Goal: Information Seeking & Learning: Compare options

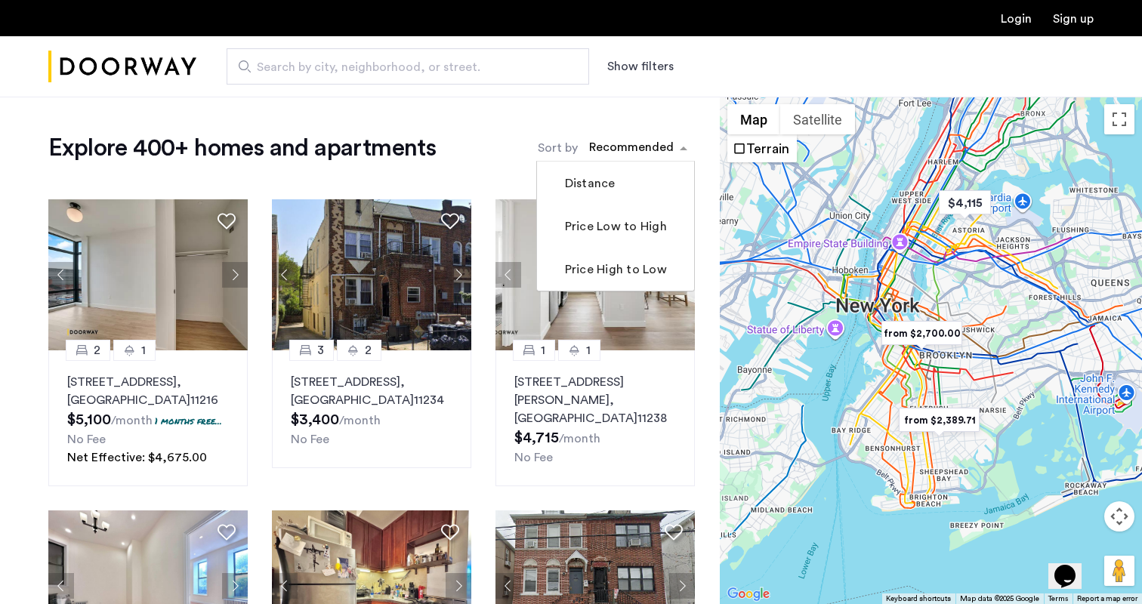
click at [678, 151] on span "sort-apartment" at bounding box center [685, 148] width 19 height 18
click at [613, 229] on label "Price Low to High" at bounding box center [614, 226] width 105 height 18
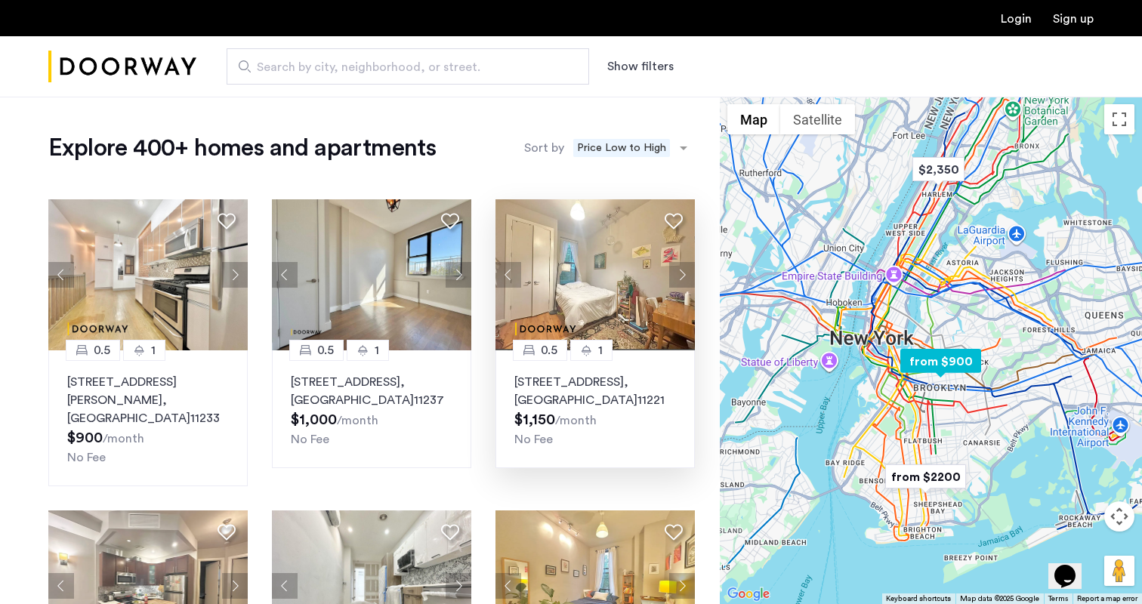
click at [678, 276] on button "Next apartment" at bounding box center [682, 275] width 26 height 26
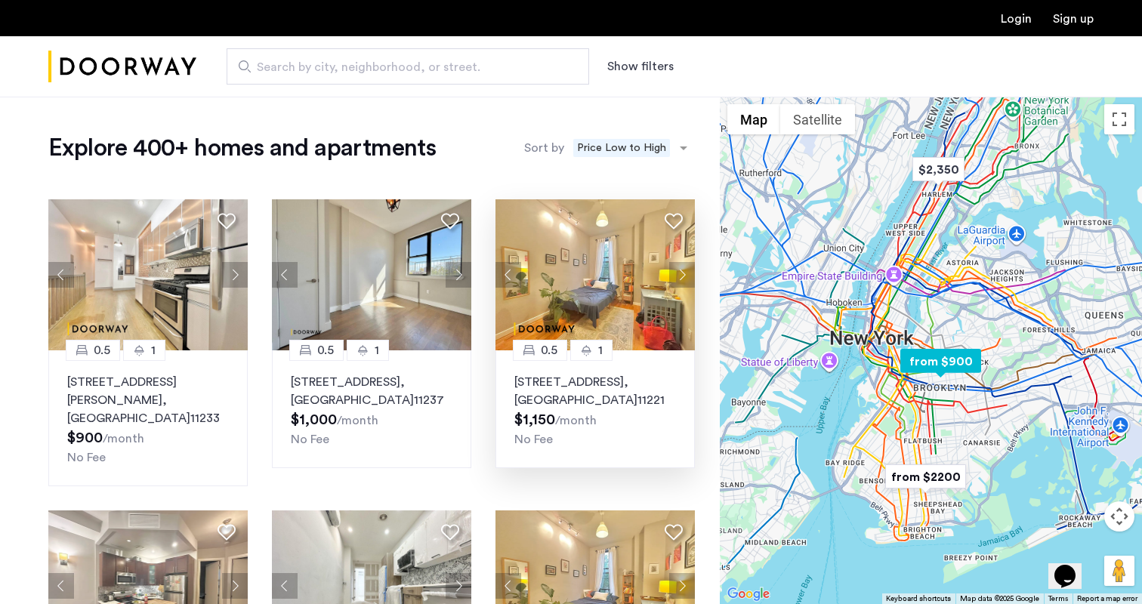
click at [678, 276] on button "Next apartment" at bounding box center [682, 275] width 26 height 26
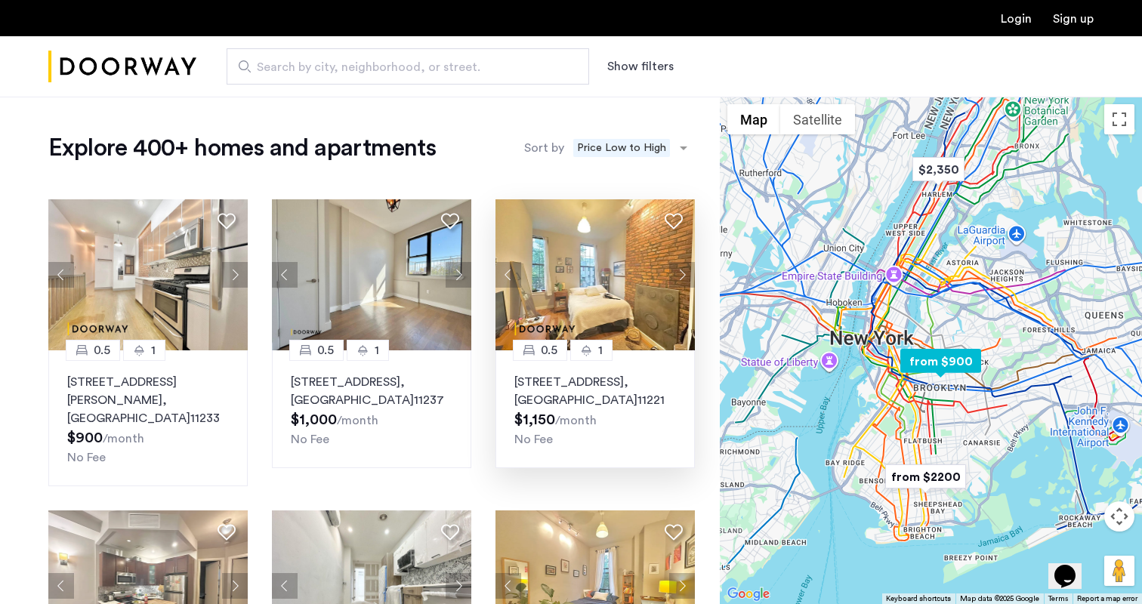
click at [678, 276] on button "Next apartment" at bounding box center [682, 275] width 26 height 26
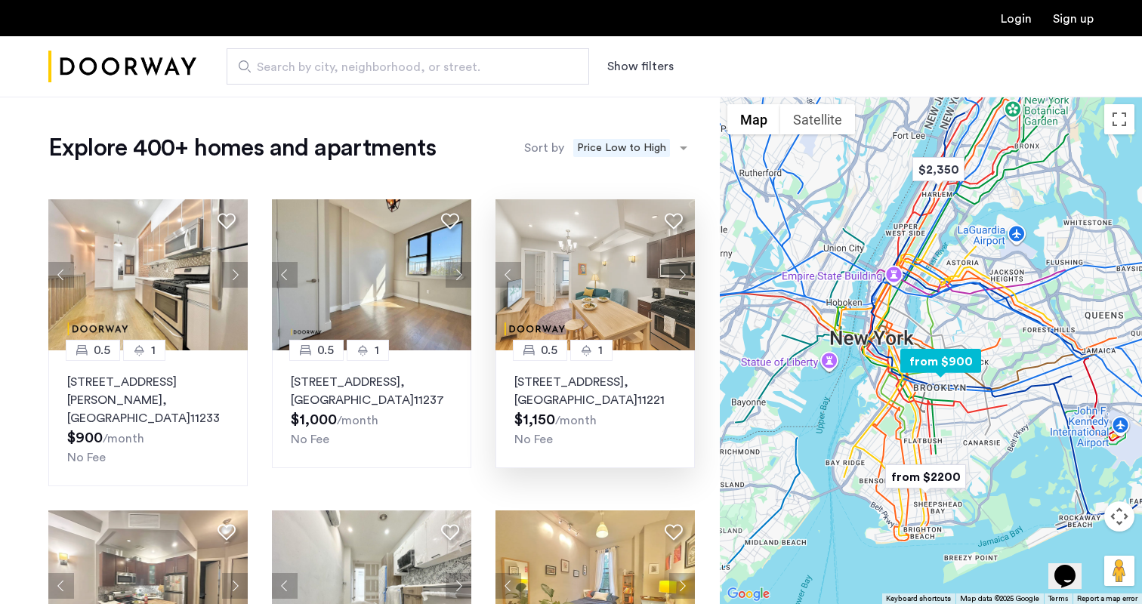
click at [678, 276] on button "Next apartment" at bounding box center [682, 275] width 26 height 26
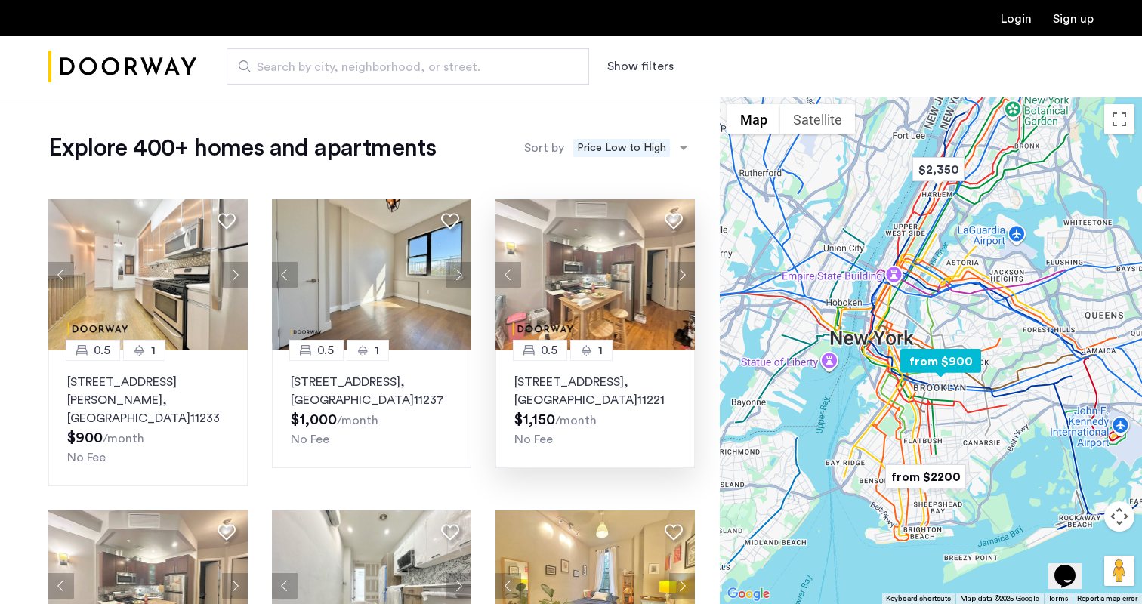
click at [678, 276] on button "Next apartment" at bounding box center [682, 275] width 26 height 26
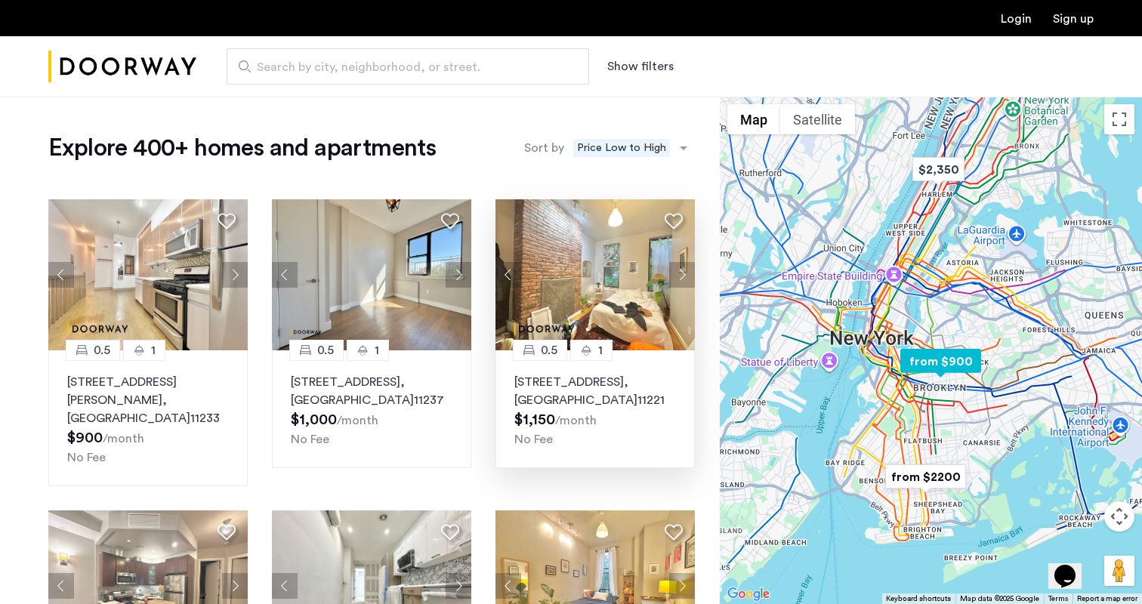
click at [678, 276] on button "Next apartment" at bounding box center [682, 275] width 26 height 26
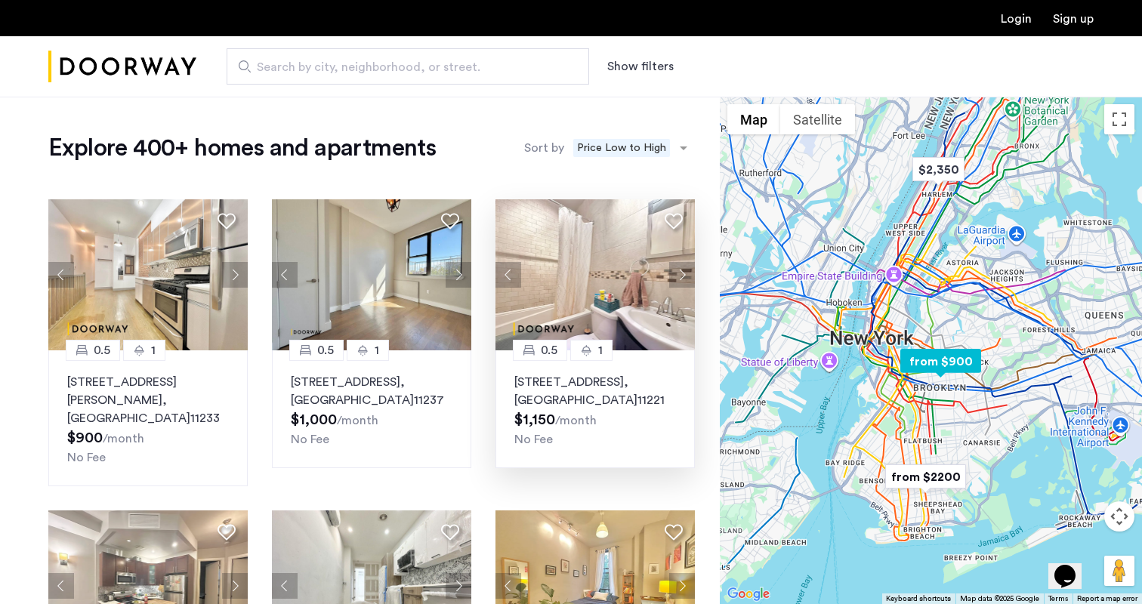
click at [678, 276] on button "Next apartment" at bounding box center [682, 275] width 26 height 26
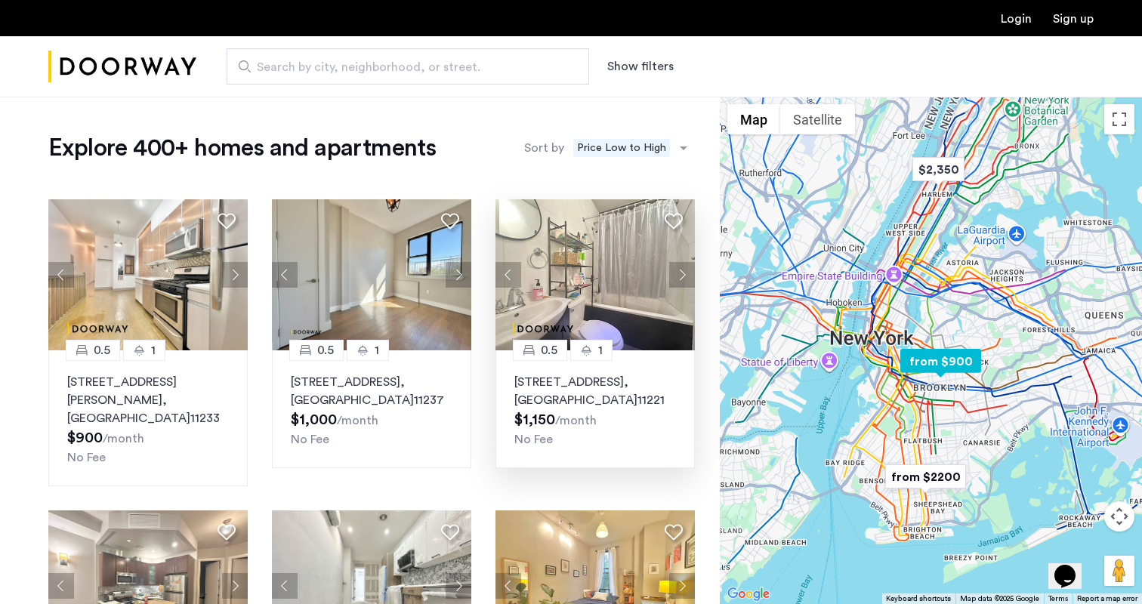
click at [678, 276] on button "Next apartment" at bounding box center [682, 275] width 26 height 26
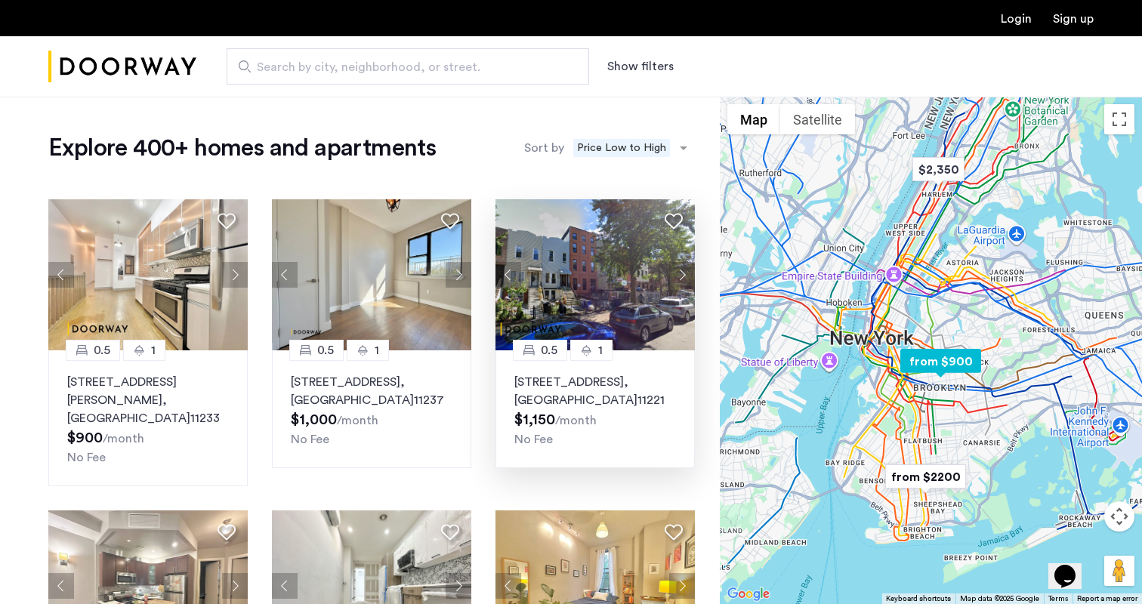
click at [678, 276] on button "Next apartment" at bounding box center [682, 275] width 26 height 26
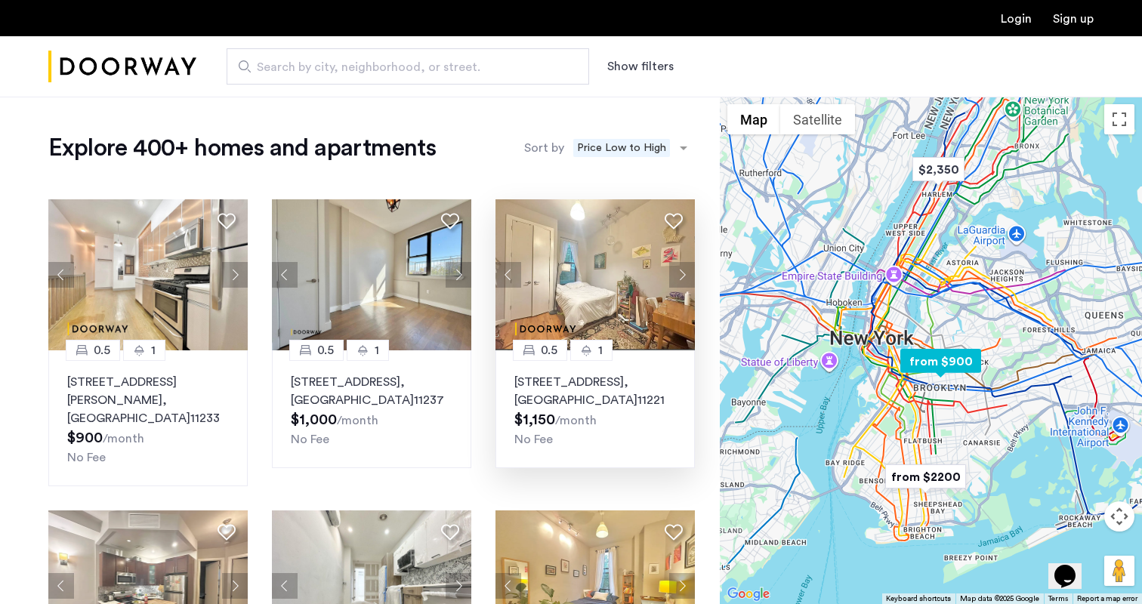
click at [678, 276] on button "Next apartment" at bounding box center [682, 275] width 26 height 26
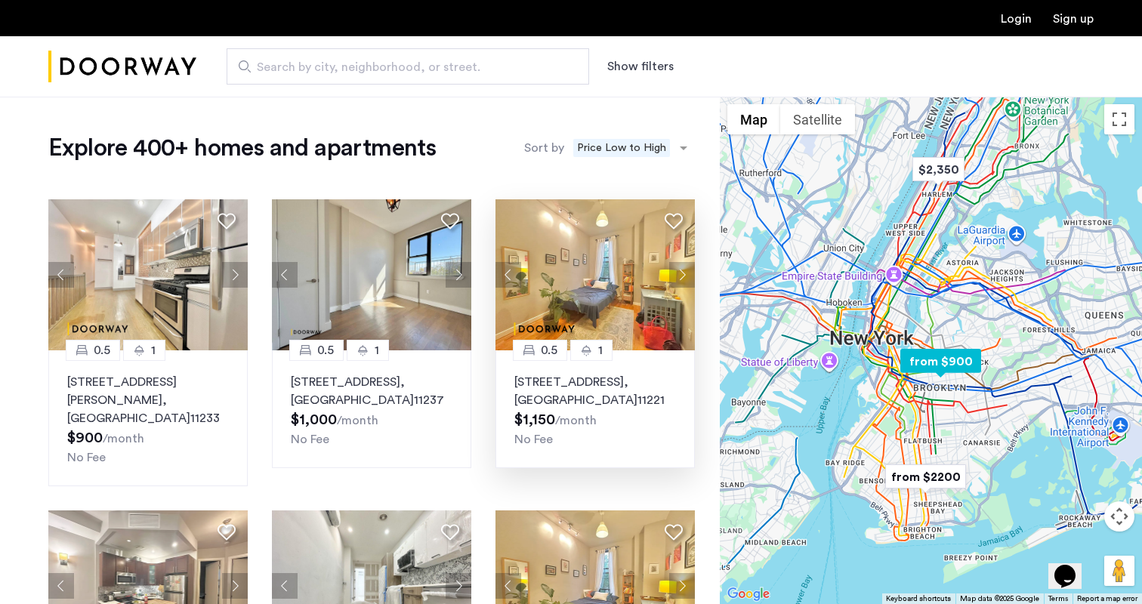
click at [678, 276] on button "Next apartment" at bounding box center [682, 275] width 26 height 26
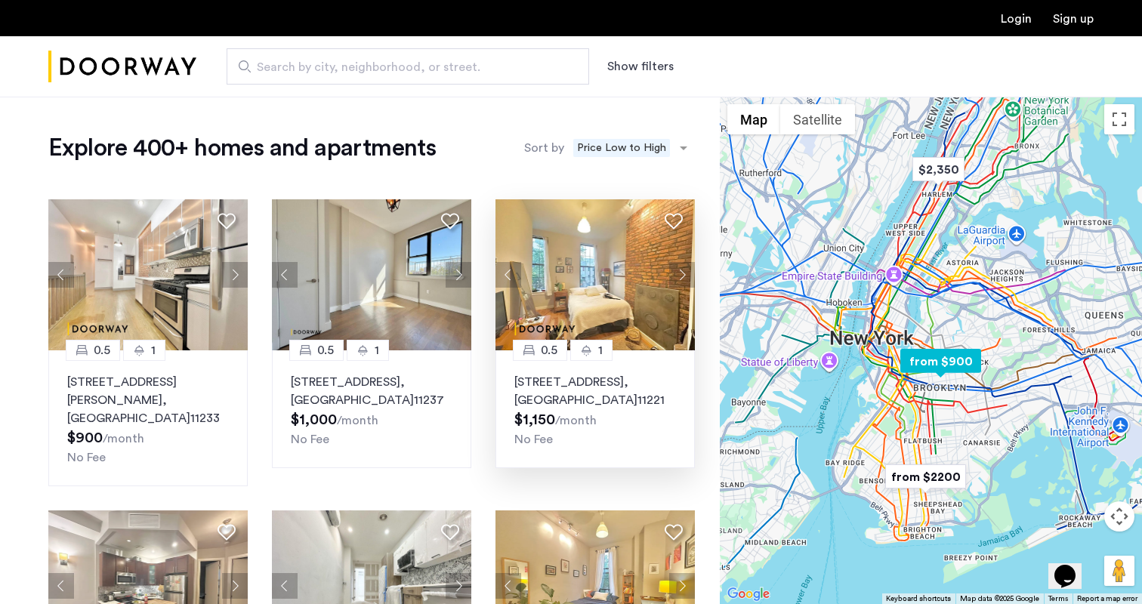
click at [678, 276] on button "Next apartment" at bounding box center [682, 275] width 26 height 26
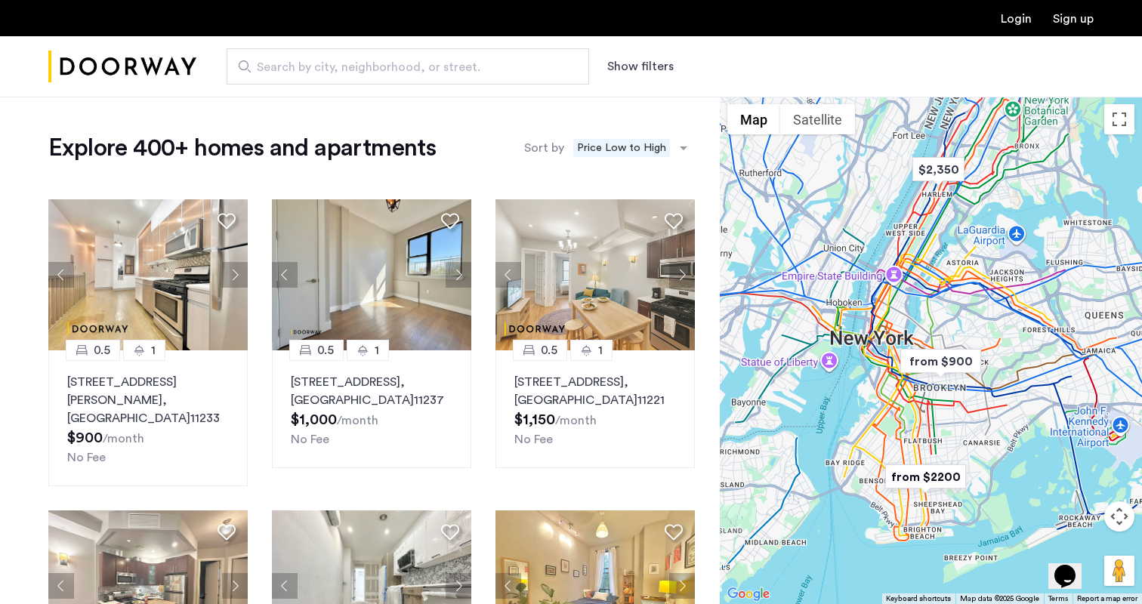
click at [633, 67] on button "Show filters" at bounding box center [640, 66] width 66 height 18
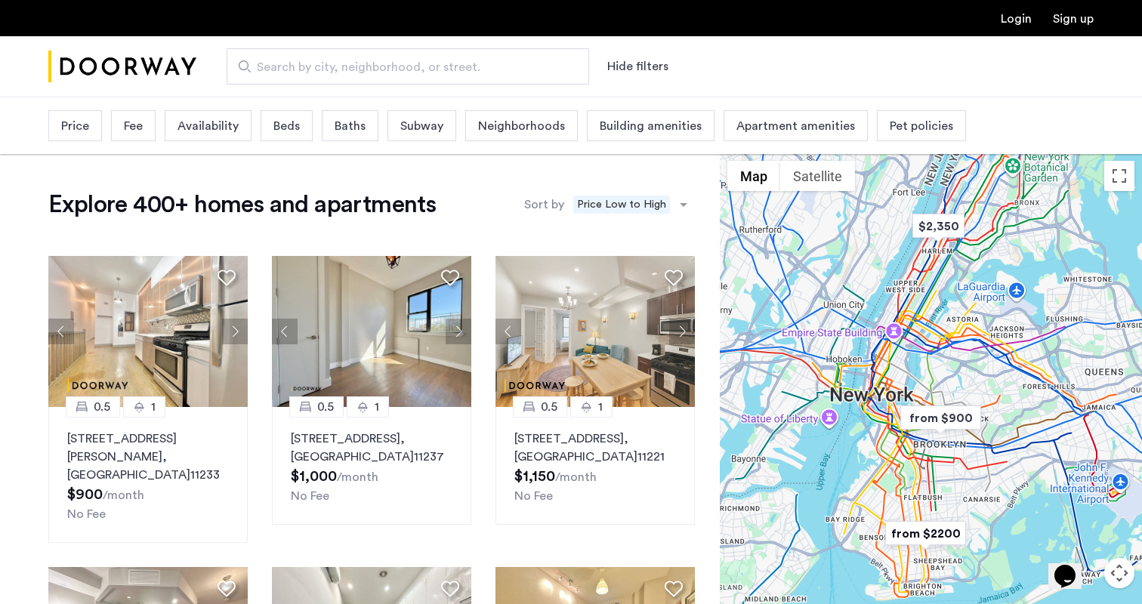
click at [276, 130] on span "Beds" at bounding box center [286, 126] width 26 height 18
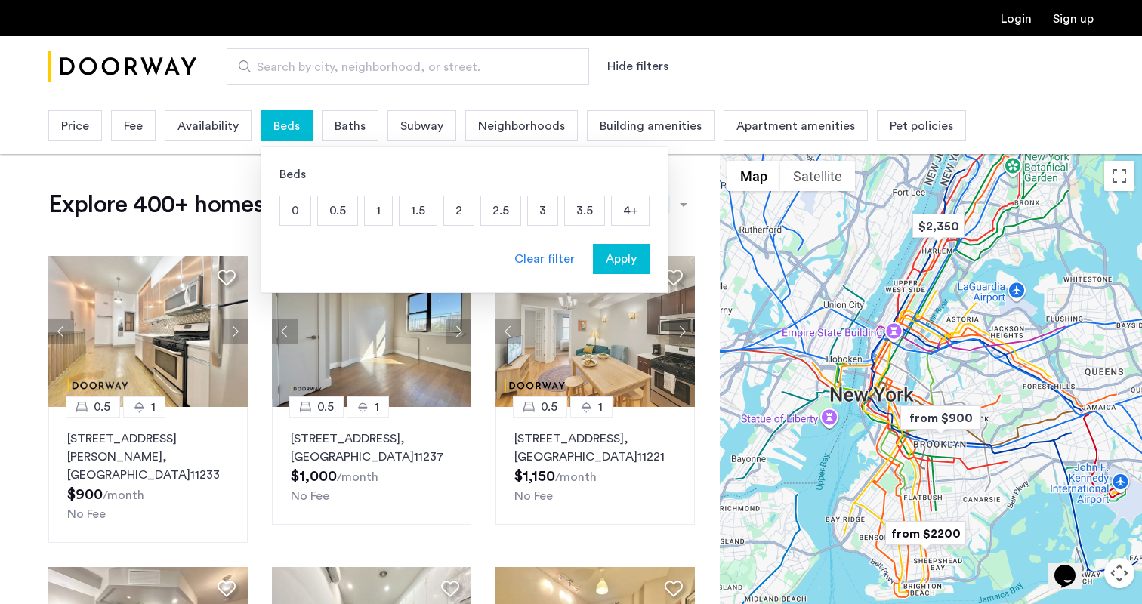
click at [422, 215] on p "1.5" at bounding box center [417, 210] width 37 height 29
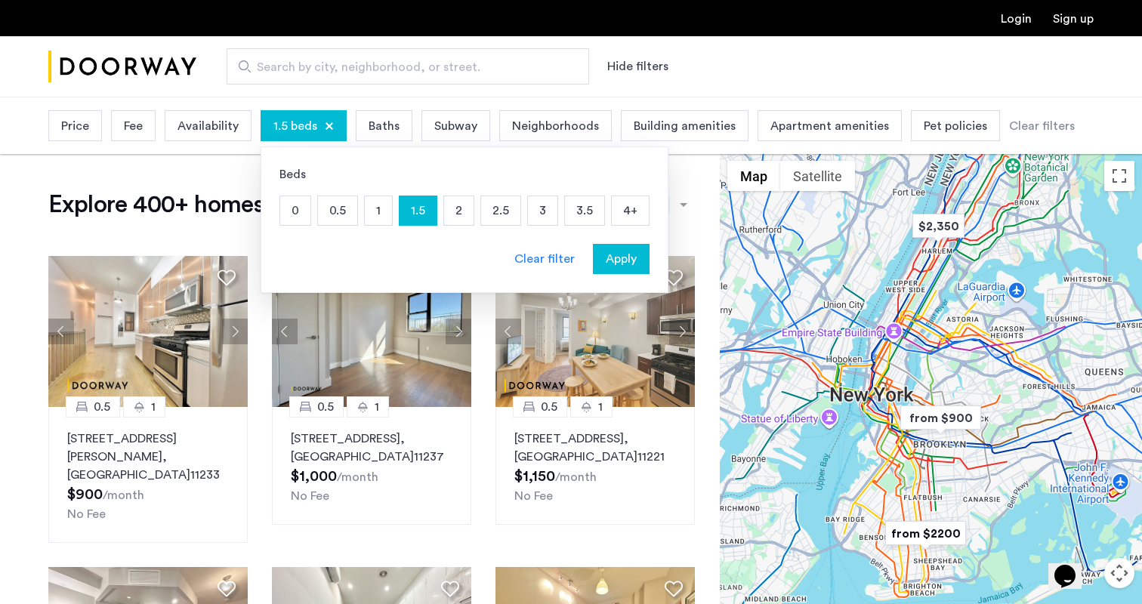
click at [619, 254] on span "Apply" at bounding box center [621, 259] width 31 height 18
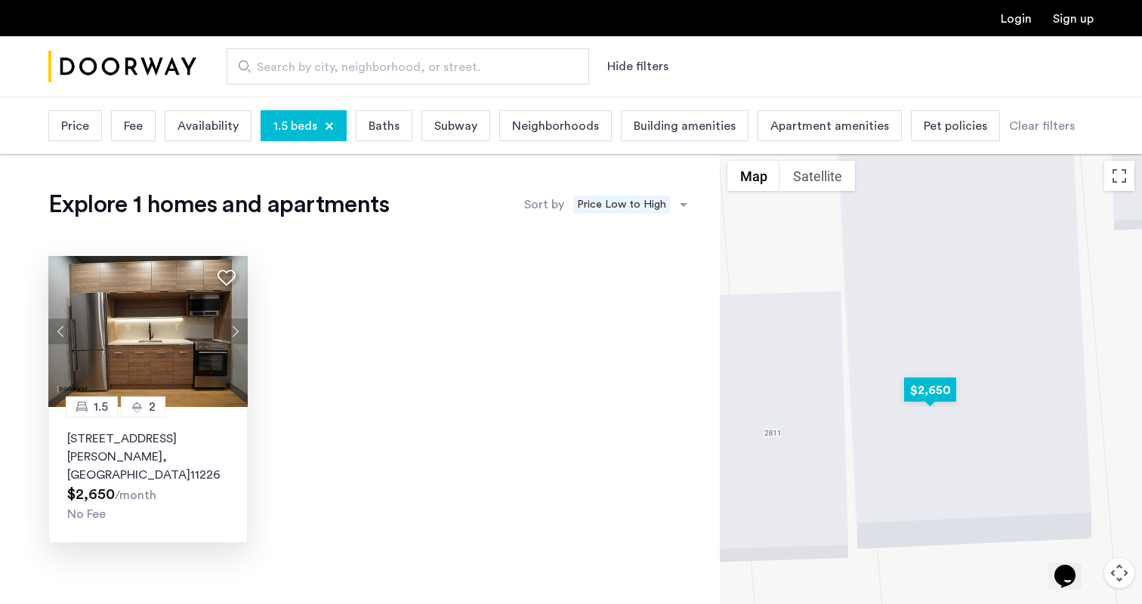
click at [234, 332] on button "Next apartment" at bounding box center [235, 332] width 26 height 26
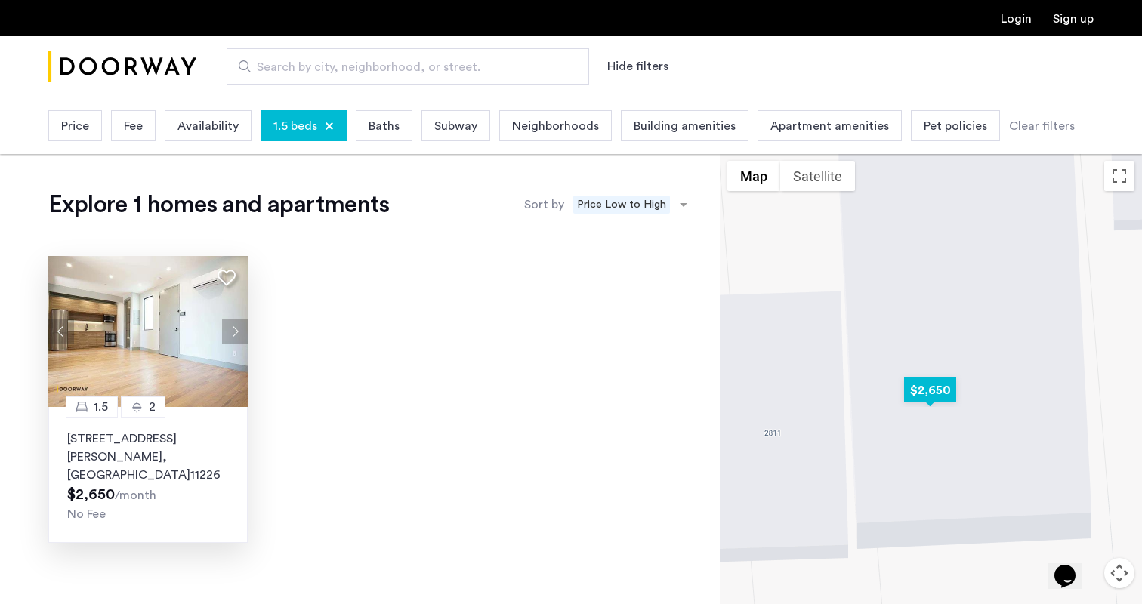
click at [234, 332] on button "Next apartment" at bounding box center [235, 332] width 26 height 26
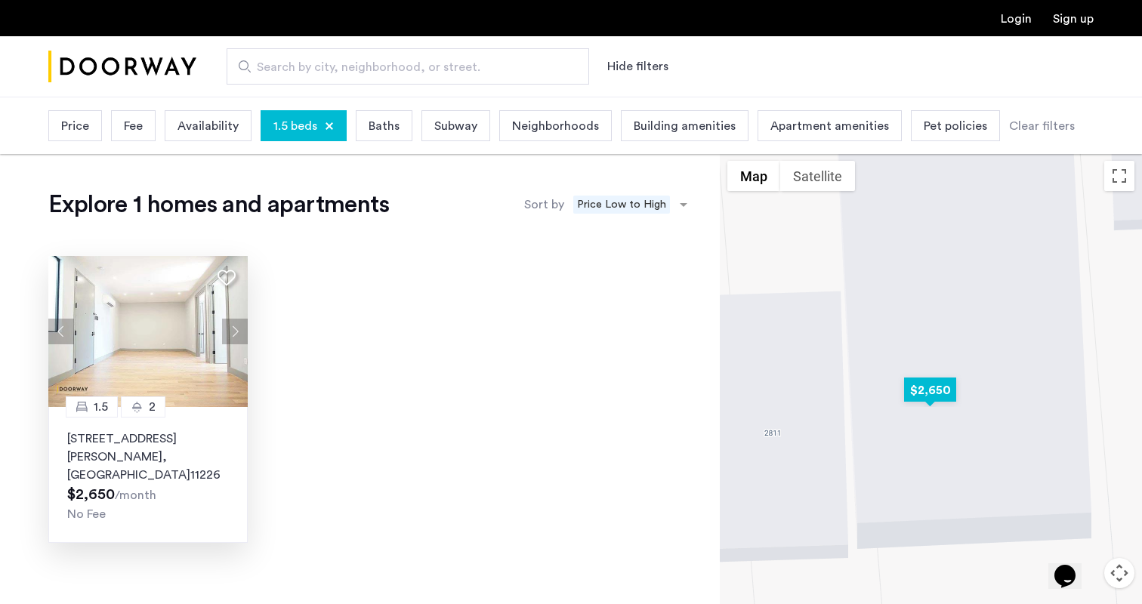
click at [234, 332] on button "Next apartment" at bounding box center [235, 332] width 26 height 26
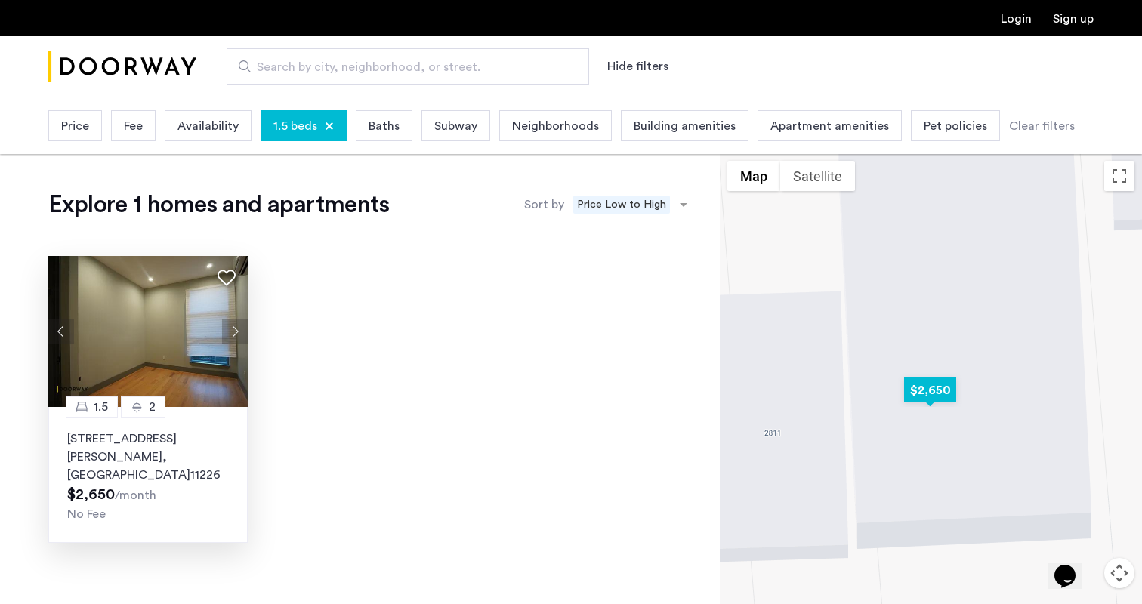
click at [234, 332] on button "Next apartment" at bounding box center [235, 332] width 26 height 26
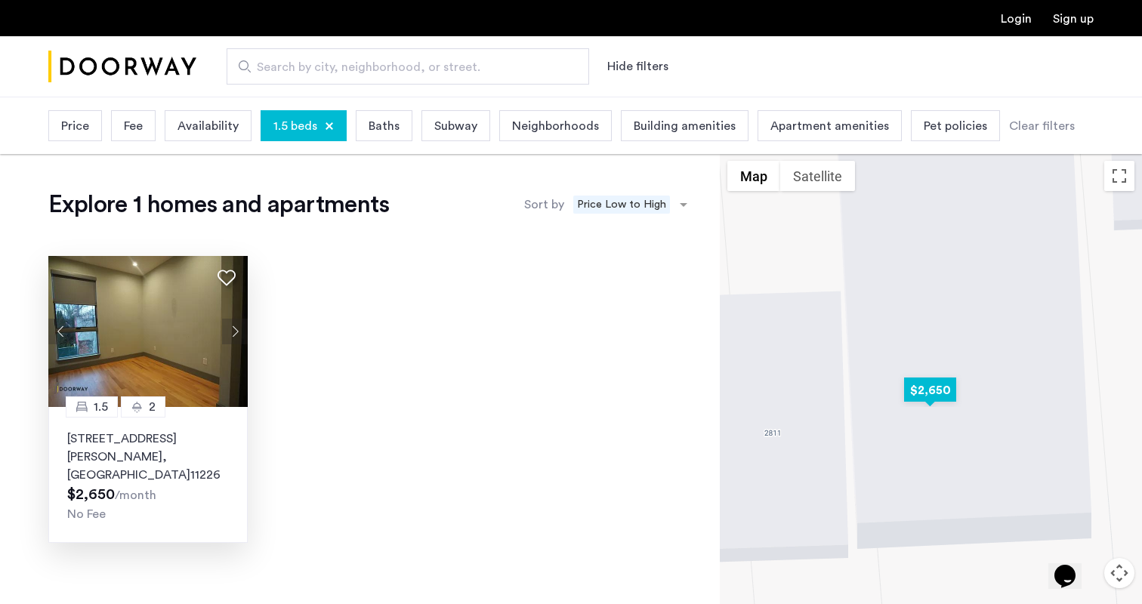
click at [234, 332] on button "Next apartment" at bounding box center [235, 332] width 26 height 26
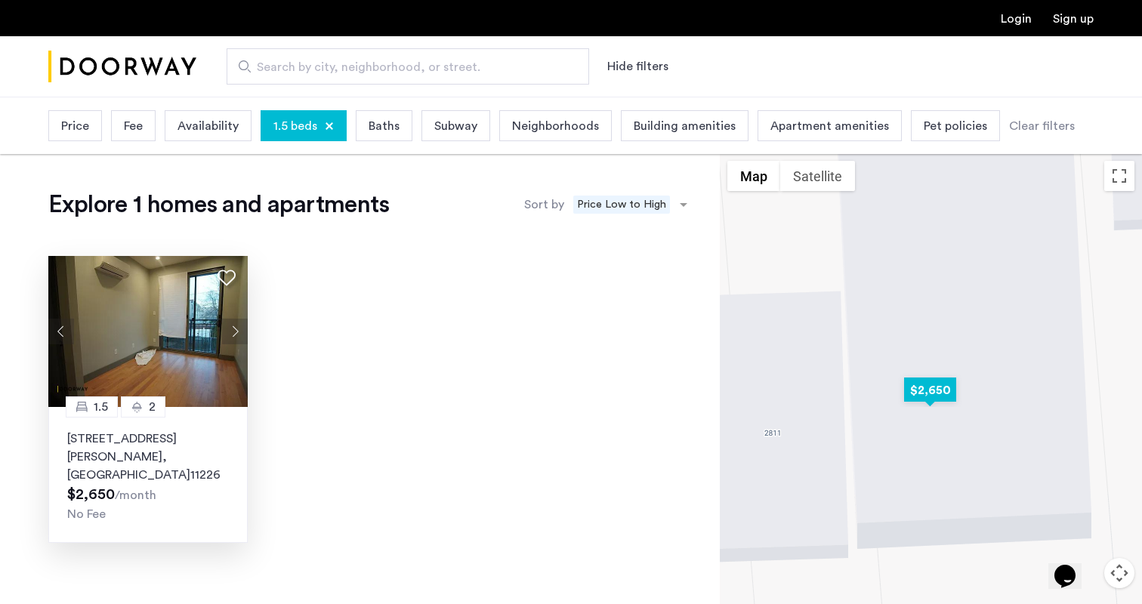
click at [234, 332] on button "Next apartment" at bounding box center [235, 332] width 26 height 26
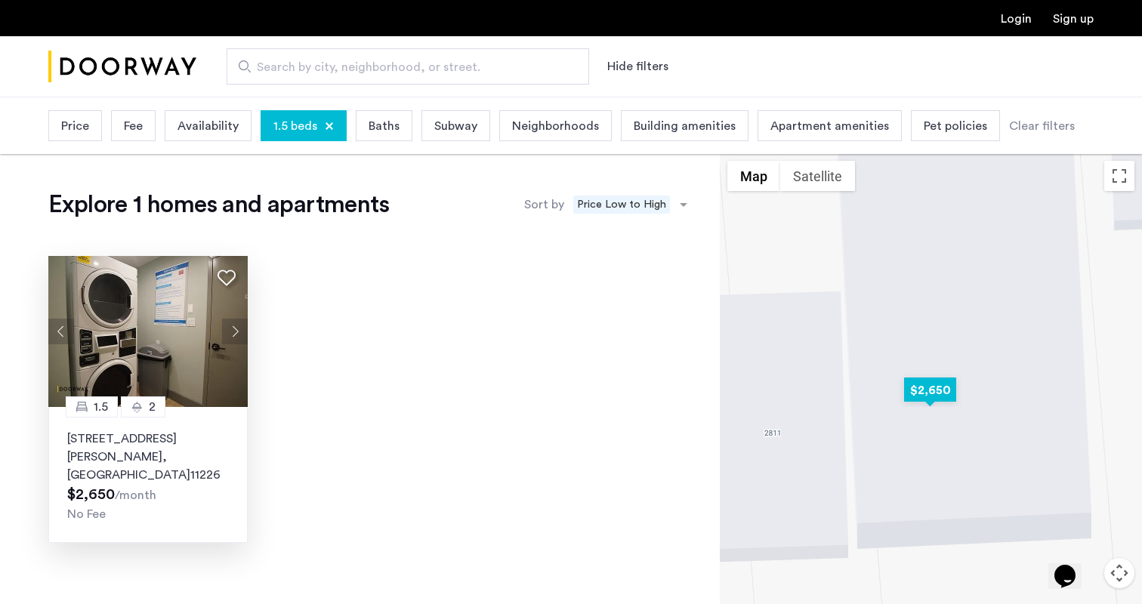
click at [234, 332] on button "Next apartment" at bounding box center [235, 332] width 26 height 26
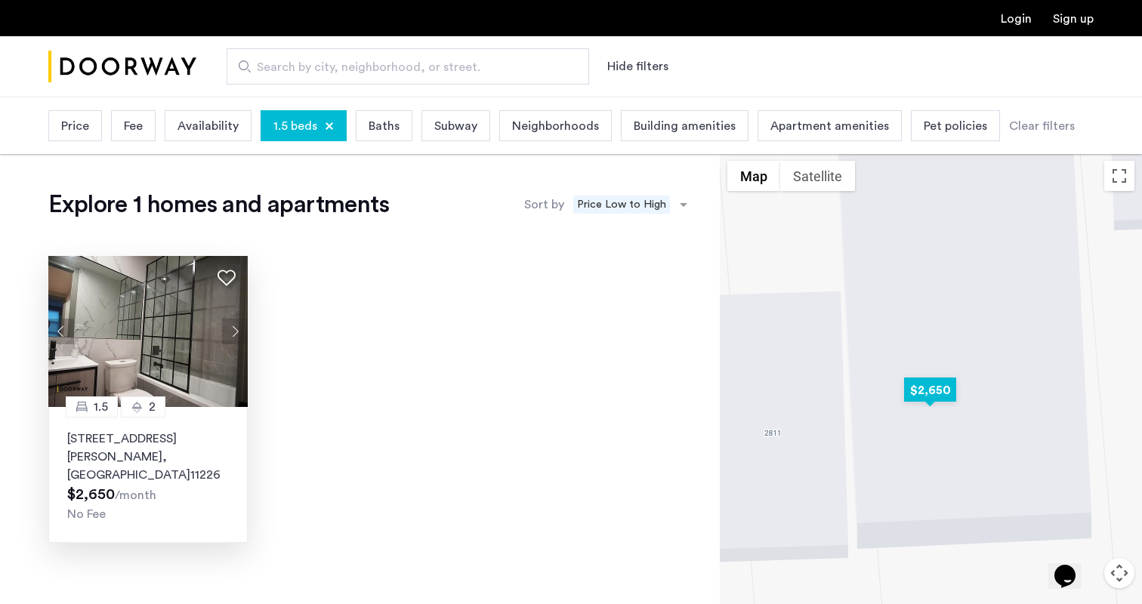
click at [234, 332] on button "Next apartment" at bounding box center [235, 332] width 26 height 26
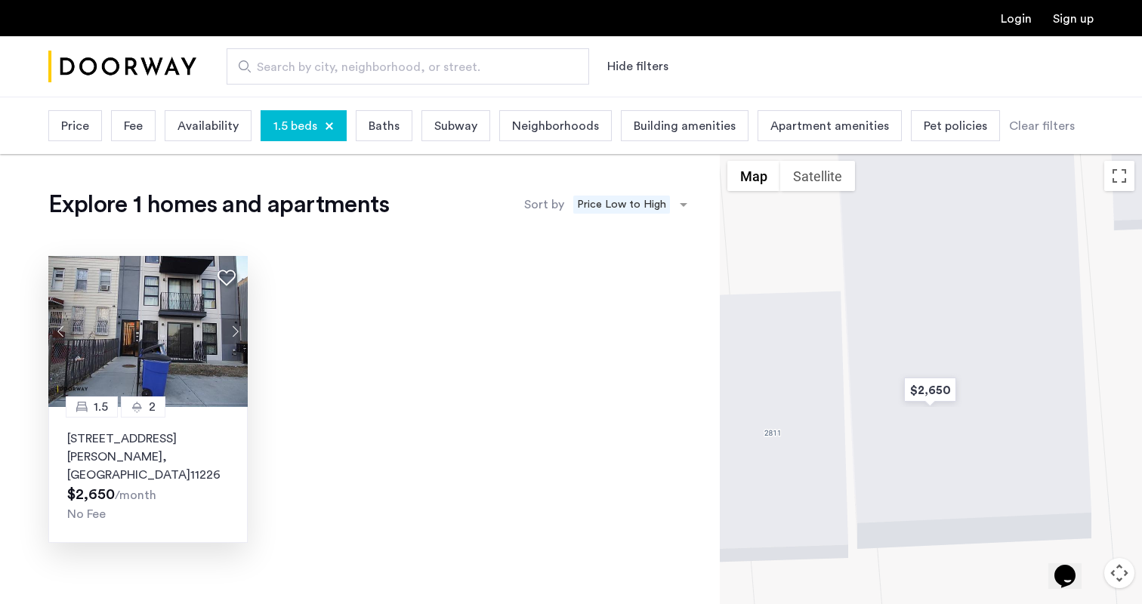
click at [310, 134] on span "1.5 beds" at bounding box center [295, 126] width 44 height 18
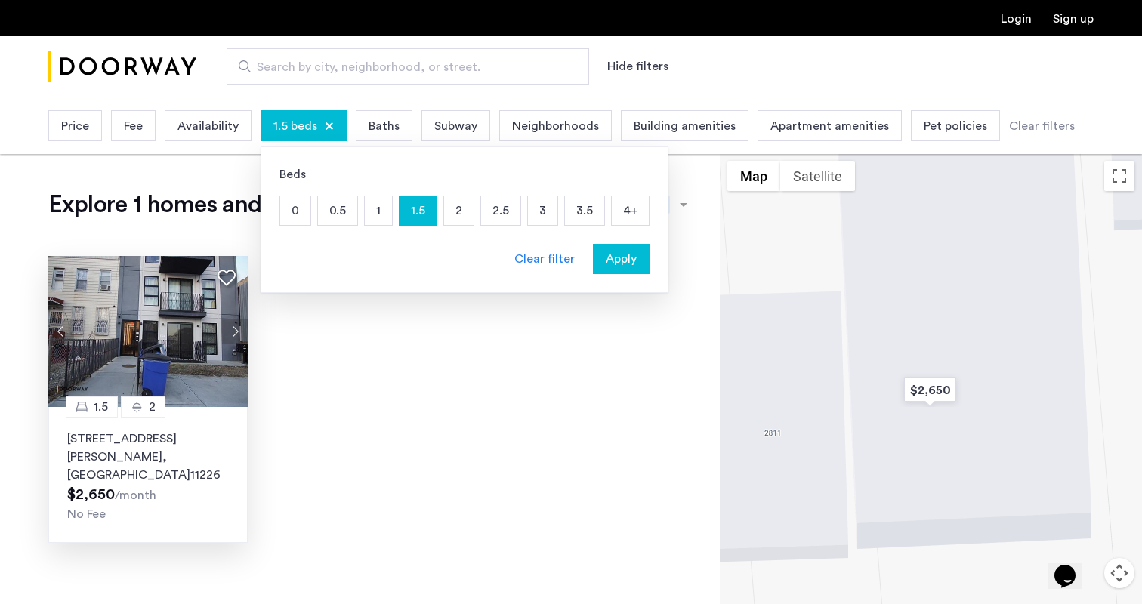
click at [460, 208] on p "2" at bounding box center [458, 210] width 29 height 29
click at [414, 211] on p "1.5" at bounding box center [417, 210] width 37 height 29
click at [612, 263] on span "Apply" at bounding box center [621, 259] width 31 height 18
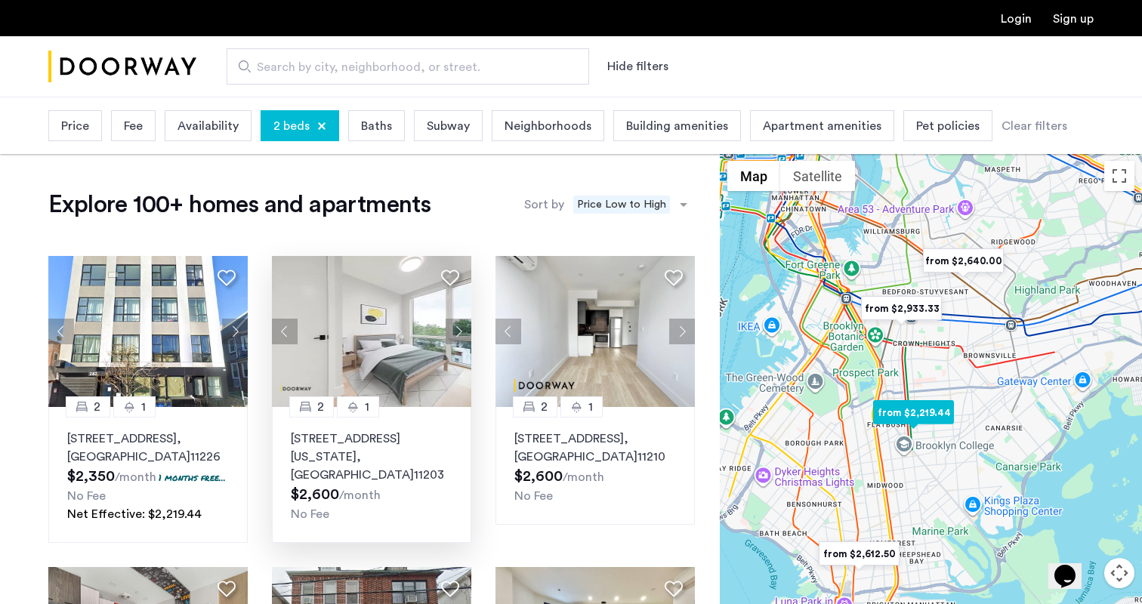
click at [461, 331] on button "Next apartment" at bounding box center [459, 332] width 26 height 26
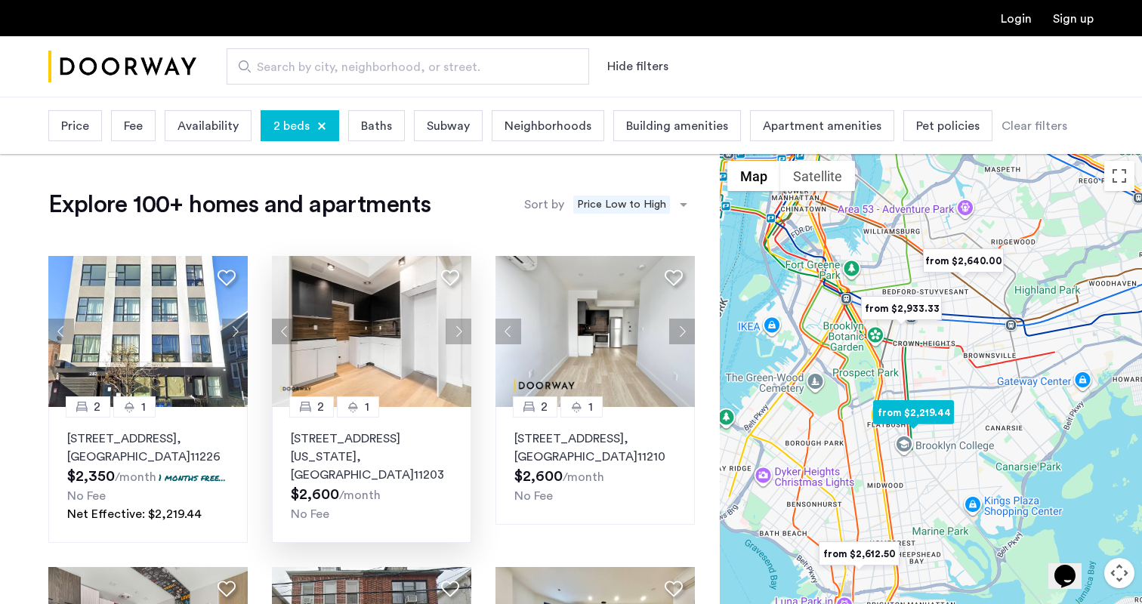
click at [461, 331] on button "Next apartment" at bounding box center [459, 332] width 26 height 26
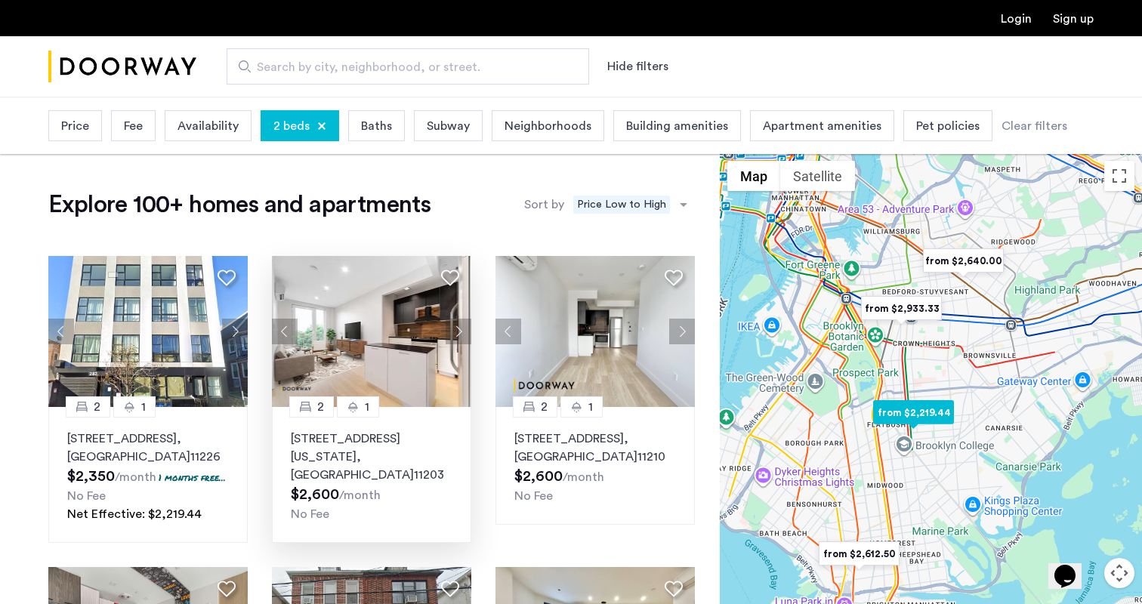
click at [461, 331] on button "Next apartment" at bounding box center [459, 332] width 26 height 26
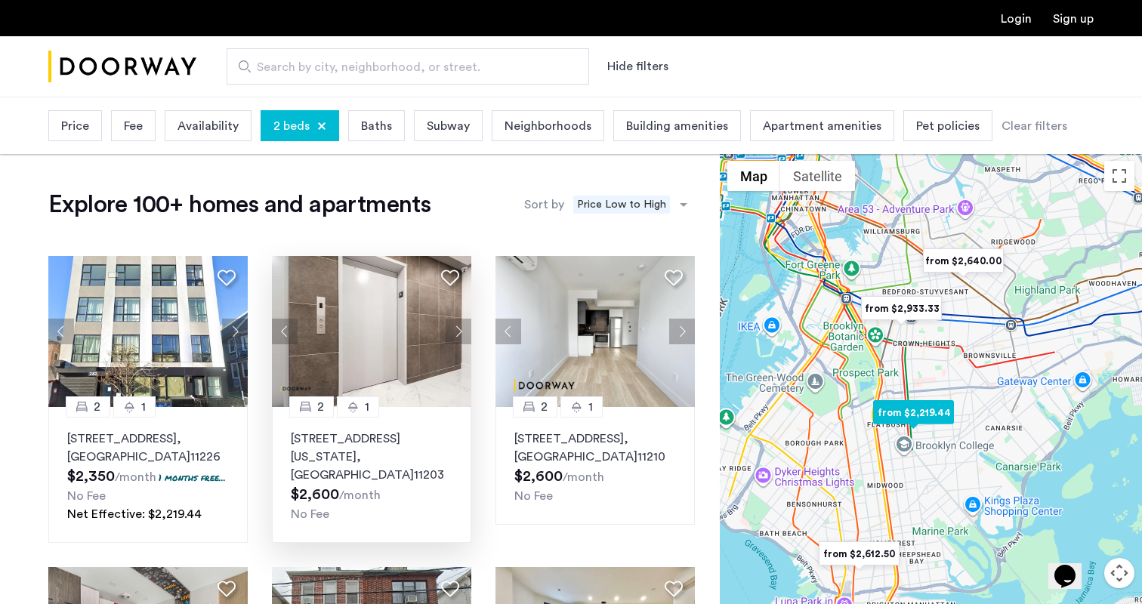
click at [461, 331] on button "Next apartment" at bounding box center [459, 332] width 26 height 26
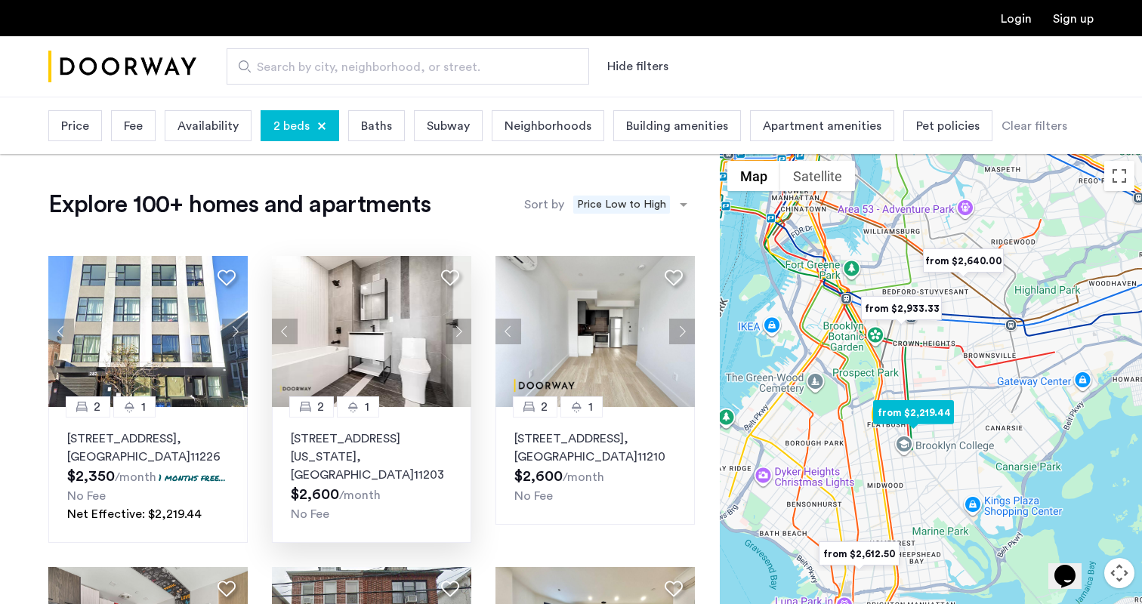
click at [461, 331] on button "Next apartment" at bounding box center [459, 332] width 26 height 26
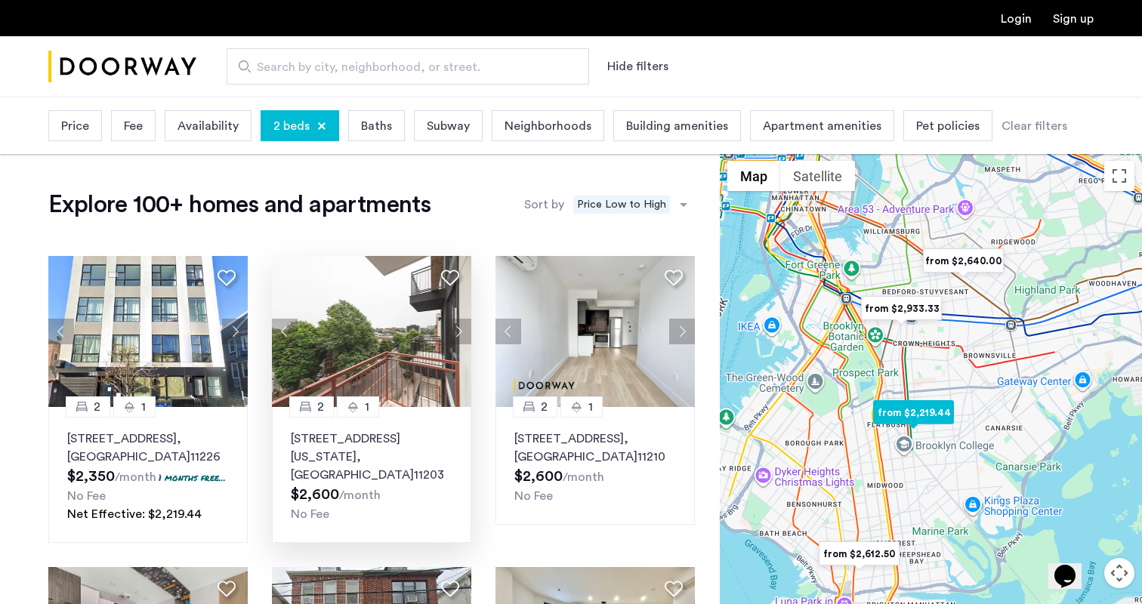
click at [461, 331] on button "Next apartment" at bounding box center [459, 332] width 26 height 26
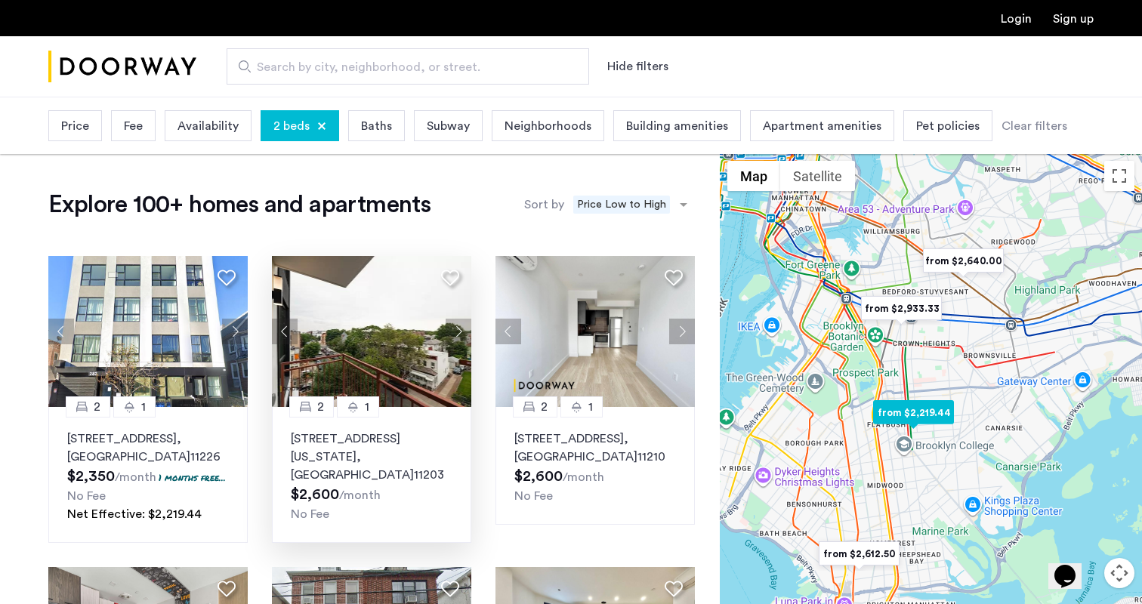
click at [461, 331] on button "Next apartment" at bounding box center [459, 332] width 26 height 26
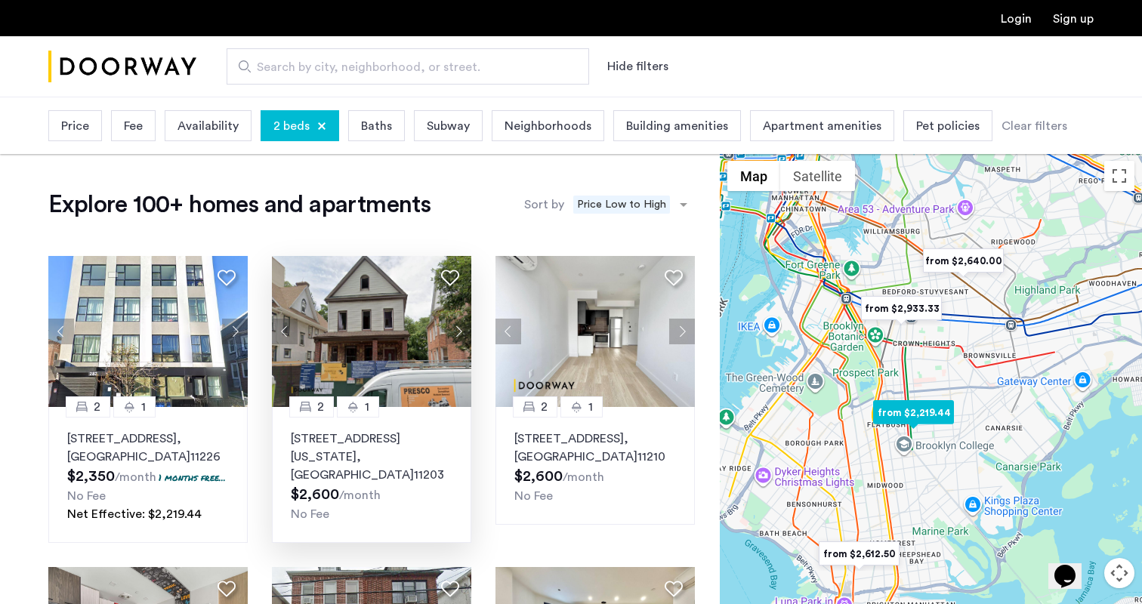
click at [461, 331] on button "Next apartment" at bounding box center [459, 332] width 26 height 26
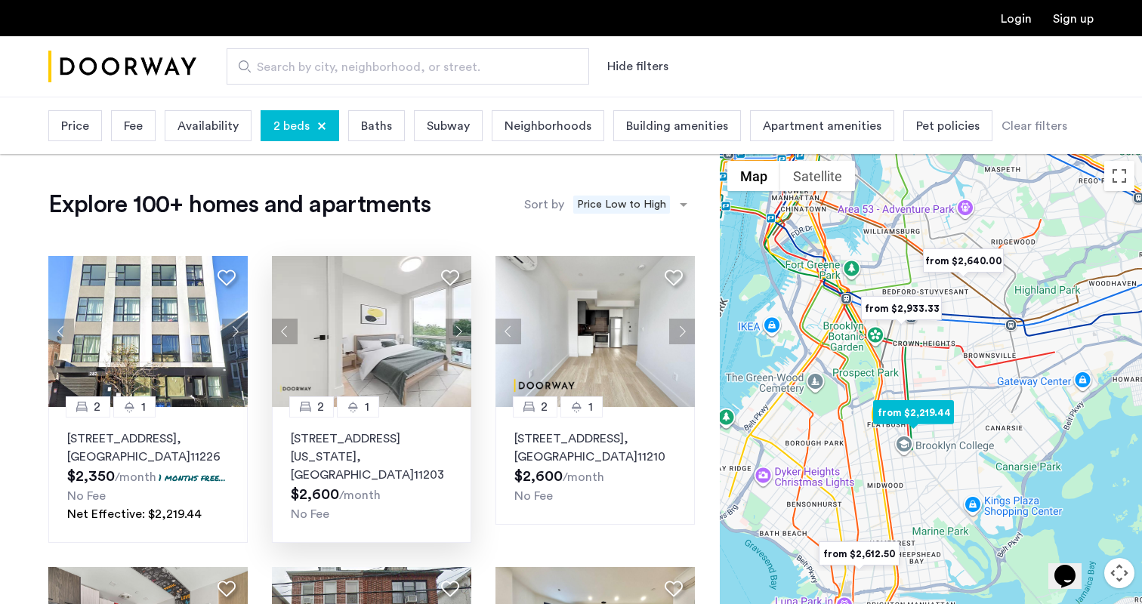
click at [461, 331] on button "Next apartment" at bounding box center [459, 332] width 26 height 26
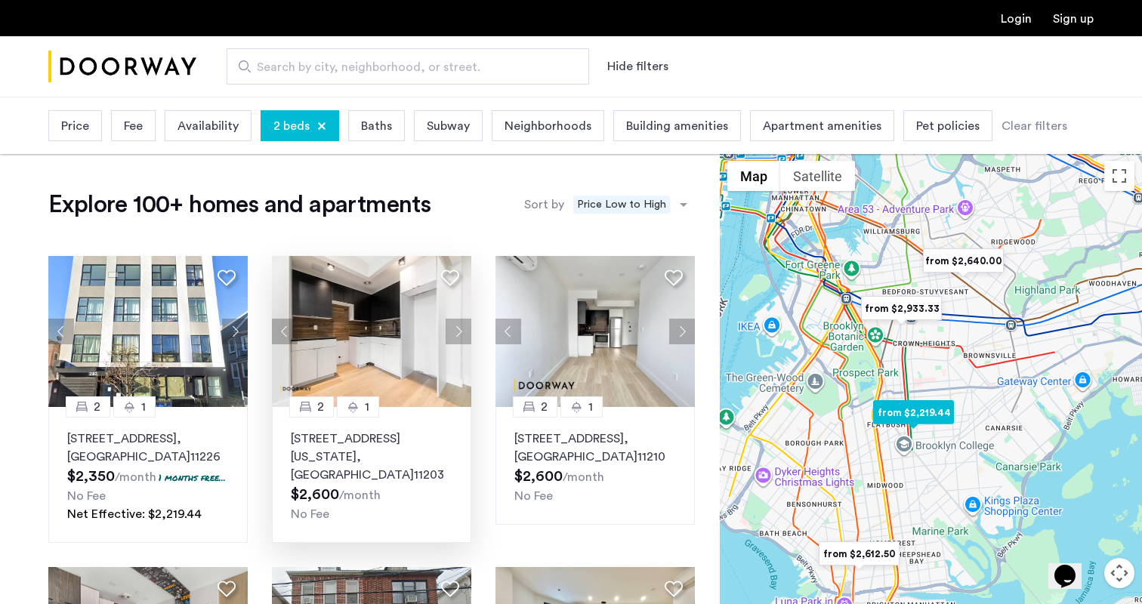
click at [461, 331] on button "Next apartment" at bounding box center [459, 332] width 26 height 26
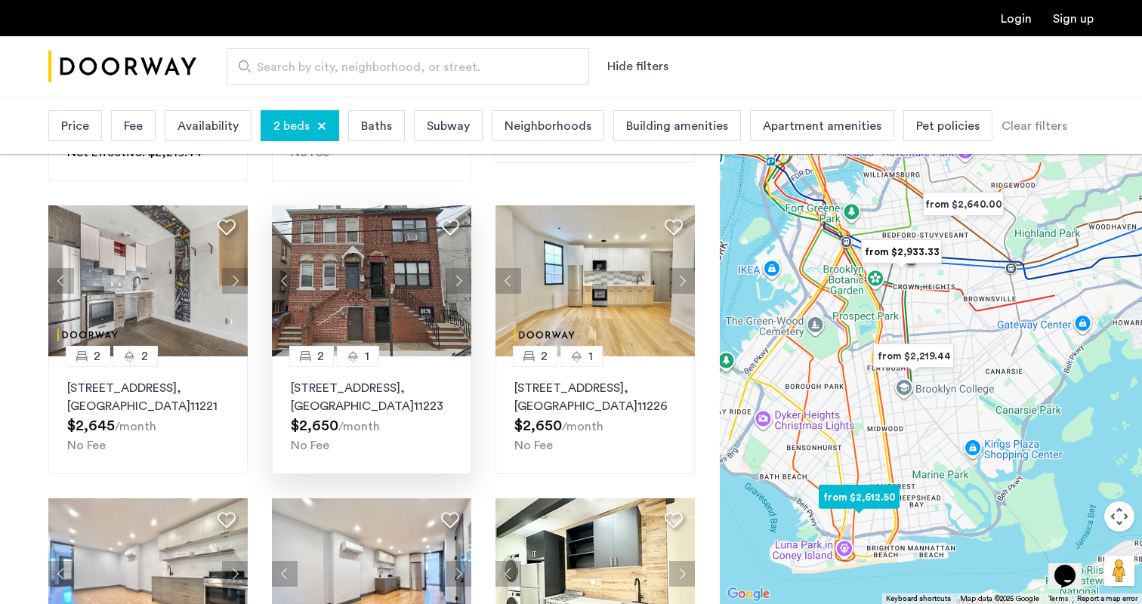
scroll to position [379, 0]
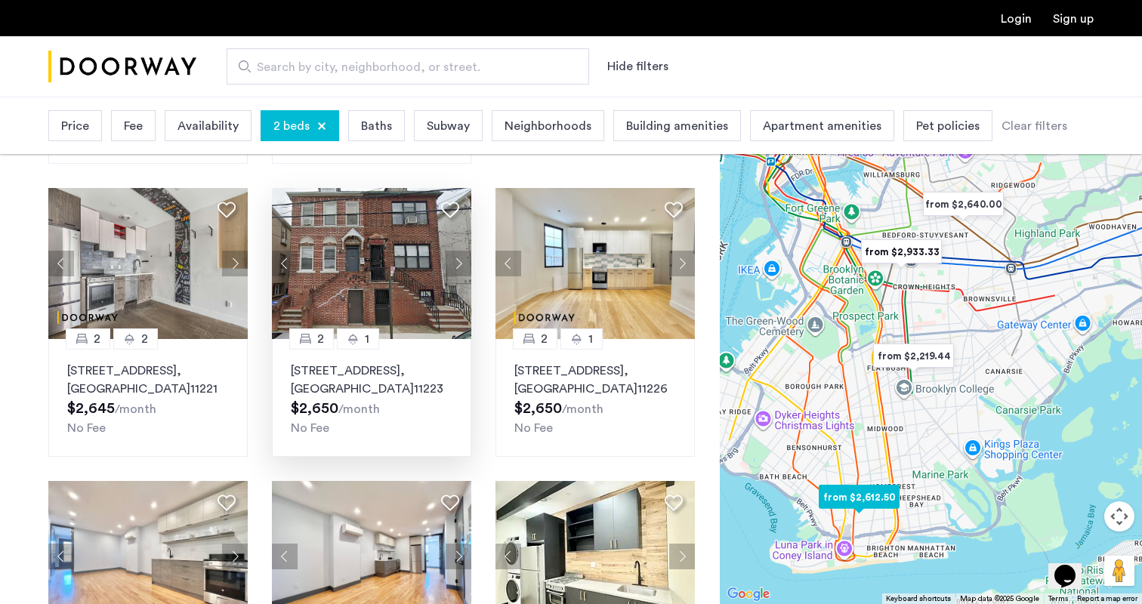
click at [460, 276] on button "Next apartment" at bounding box center [459, 264] width 26 height 26
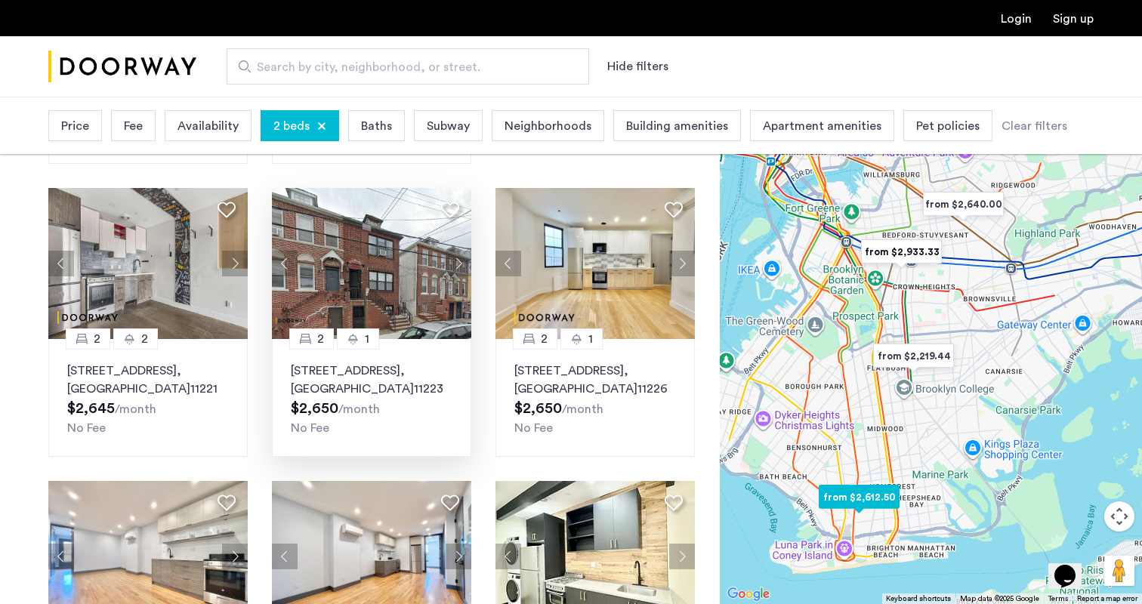
click at [460, 276] on button "Next apartment" at bounding box center [459, 264] width 26 height 26
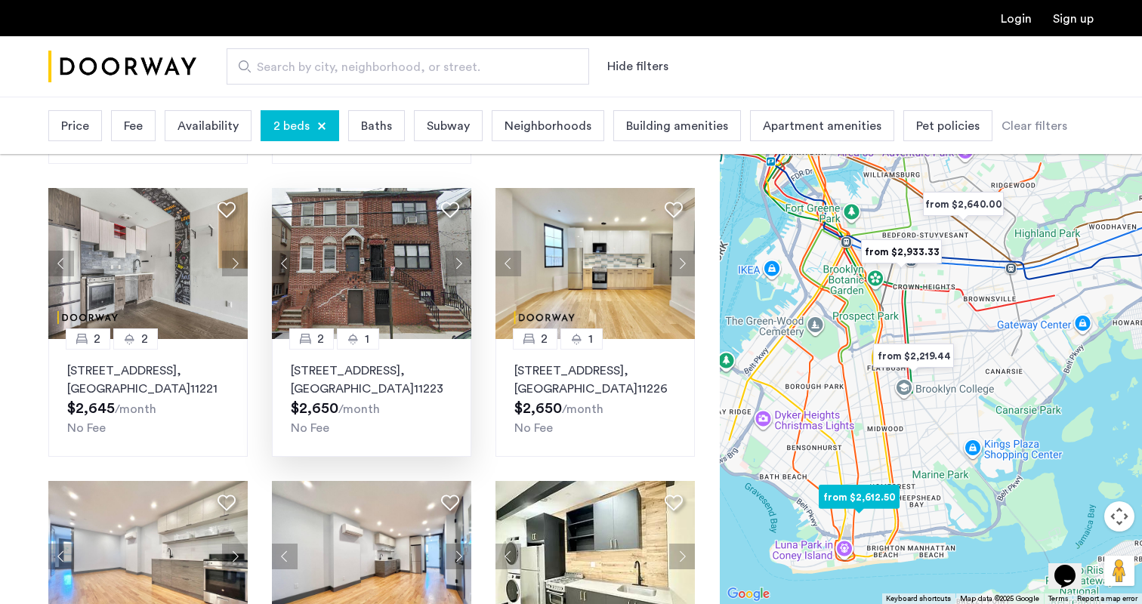
click at [460, 276] on button "Next apartment" at bounding box center [459, 264] width 26 height 26
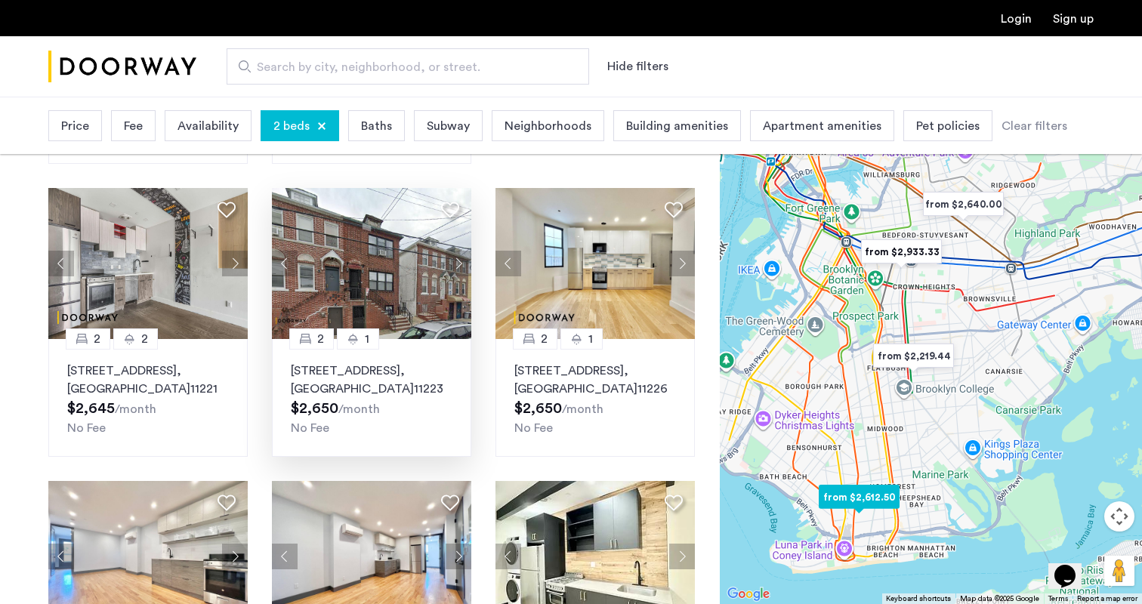
click at [460, 276] on button "Next apartment" at bounding box center [459, 264] width 26 height 26
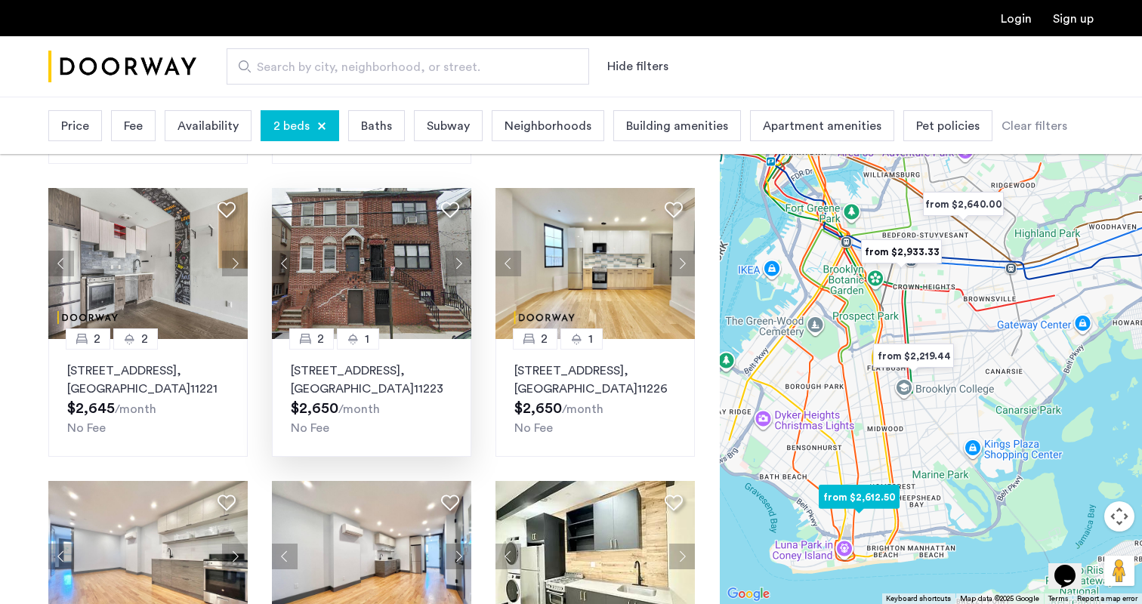
click at [460, 276] on button "Next apartment" at bounding box center [459, 264] width 26 height 26
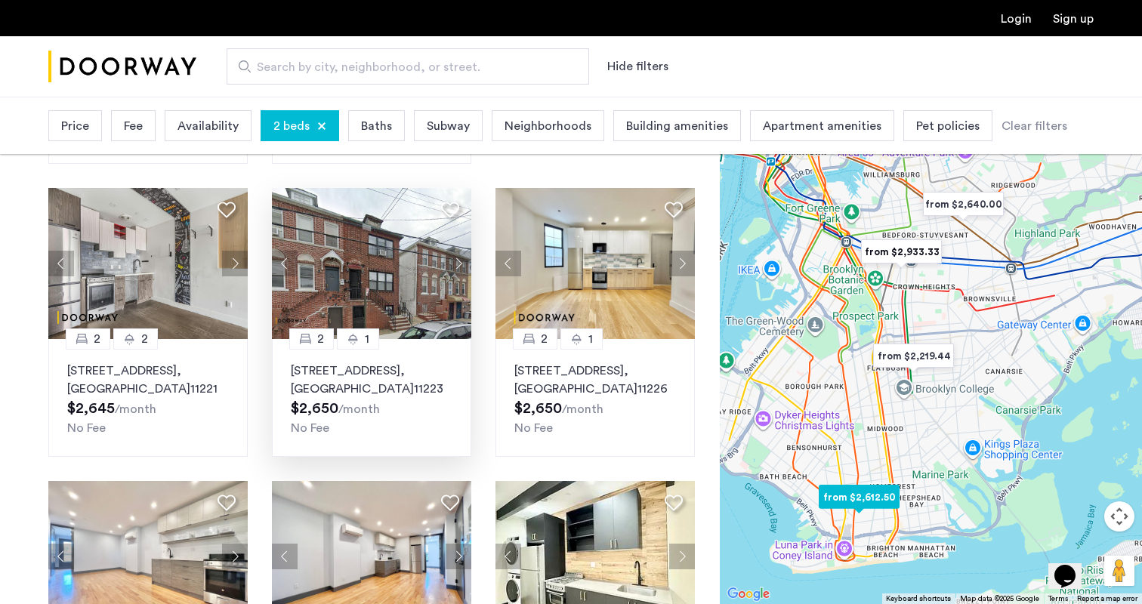
click at [460, 276] on button "Next apartment" at bounding box center [459, 264] width 26 height 26
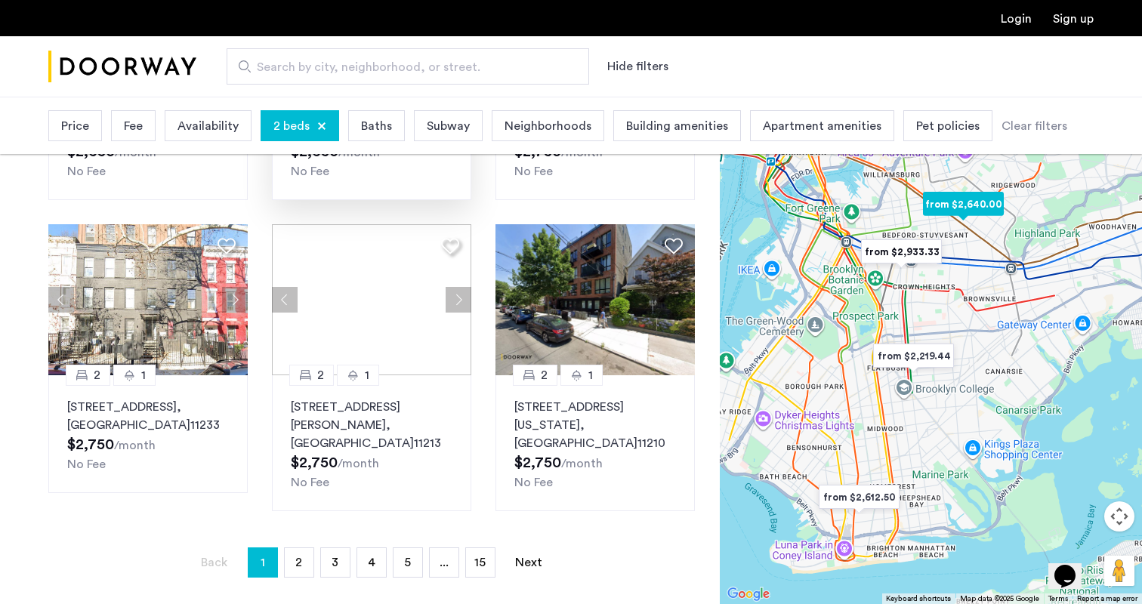
scroll to position [936, 0]
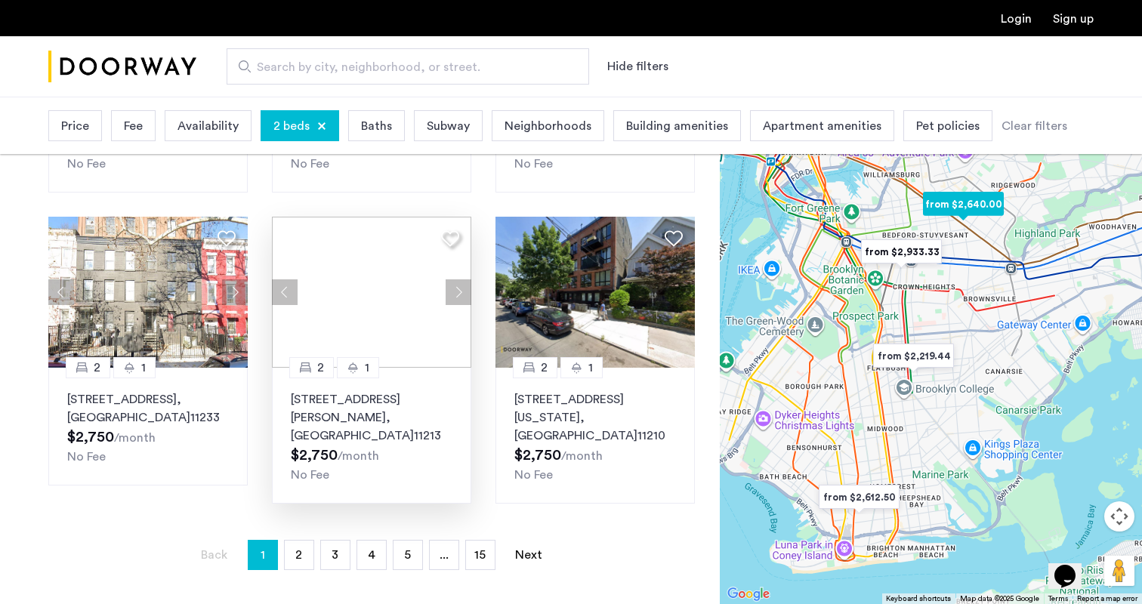
click at [453, 305] on button "Next apartment" at bounding box center [459, 292] width 26 height 26
click at [453, 309] on div at bounding box center [371, 292] width 199 height 151
click at [233, 305] on button "Next apartment" at bounding box center [235, 292] width 26 height 26
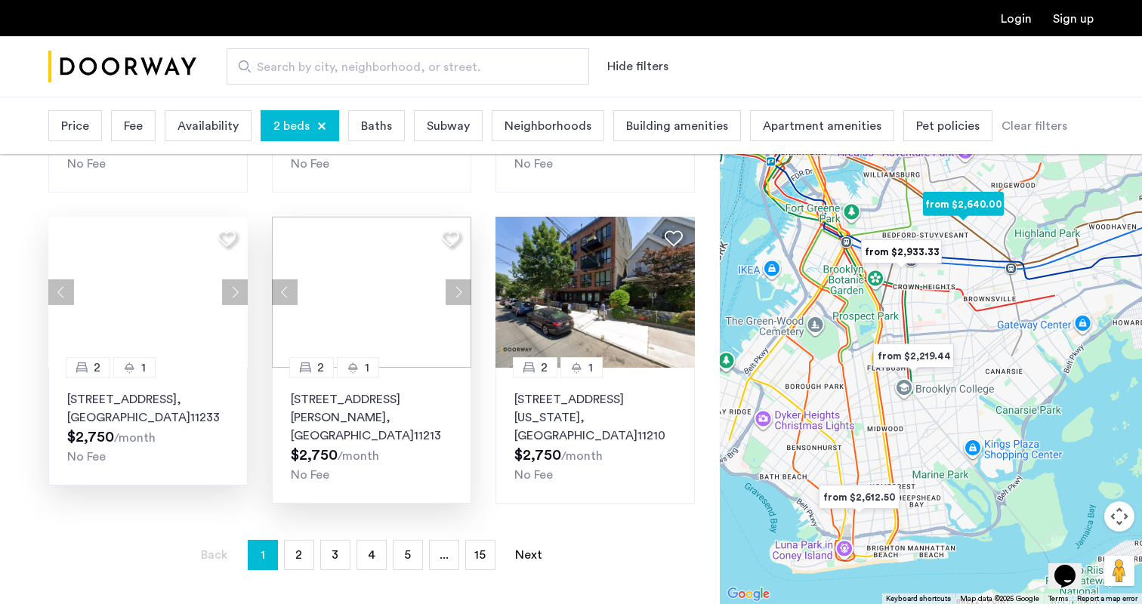
click at [233, 309] on div at bounding box center [147, 292] width 199 height 151
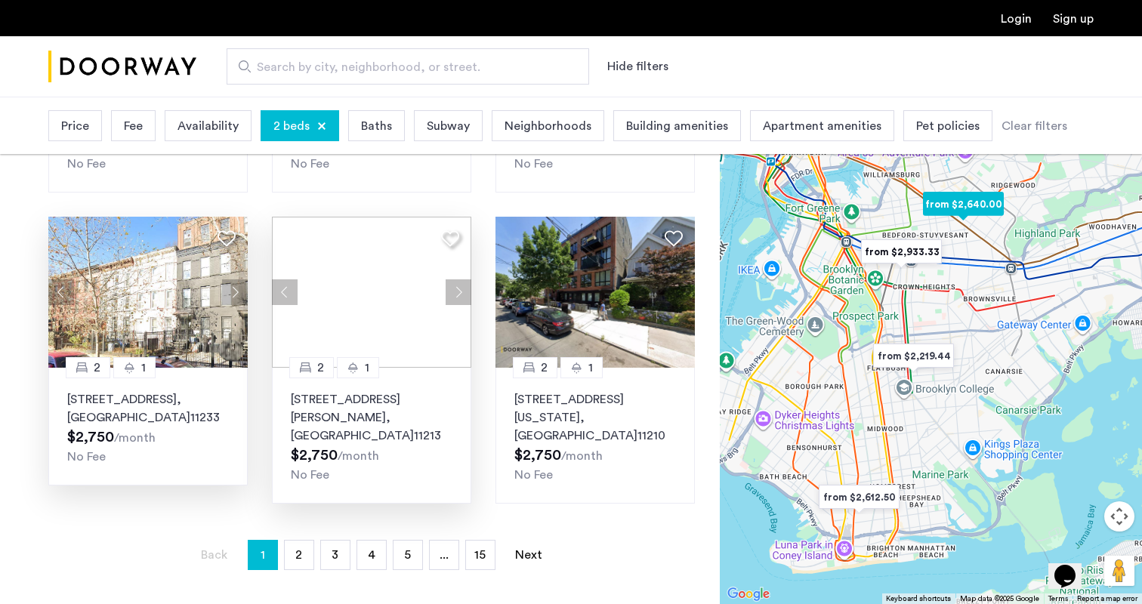
click at [233, 305] on button "Next apartment" at bounding box center [235, 292] width 26 height 26
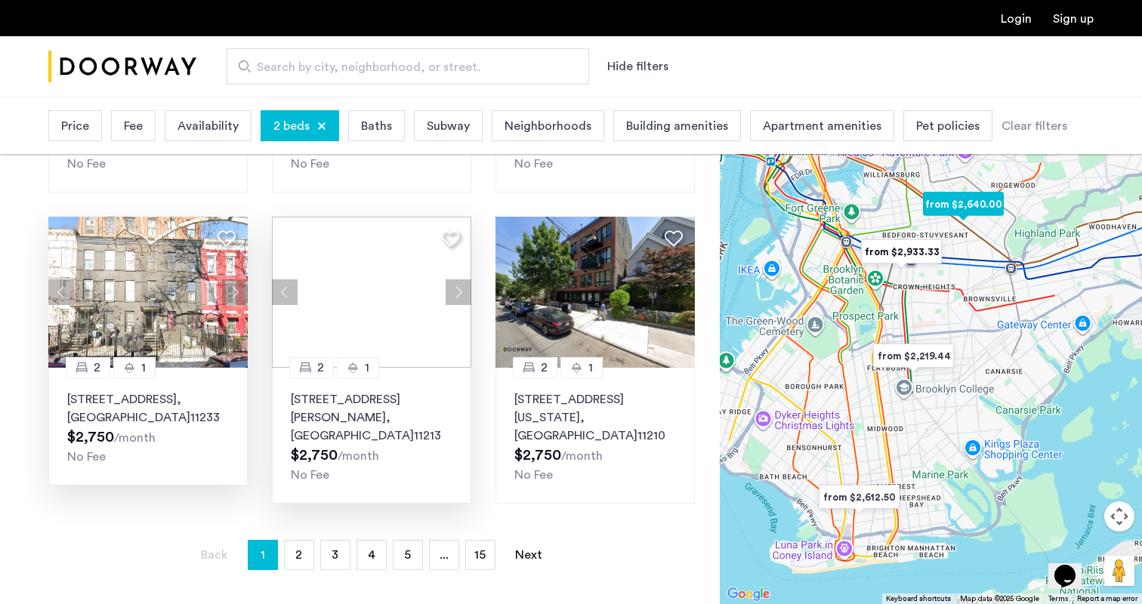
click at [233, 305] on button "Next apartment" at bounding box center [235, 292] width 26 height 26
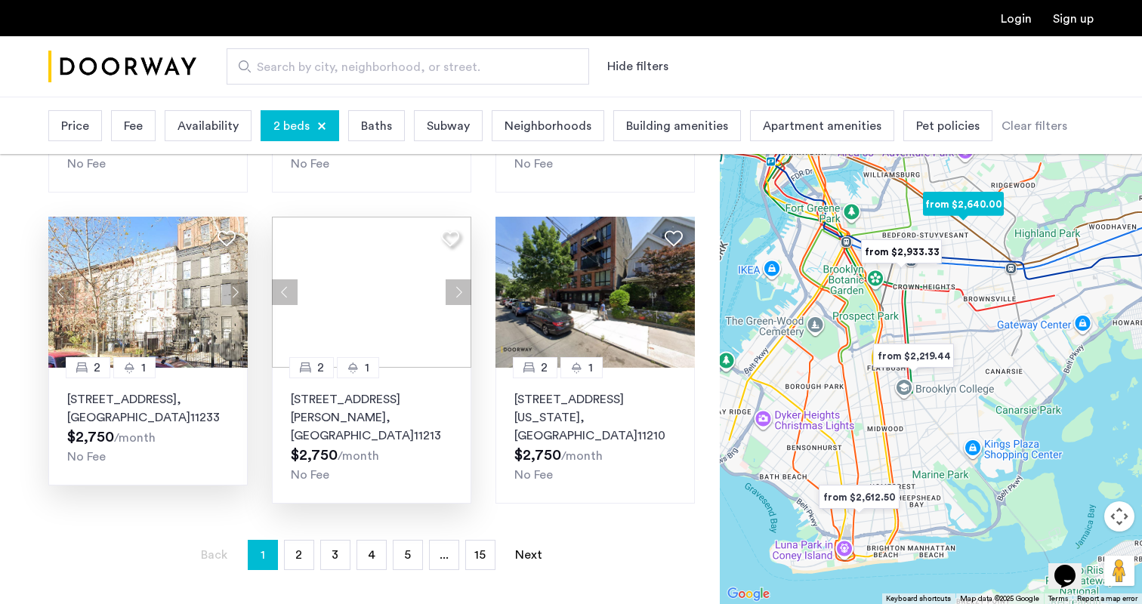
click at [233, 305] on button "Next apartment" at bounding box center [235, 292] width 26 height 26
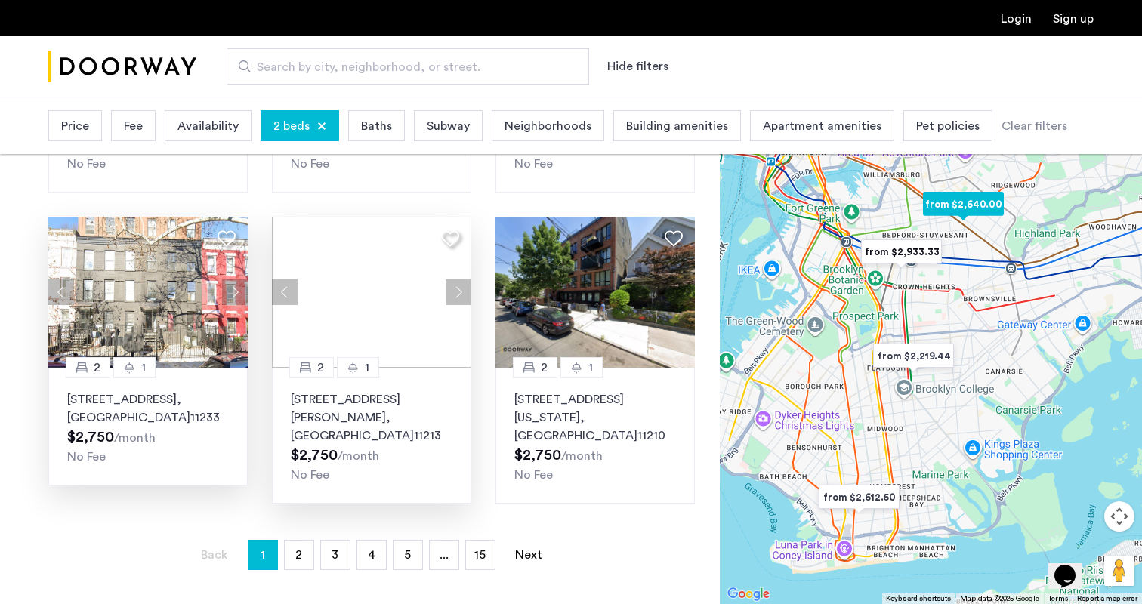
click at [233, 305] on button "Next apartment" at bounding box center [235, 292] width 26 height 26
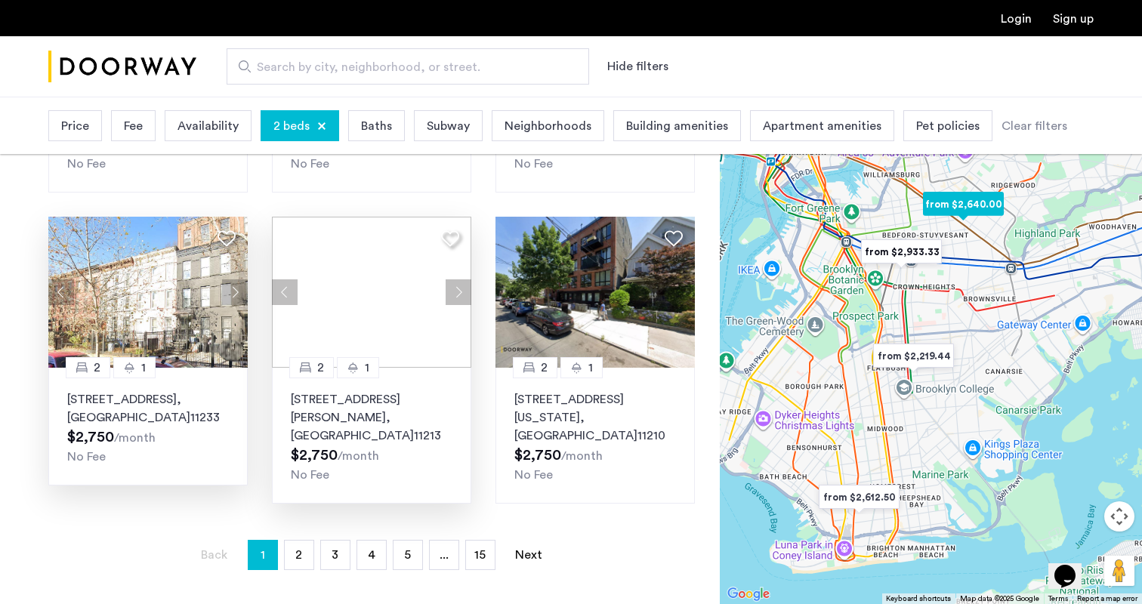
click at [233, 305] on button "Next apartment" at bounding box center [235, 292] width 26 height 26
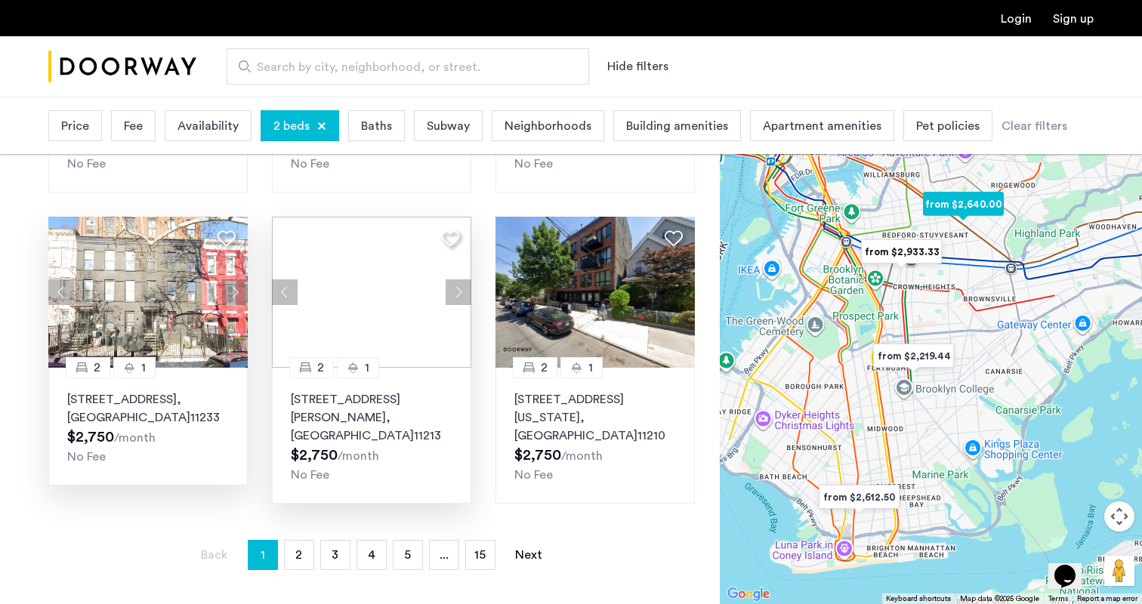
click at [233, 305] on button "Next apartment" at bounding box center [235, 292] width 26 height 26
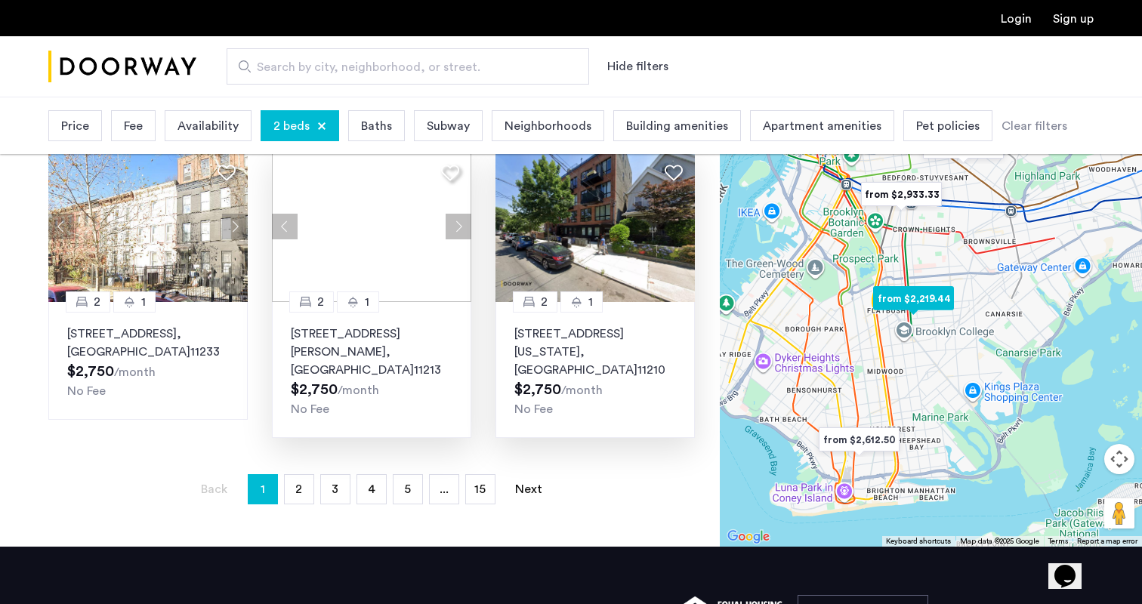
scroll to position [995, 0]
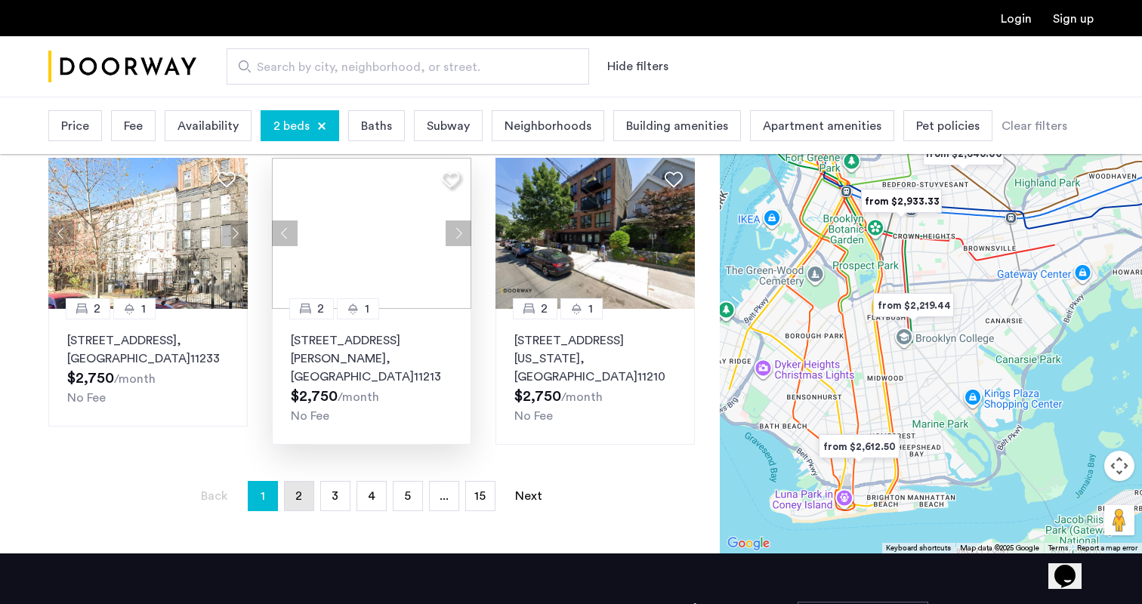
click at [300, 498] on span "2" at bounding box center [298, 496] width 7 height 12
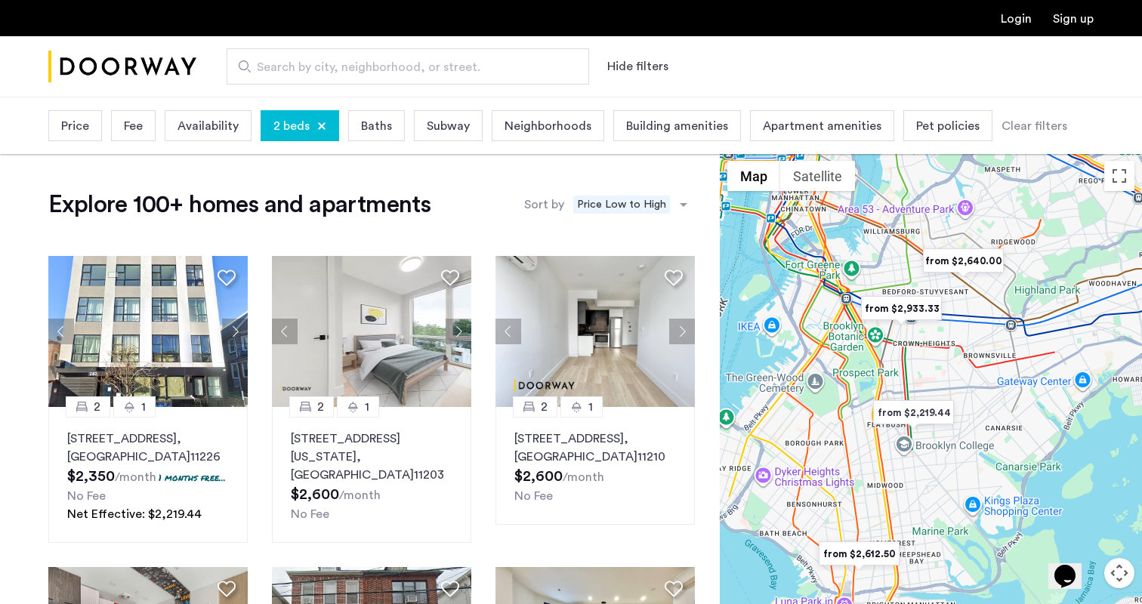
click at [503, 66] on span "Search by city, neighborhood, or street." at bounding box center [402, 67] width 290 height 18
click at [503, 66] on input "Search by city, neighborhood, or street." at bounding box center [408, 66] width 362 height 36
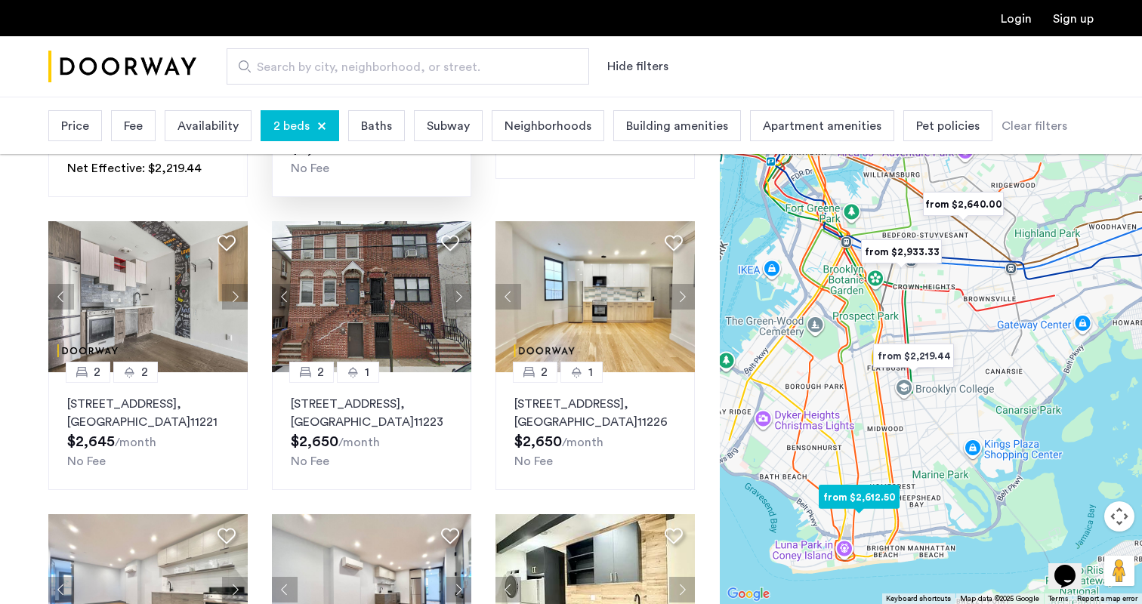
scroll to position [339, 0]
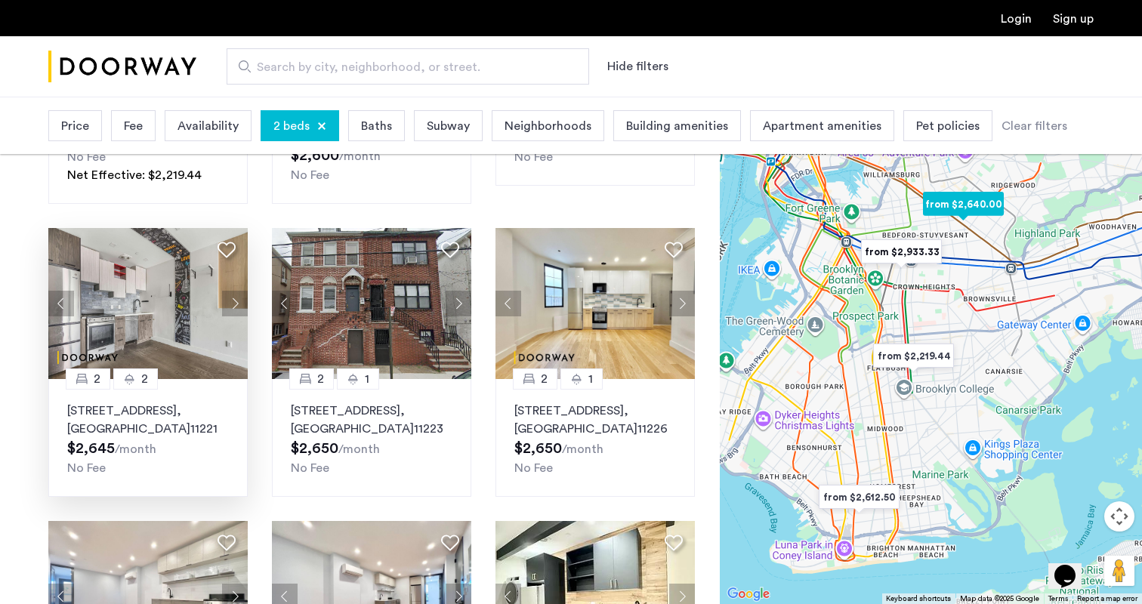
click at [239, 316] on button "Next apartment" at bounding box center [235, 304] width 26 height 26
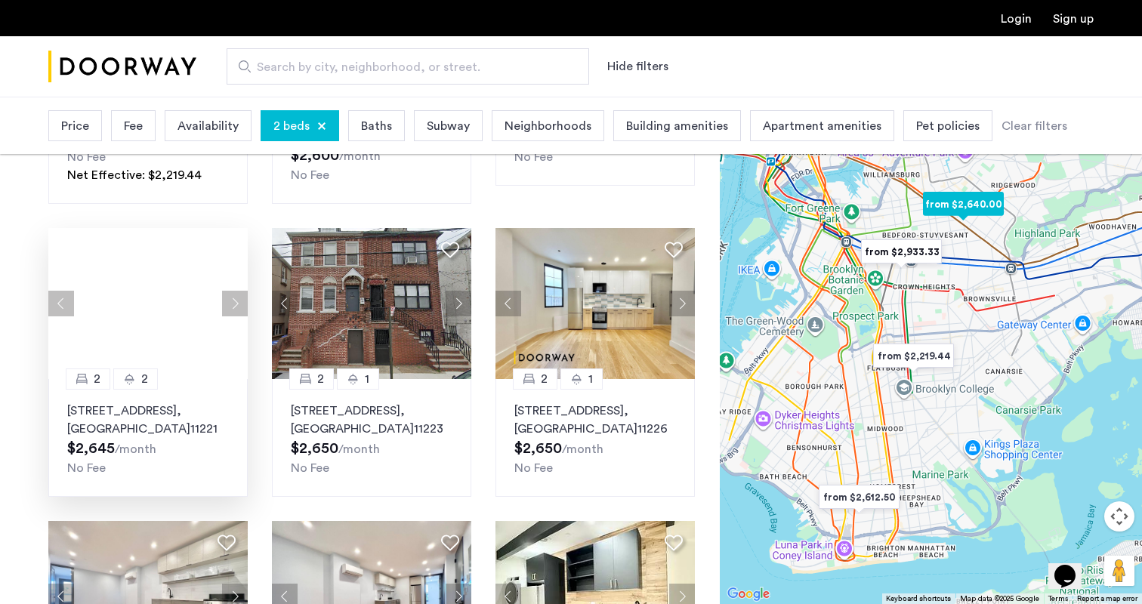
click at [239, 321] on div at bounding box center [147, 303] width 199 height 151
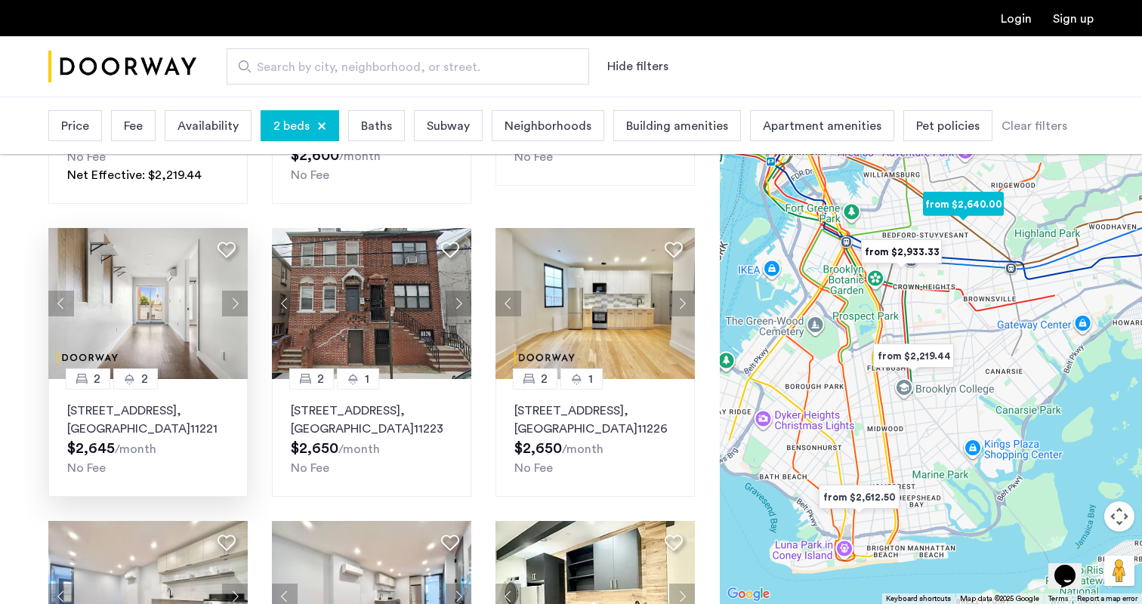
click at [239, 316] on button "Next apartment" at bounding box center [235, 304] width 26 height 26
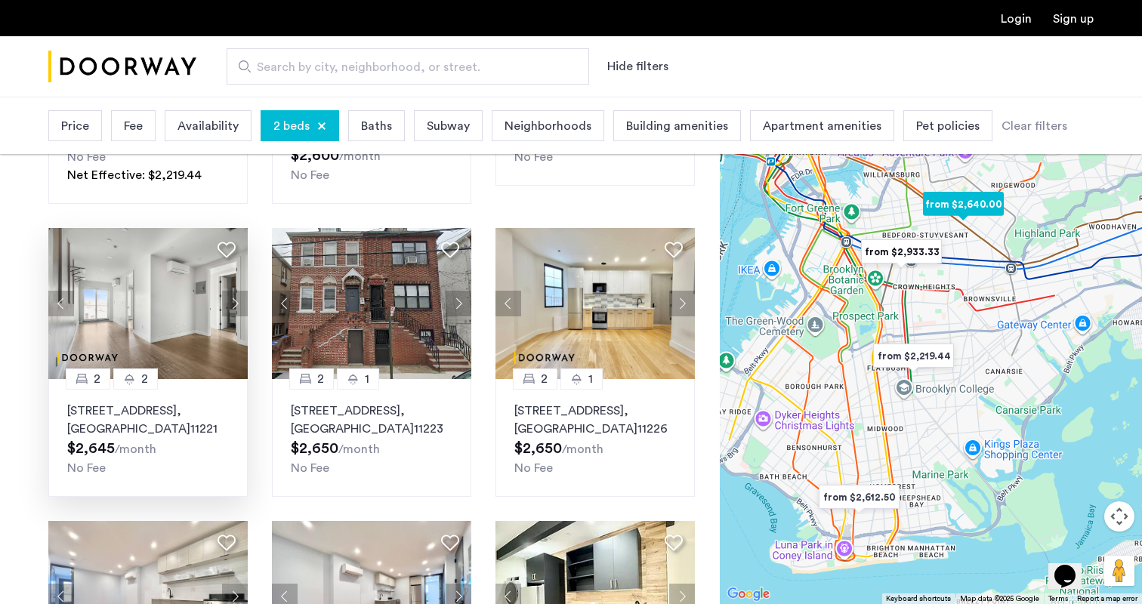
click at [239, 316] on button "Next apartment" at bounding box center [235, 304] width 26 height 26
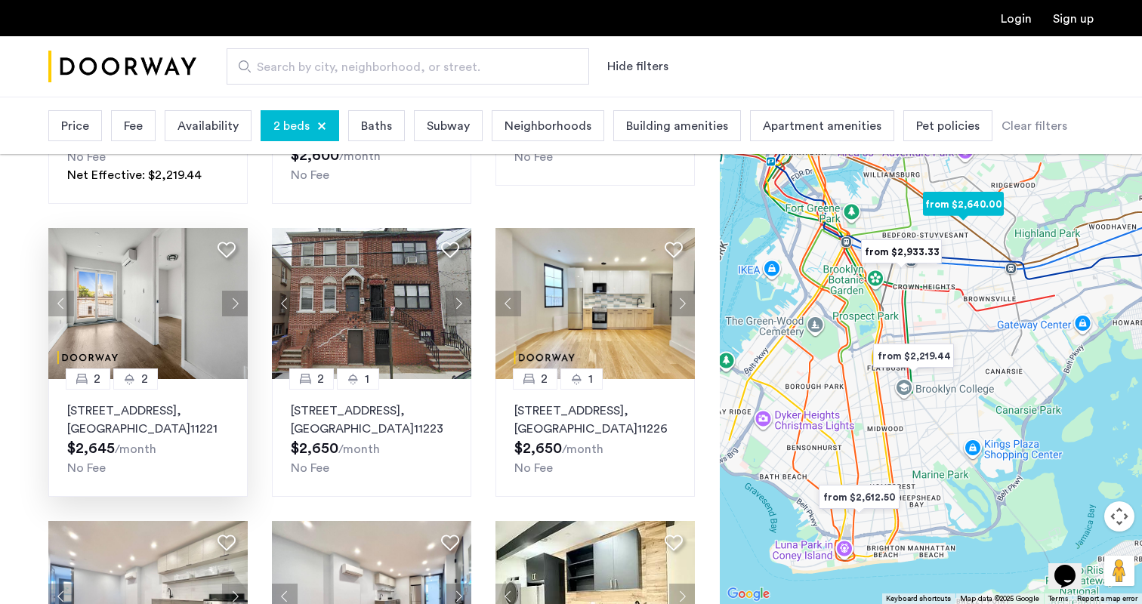
click at [239, 316] on button "Next apartment" at bounding box center [235, 304] width 26 height 26
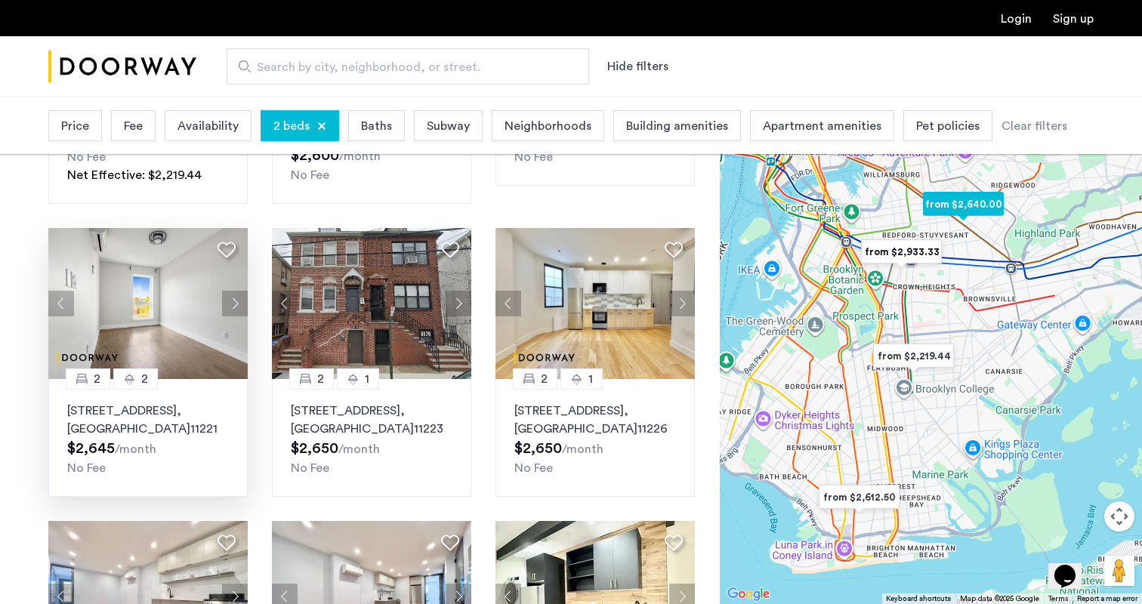
click at [239, 316] on button "Next apartment" at bounding box center [235, 304] width 26 height 26
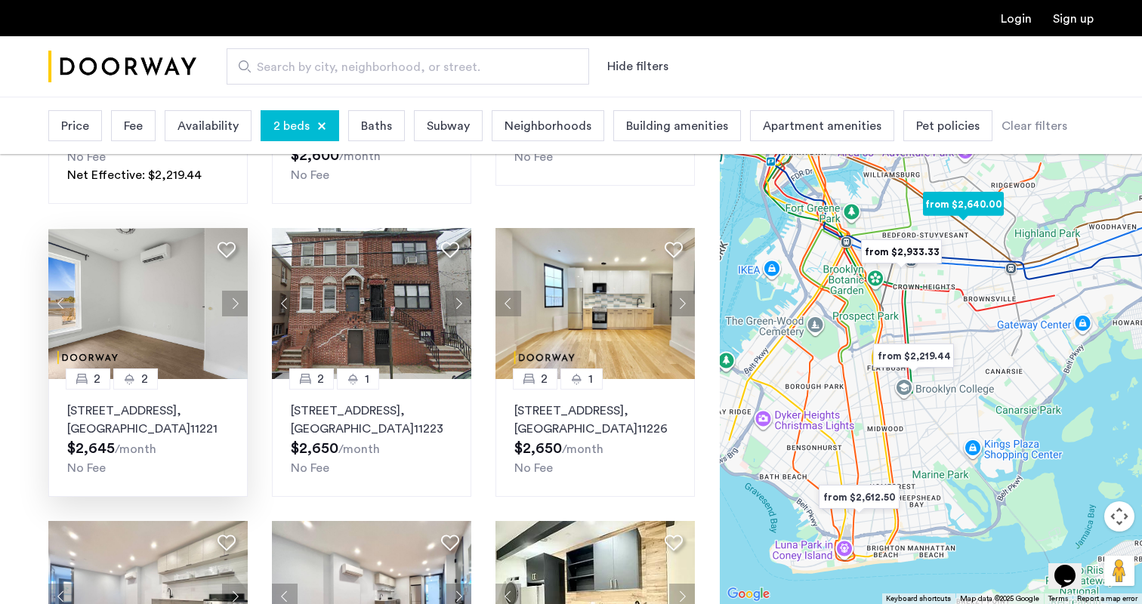
click at [239, 316] on button "Next apartment" at bounding box center [235, 304] width 26 height 26
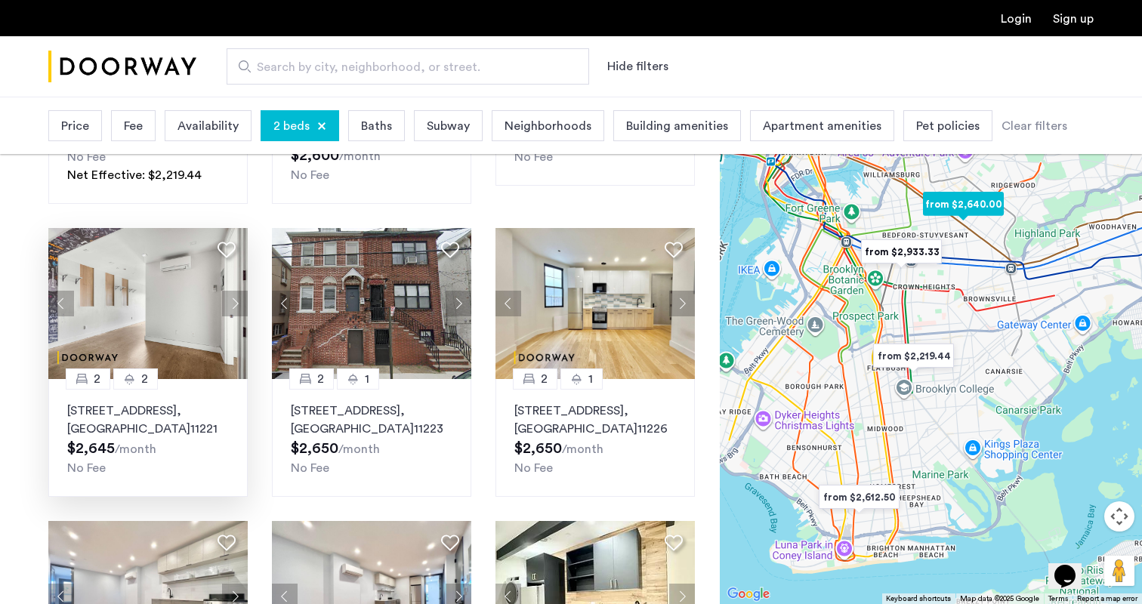
click at [239, 316] on button "Next apartment" at bounding box center [235, 304] width 26 height 26
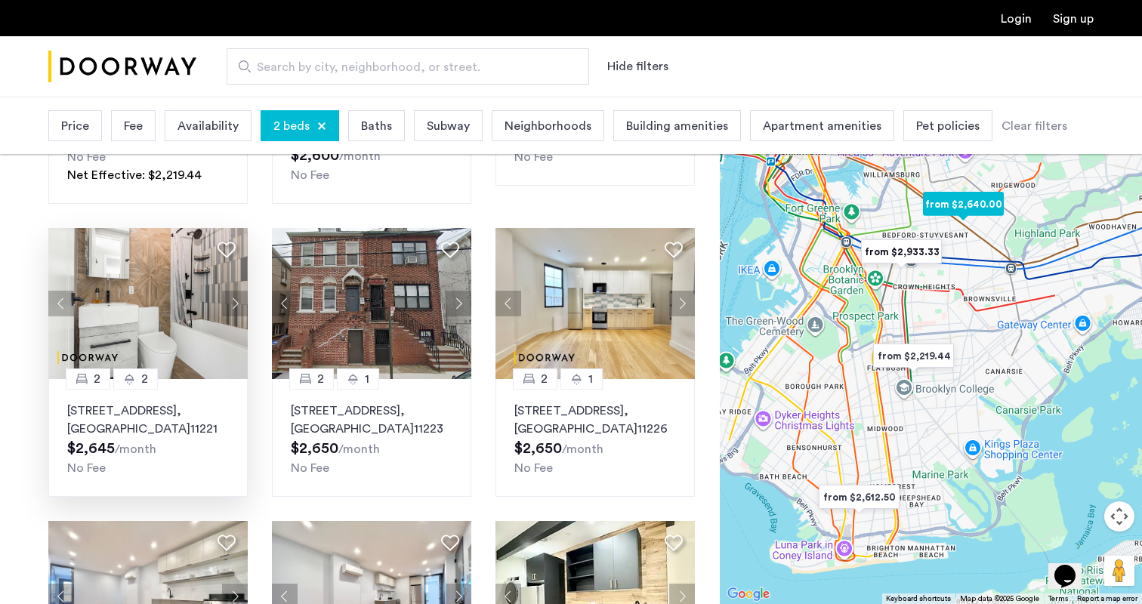
click at [239, 316] on button "Next apartment" at bounding box center [235, 304] width 26 height 26
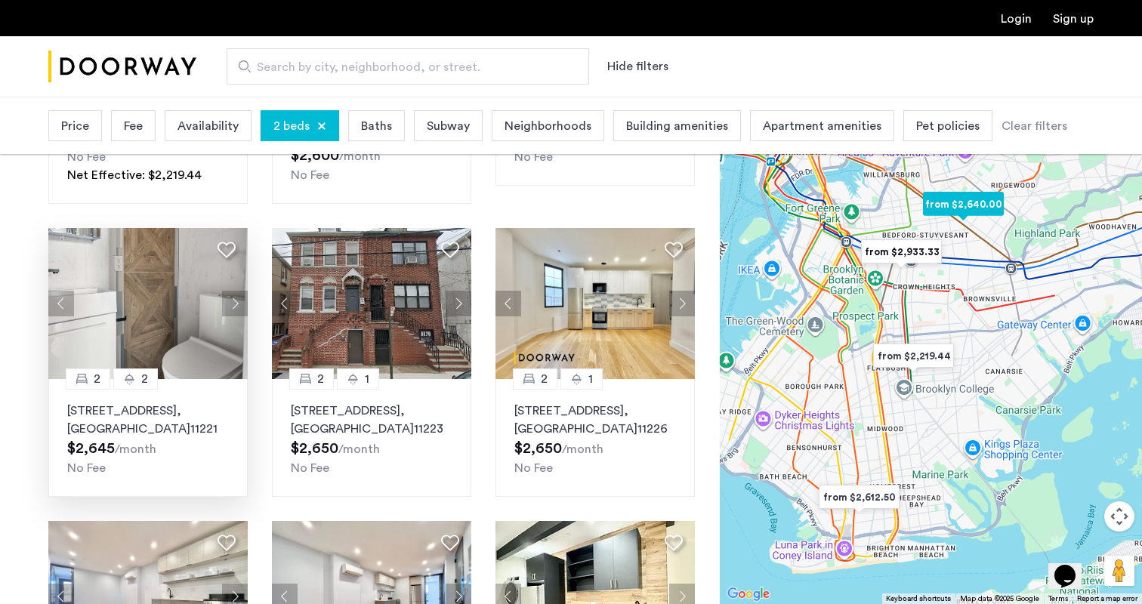
click at [239, 316] on button "Next apartment" at bounding box center [235, 304] width 26 height 26
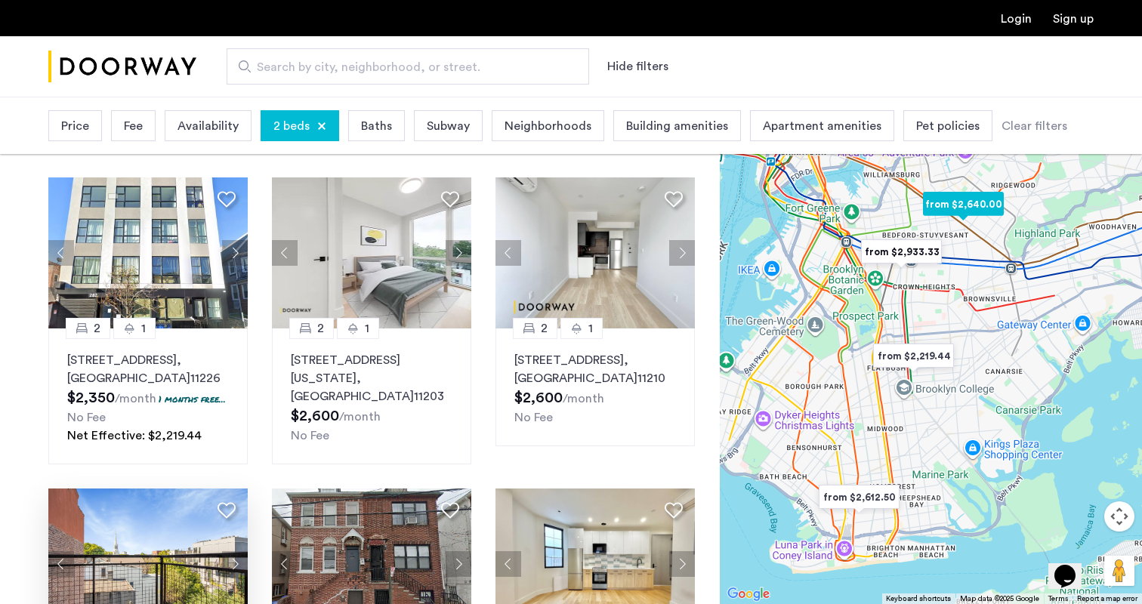
scroll to position [0, 0]
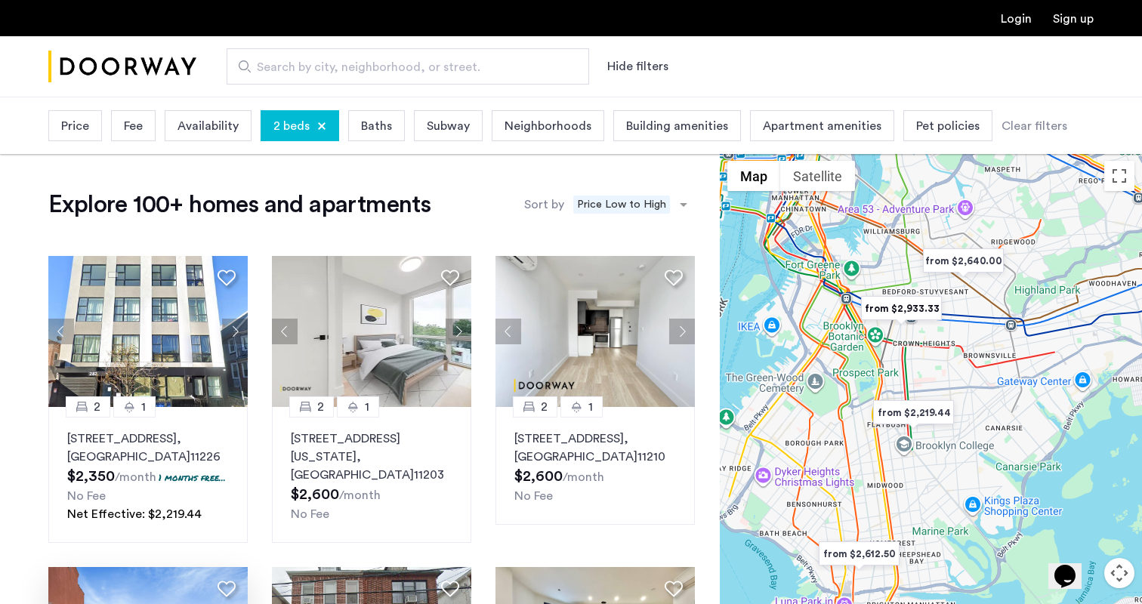
click at [792, 134] on span "Apartment amenities" at bounding box center [822, 126] width 119 height 18
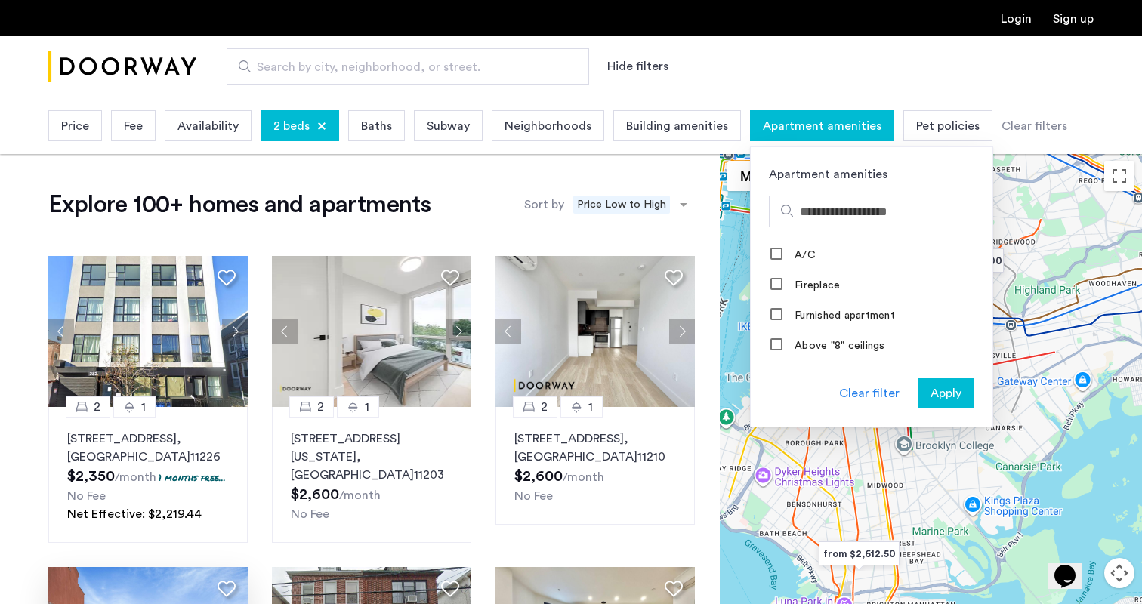
click at [691, 132] on span "Building amenities" at bounding box center [677, 126] width 102 height 18
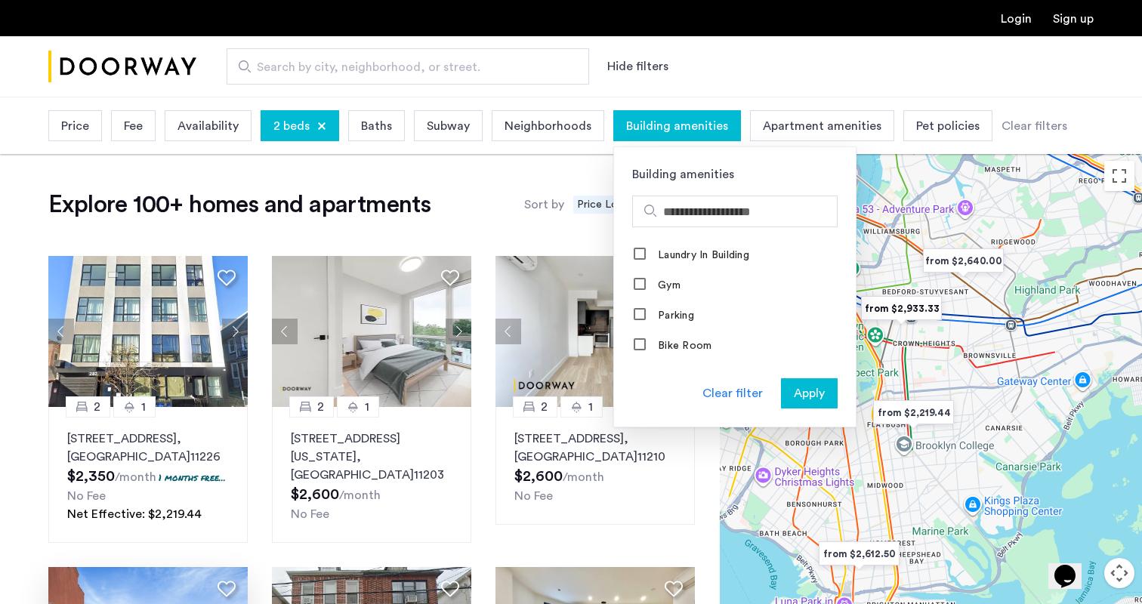
click at [578, 126] on span "Neighborhoods" at bounding box center [547, 126] width 87 height 18
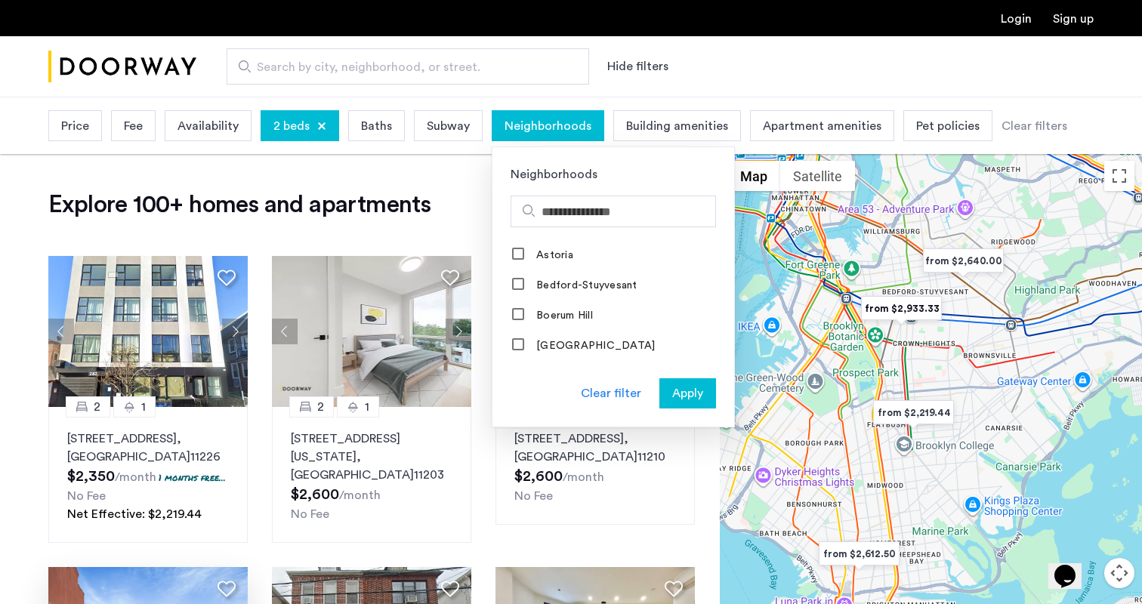
click at [456, 128] on span "Subway" at bounding box center [448, 126] width 43 height 18
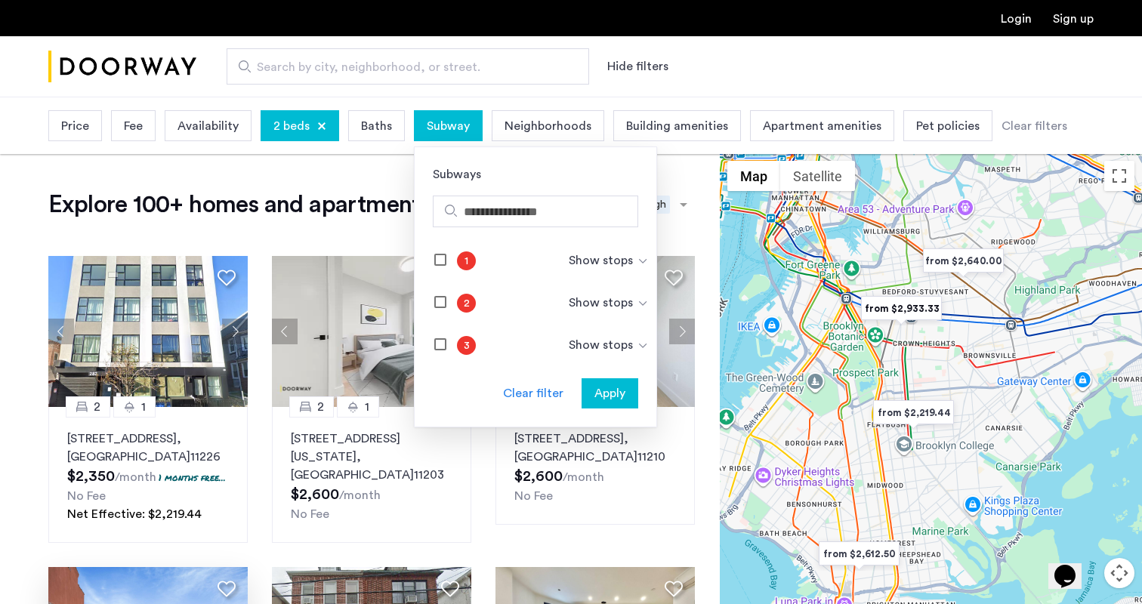
click at [384, 134] on span "Baths" at bounding box center [376, 126] width 31 height 18
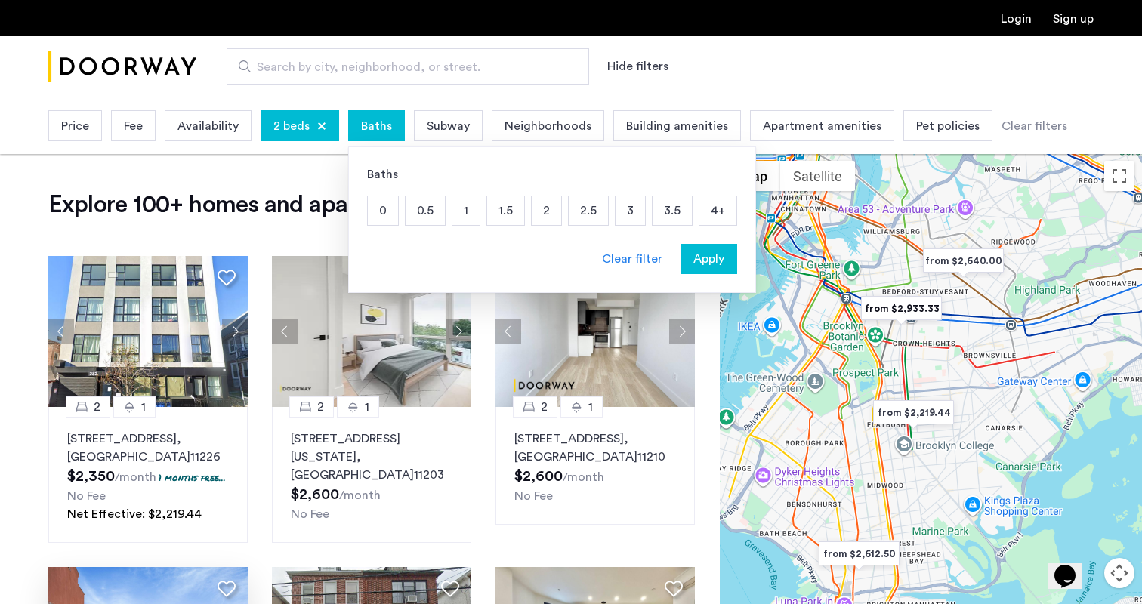
click at [937, 137] on div "Pet policies" at bounding box center [947, 125] width 89 height 31
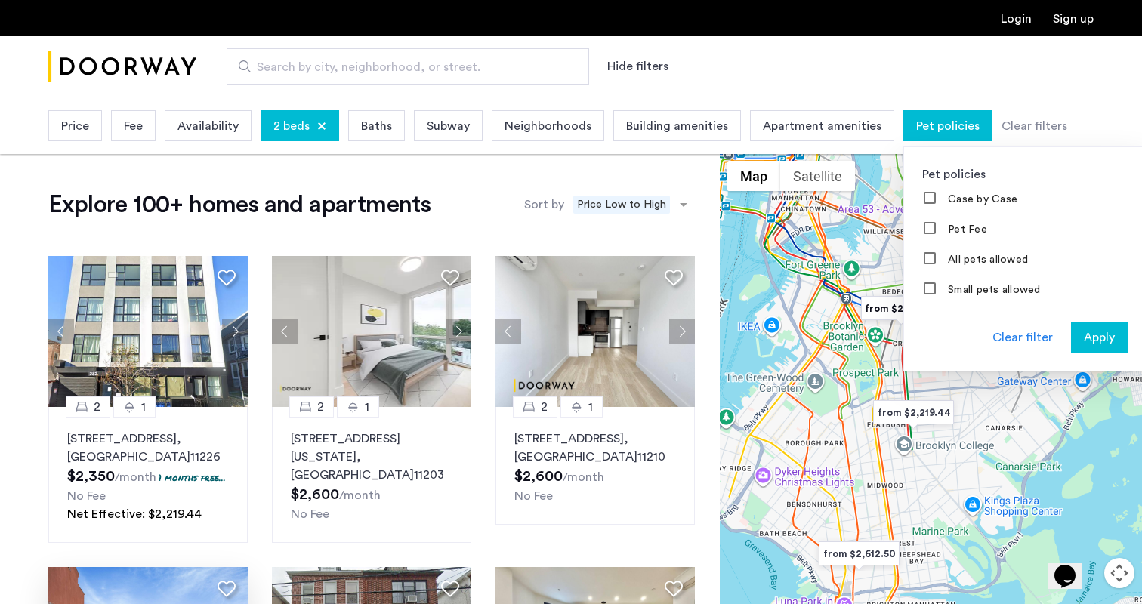
click at [1025, 66] on div "Search by city, neighborhood, or street. Hide filters" at bounding box center [644, 66] width 897 height 36
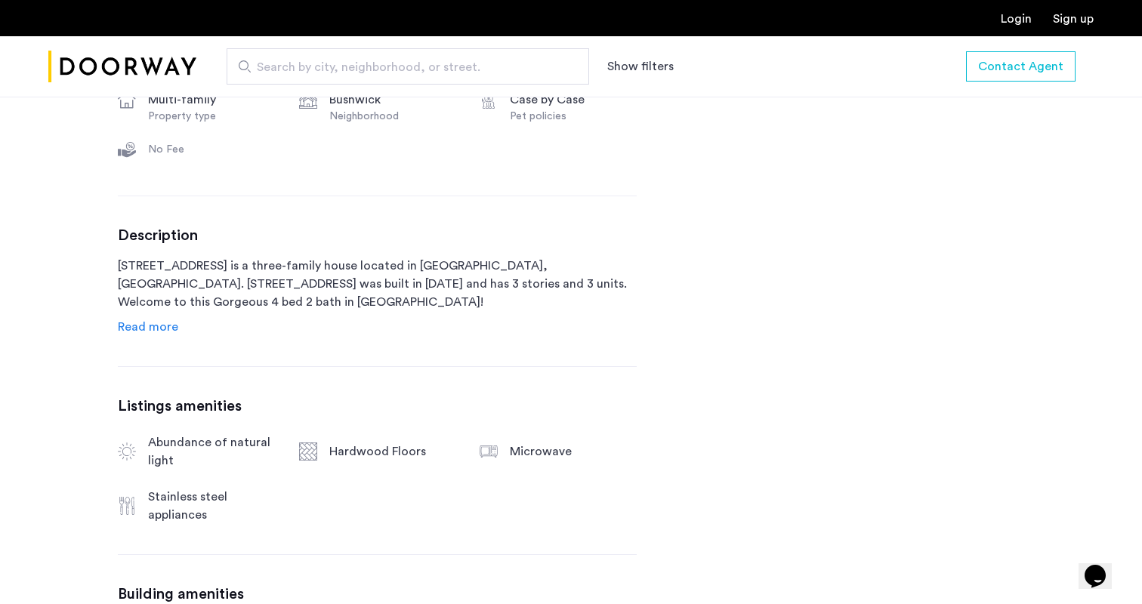
scroll to position [641, 0]
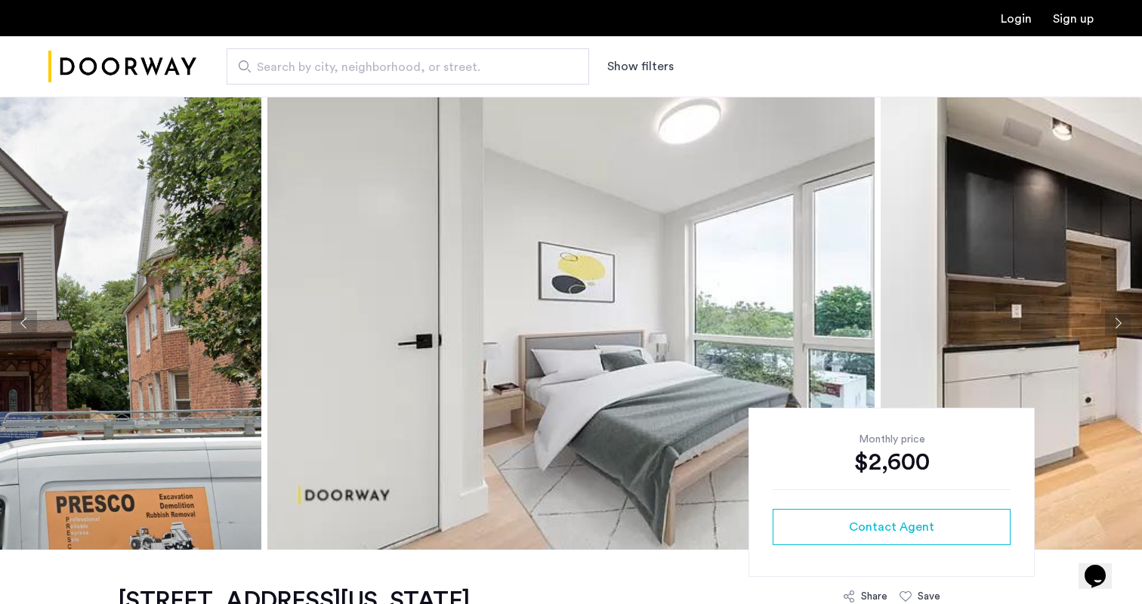
click at [1122, 325] on button "Next apartment" at bounding box center [1118, 323] width 26 height 26
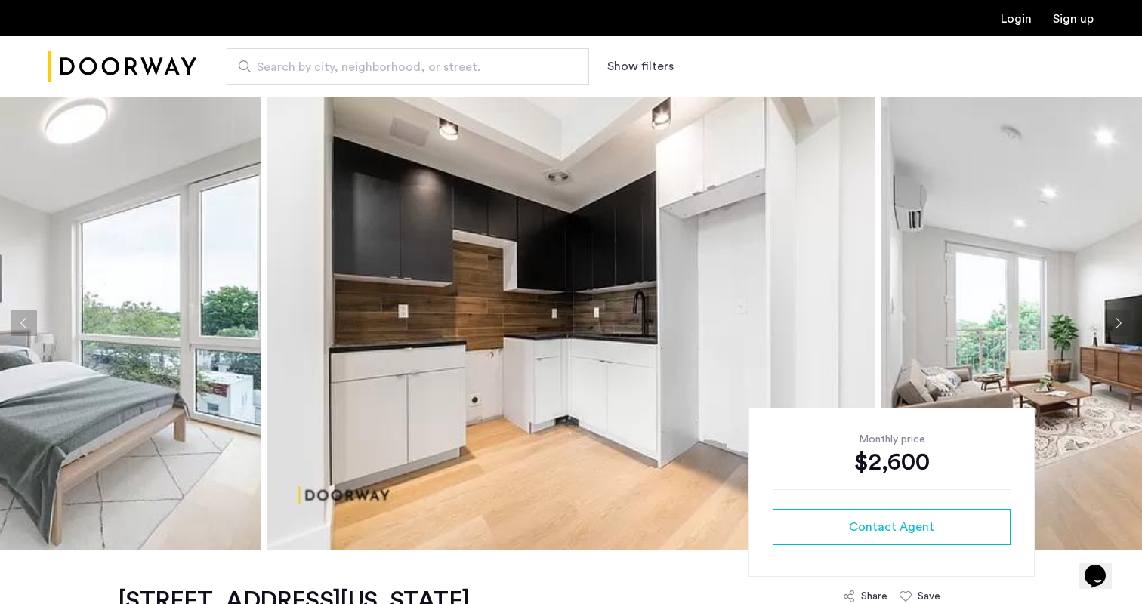
click at [1122, 325] on button "Next apartment" at bounding box center [1118, 323] width 26 height 26
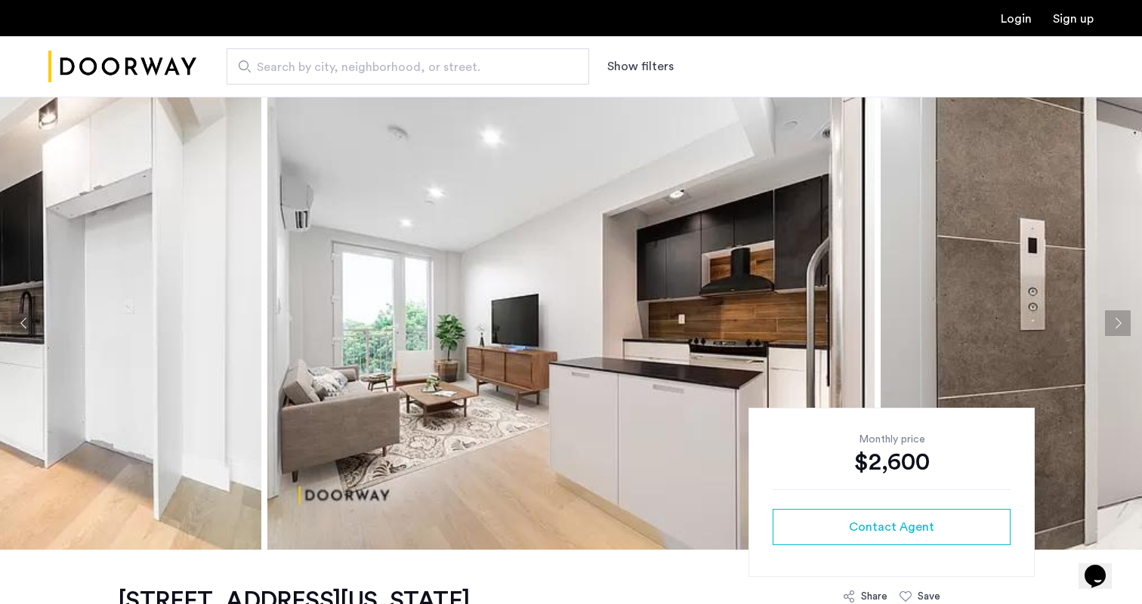
click at [1122, 325] on button "Next apartment" at bounding box center [1118, 323] width 26 height 26
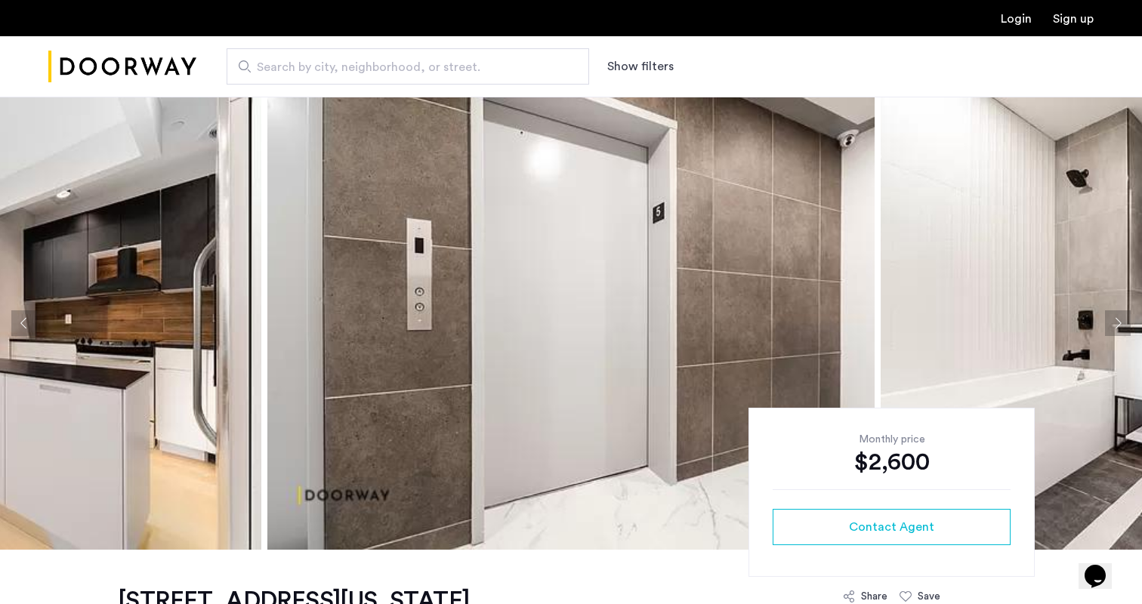
click at [1122, 325] on button "Next apartment" at bounding box center [1118, 323] width 26 height 26
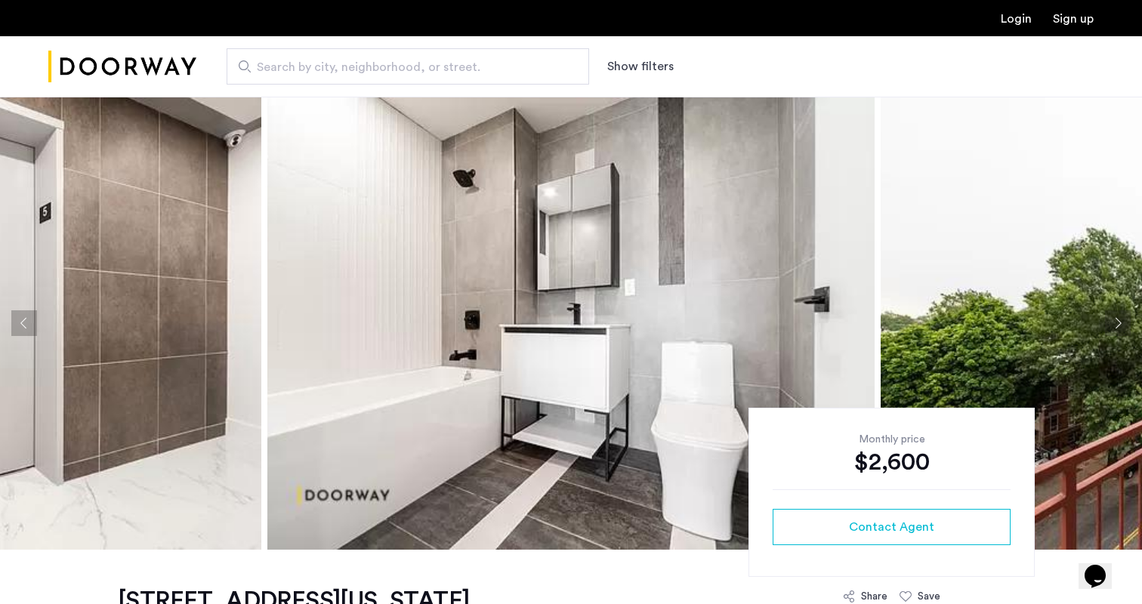
click at [1122, 325] on button "Next apartment" at bounding box center [1118, 323] width 26 height 26
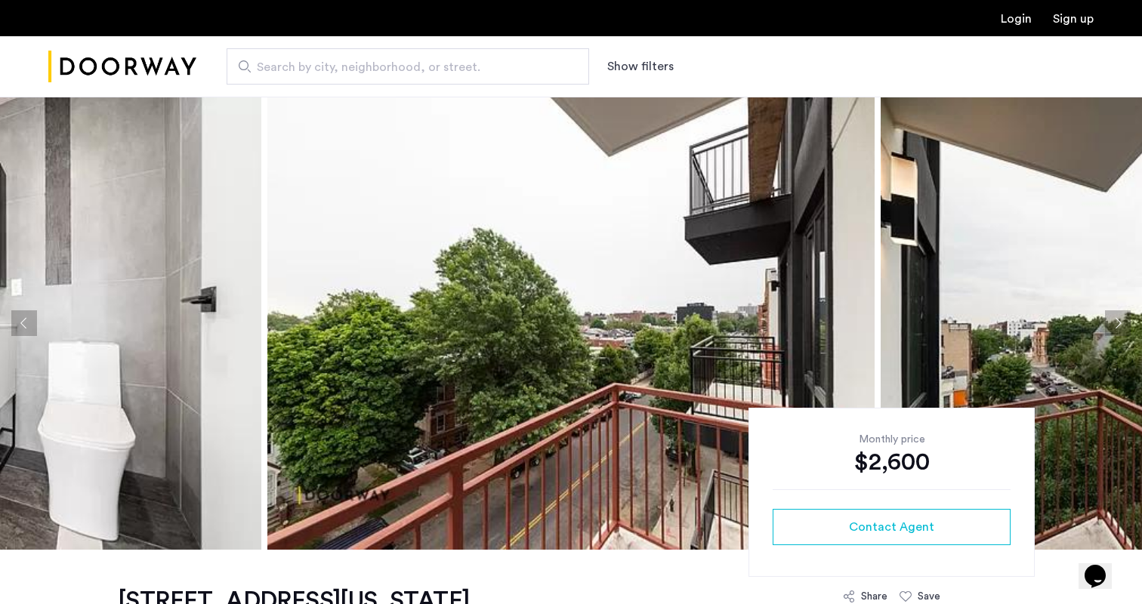
click at [1122, 325] on button "Next apartment" at bounding box center [1118, 323] width 26 height 26
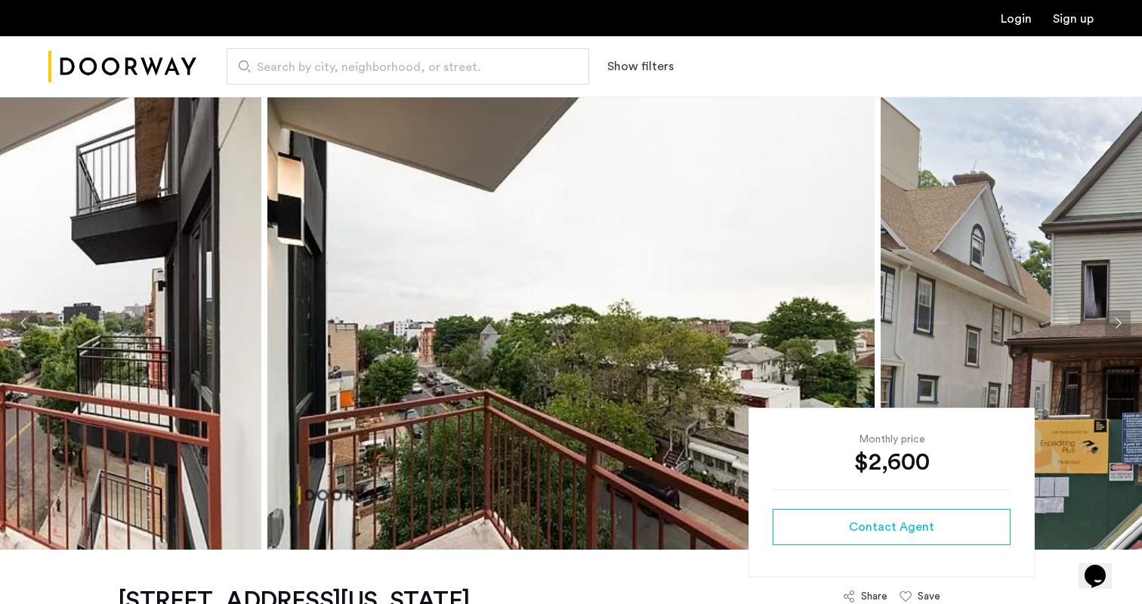
click at [1122, 325] on button "Next apartment" at bounding box center [1118, 323] width 26 height 26
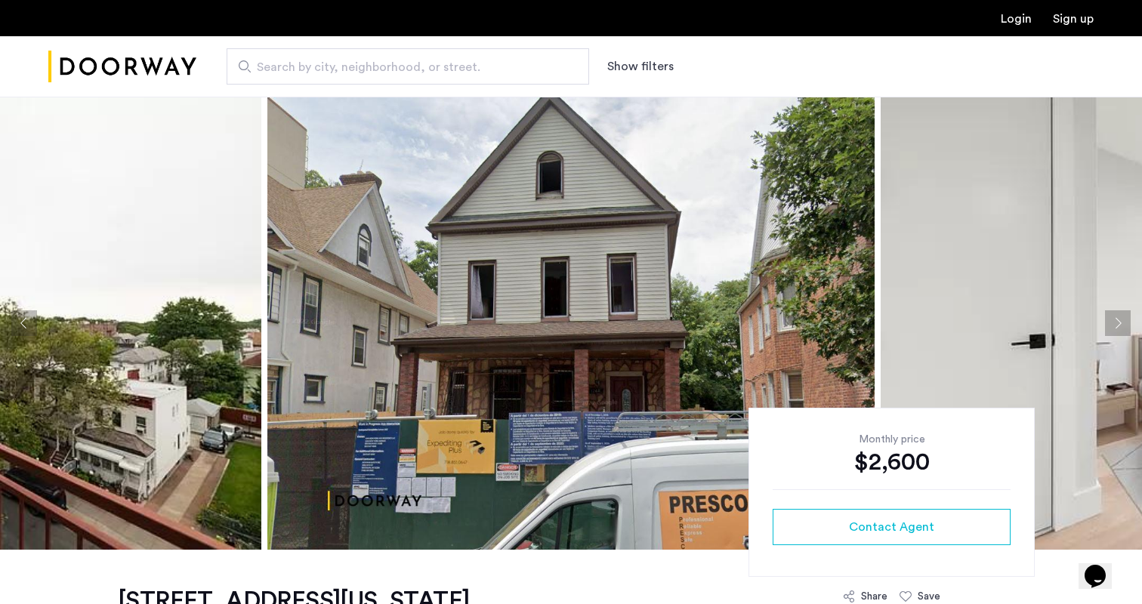
click at [1122, 325] on button "Next apartment" at bounding box center [1118, 323] width 26 height 26
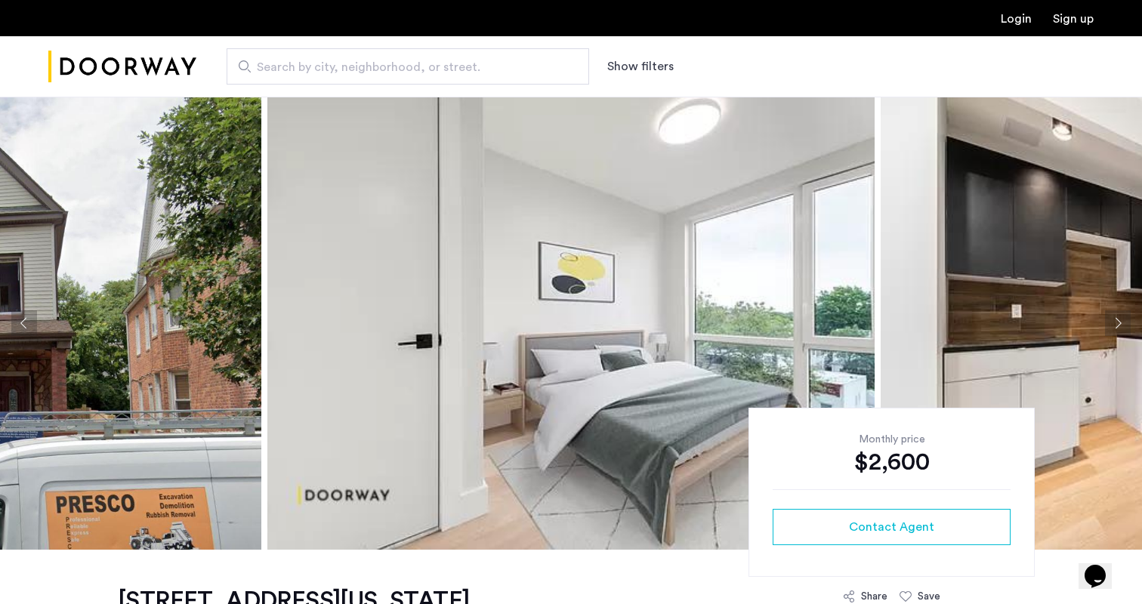
click at [18, 325] on button "Previous apartment" at bounding box center [24, 323] width 26 height 26
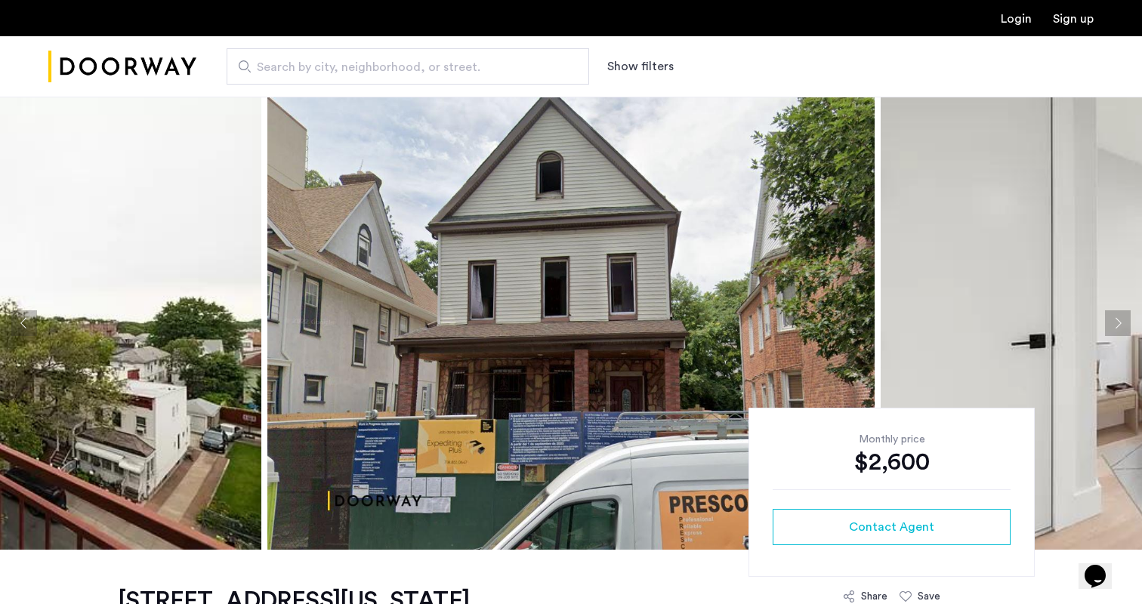
click at [1115, 319] on button "Next apartment" at bounding box center [1118, 323] width 26 height 26
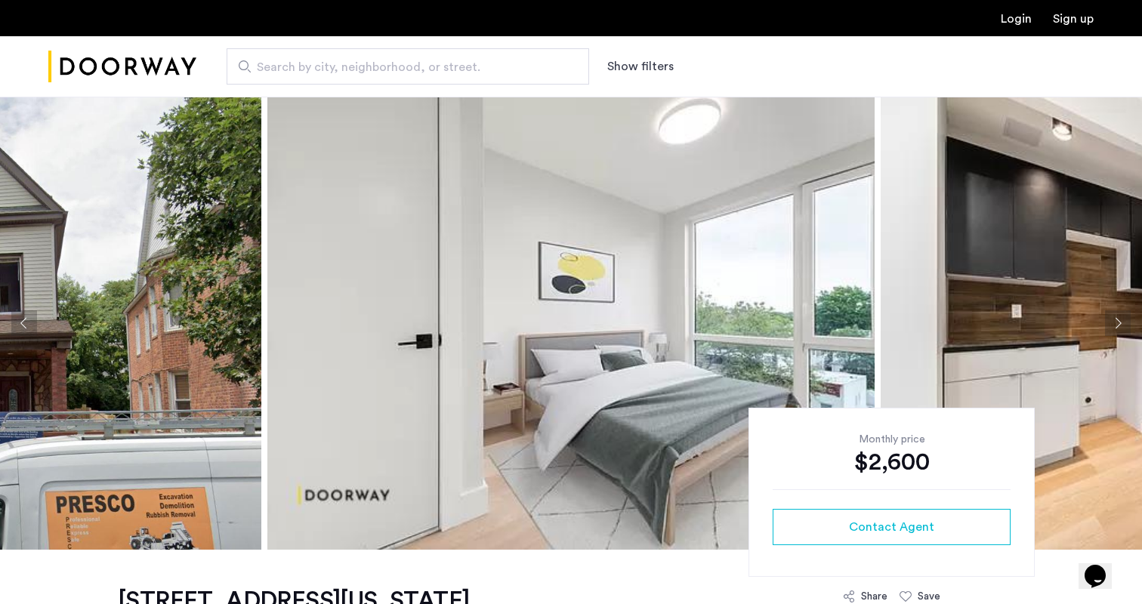
click at [1115, 319] on button "Next apartment" at bounding box center [1118, 323] width 26 height 26
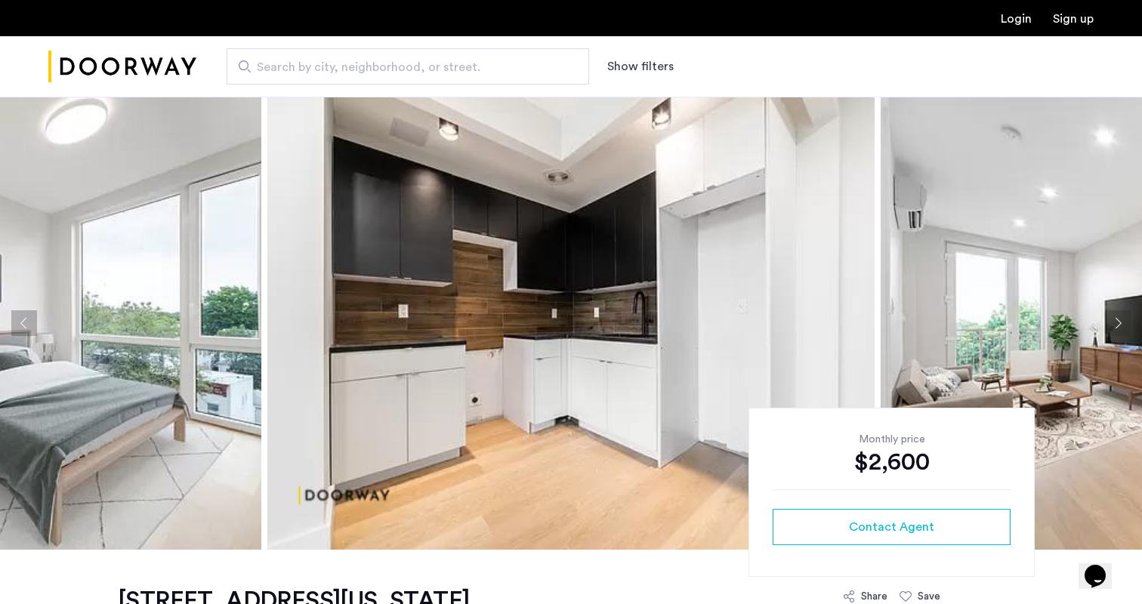
click at [1115, 319] on button "Next apartment" at bounding box center [1118, 323] width 26 height 26
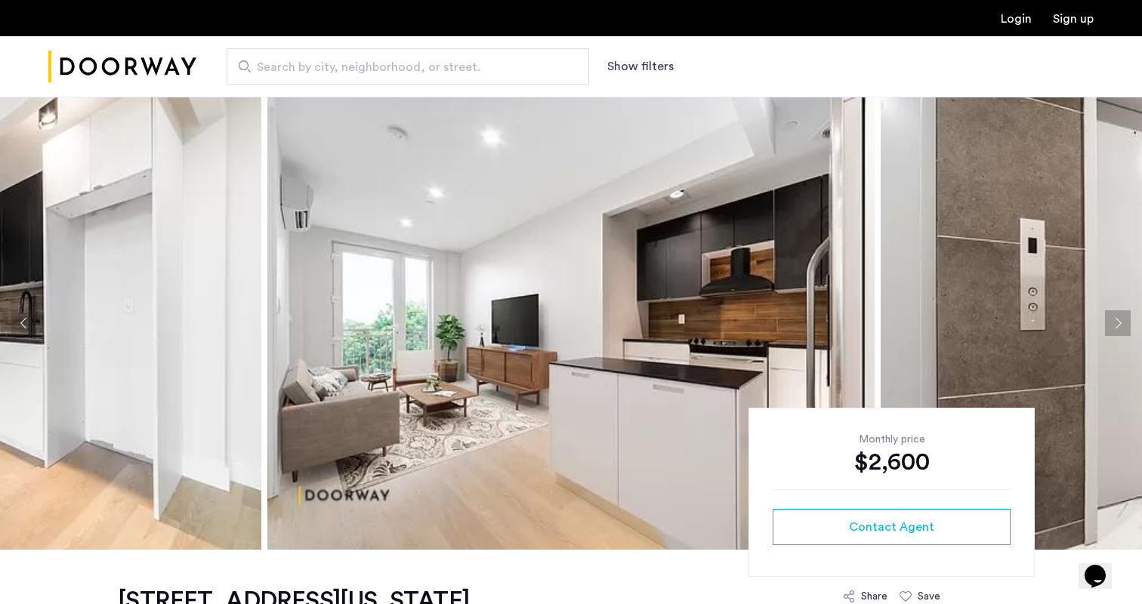
click at [1115, 319] on button "Next apartment" at bounding box center [1118, 323] width 26 height 26
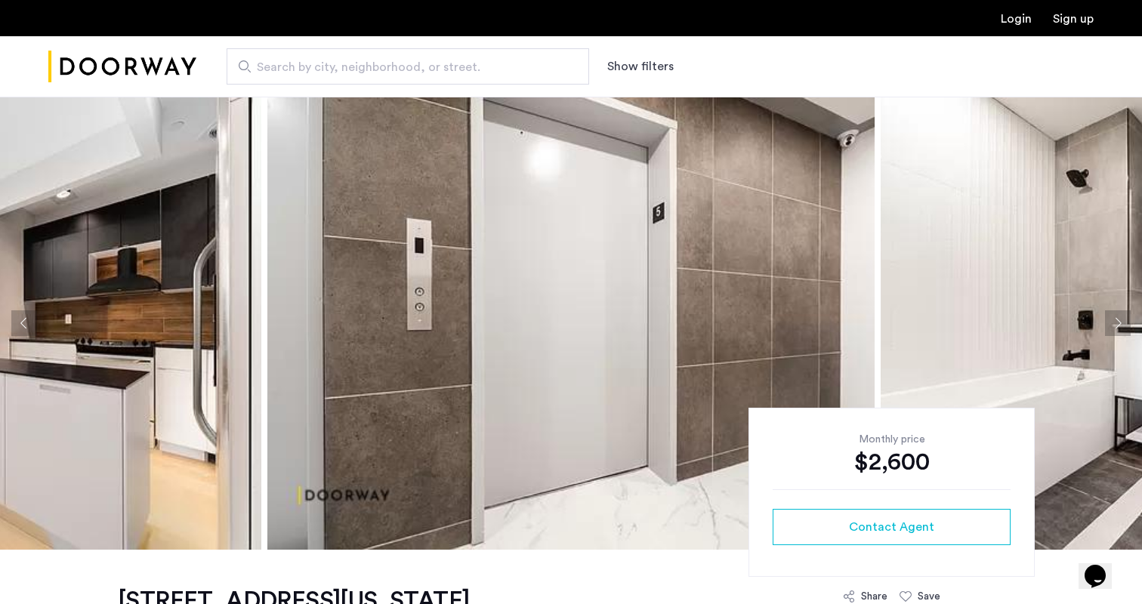
click at [1115, 319] on button "Next apartment" at bounding box center [1118, 323] width 26 height 26
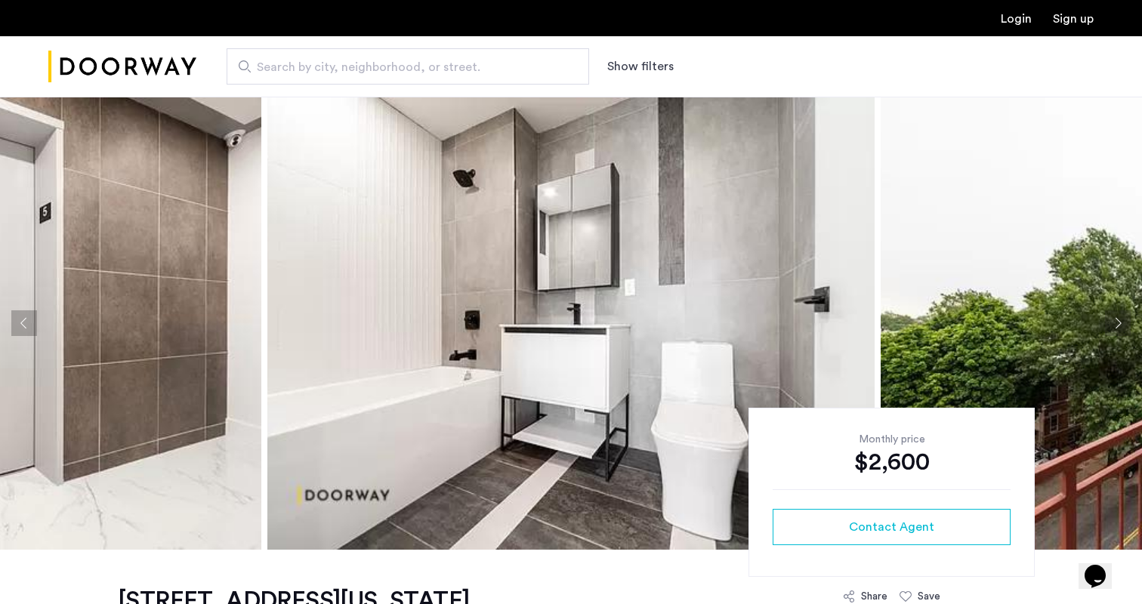
click at [1107, 320] on button "Next apartment" at bounding box center [1118, 323] width 26 height 26
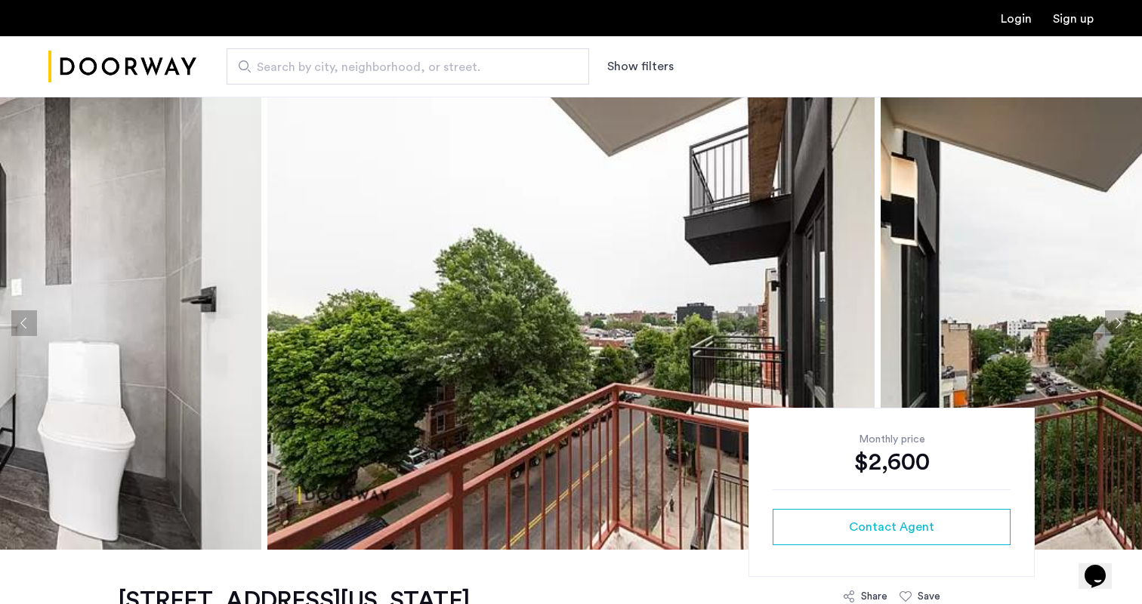
click at [1107, 320] on button "Next apartment" at bounding box center [1118, 323] width 26 height 26
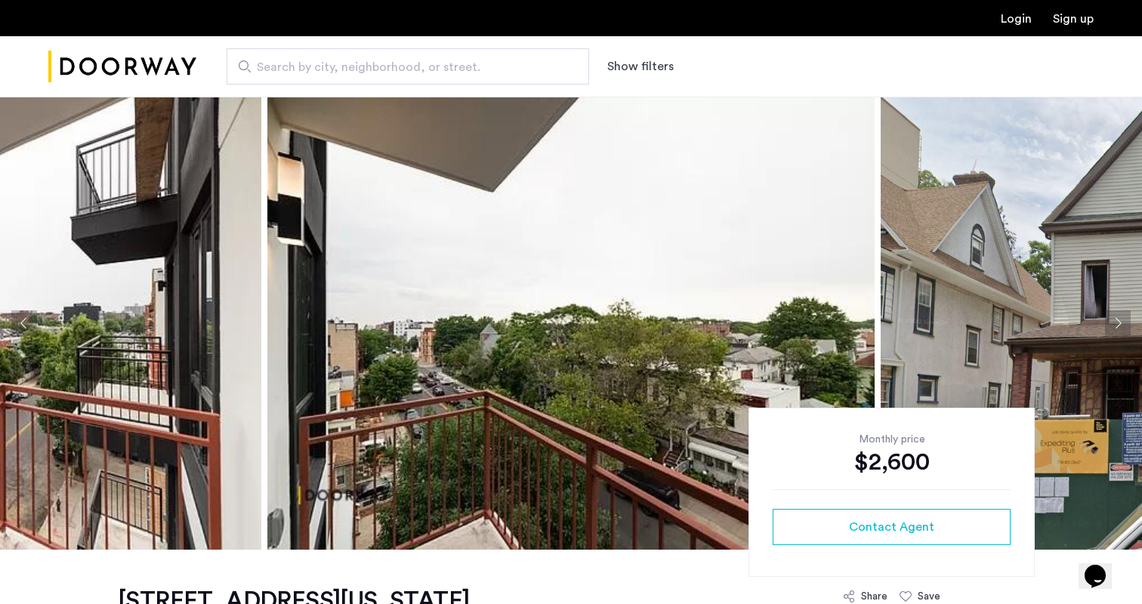
click at [1107, 320] on button "Next apartment" at bounding box center [1118, 323] width 26 height 26
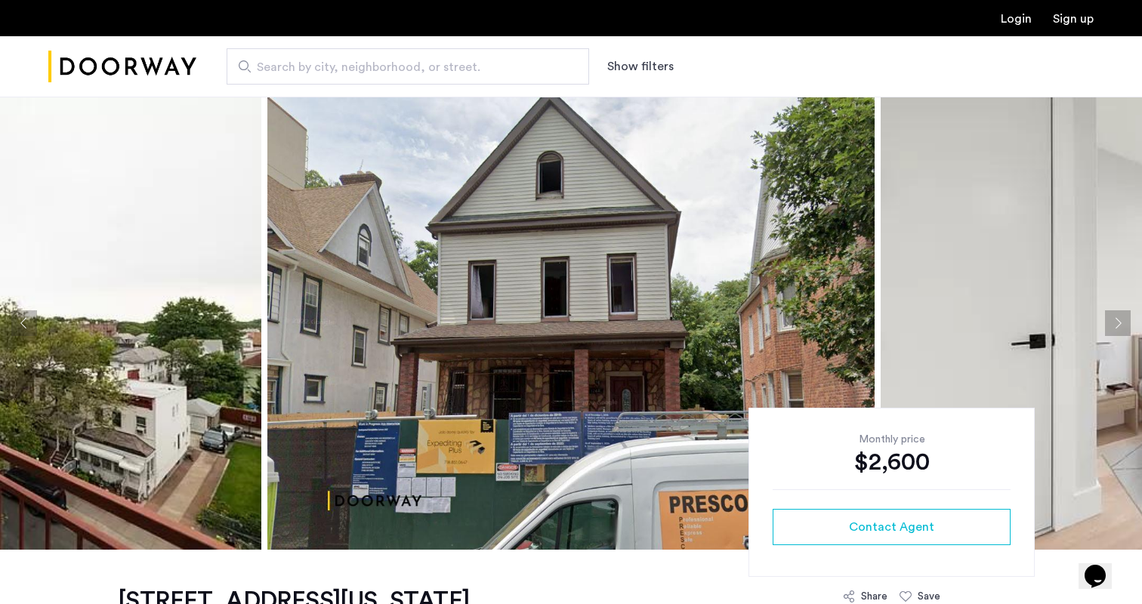
click at [1107, 320] on button "Next apartment" at bounding box center [1118, 323] width 26 height 26
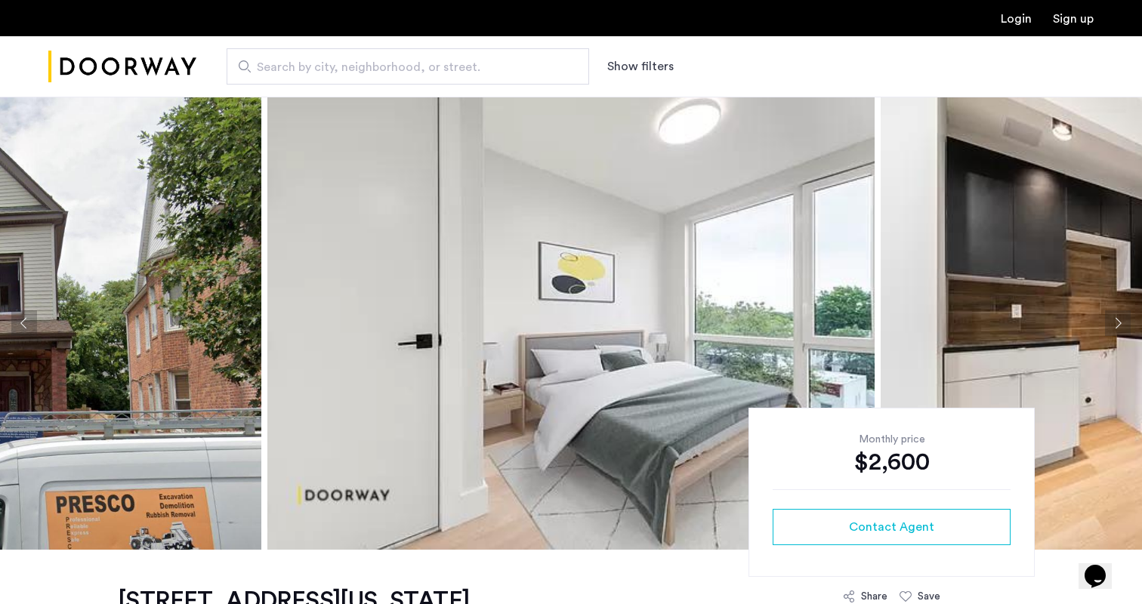
click at [1107, 320] on button "Next apartment" at bounding box center [1118, 323] width 26 height 26
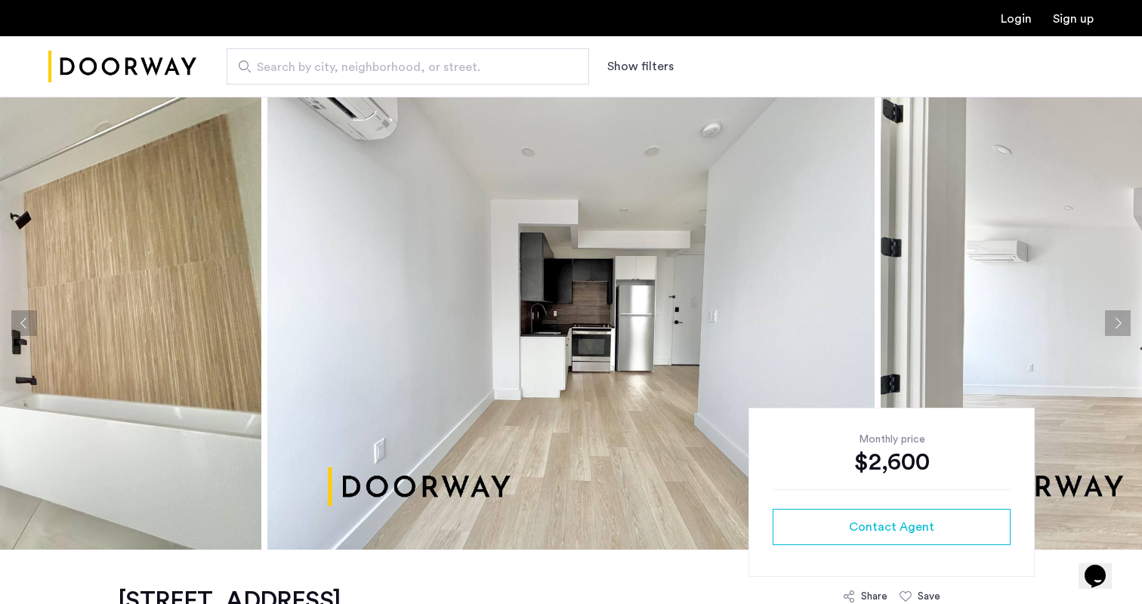
click at [1120, 326] on button "Next apartment" at bounding box center [1118, 323] width 26 height 26
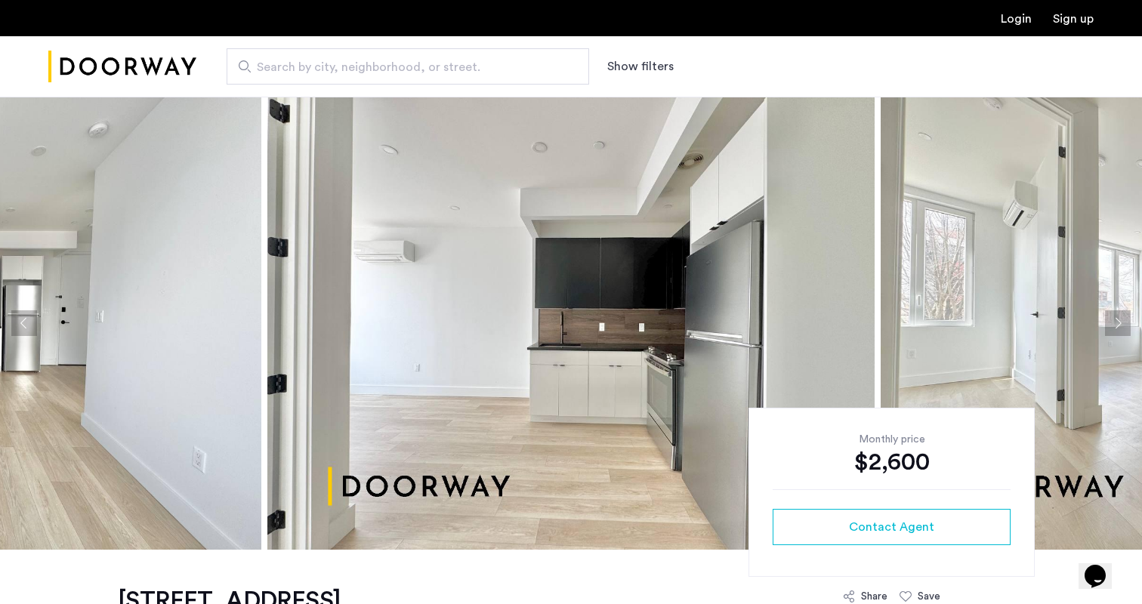
click at [1119, 326] on button "Next apartment" at bounding box center [1118, 323] width 26 height 26
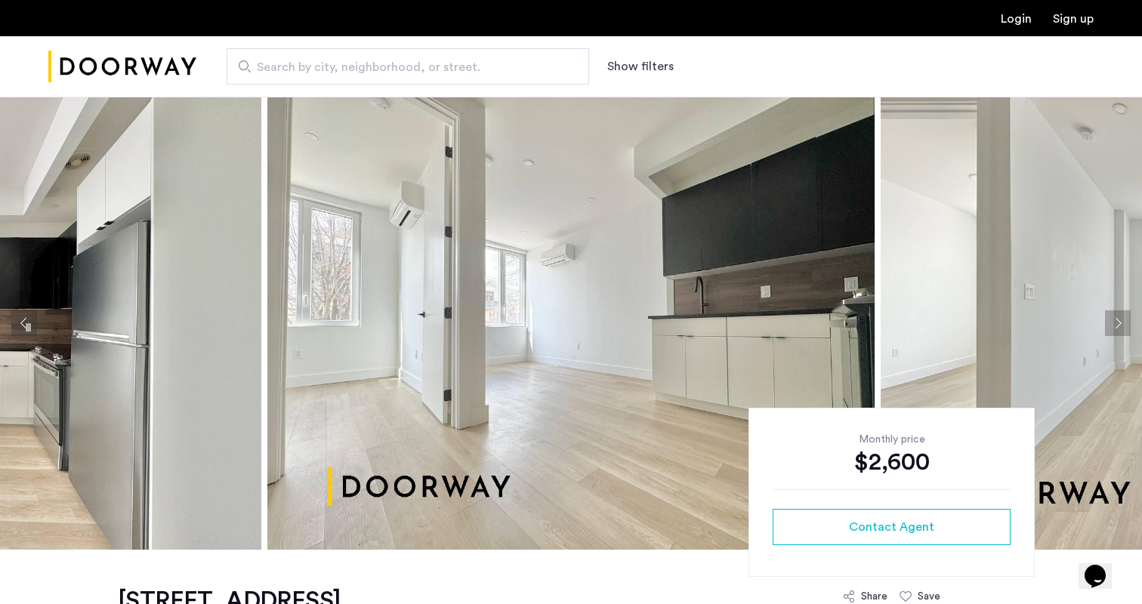
click at [1119, 326] on button "Next apartment" at bounding box center [1118, 323] width 26 height 26
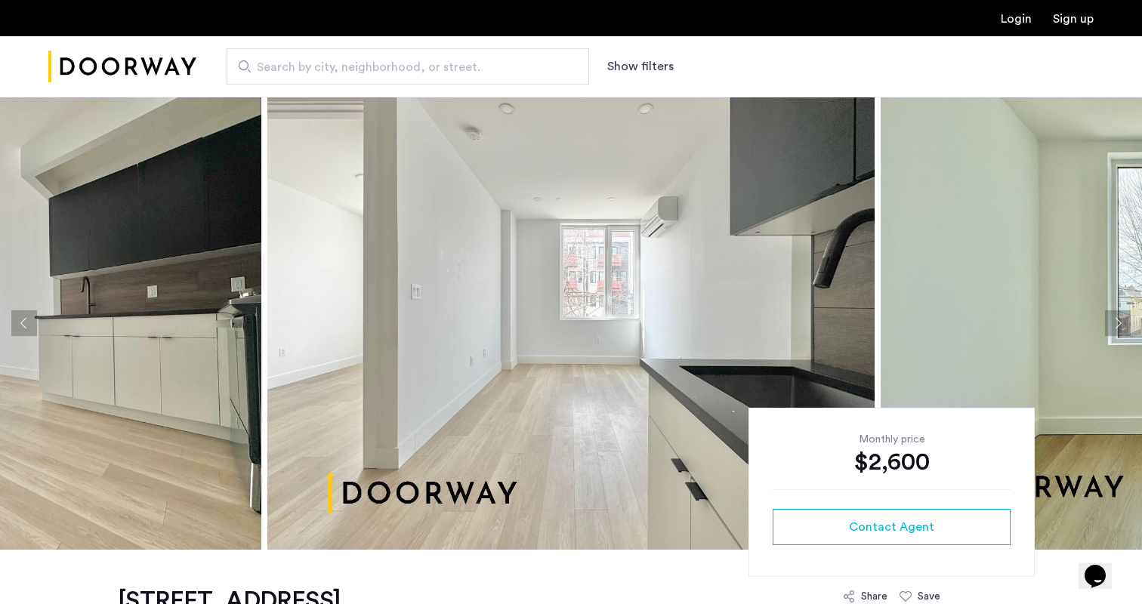
click at [1119, 326] on button "Next apartment" at bounding box center [1118, 323] width 26 height 26
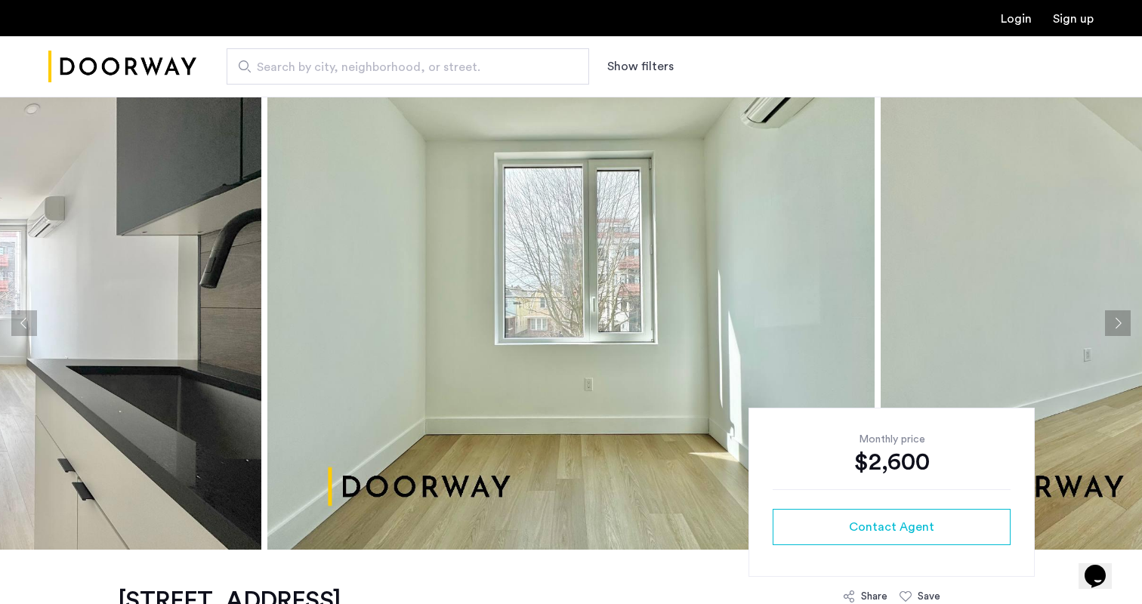
click at [1119, 326] on button "Next apartment" at bounding box center [1118, 323] width 26 height 26
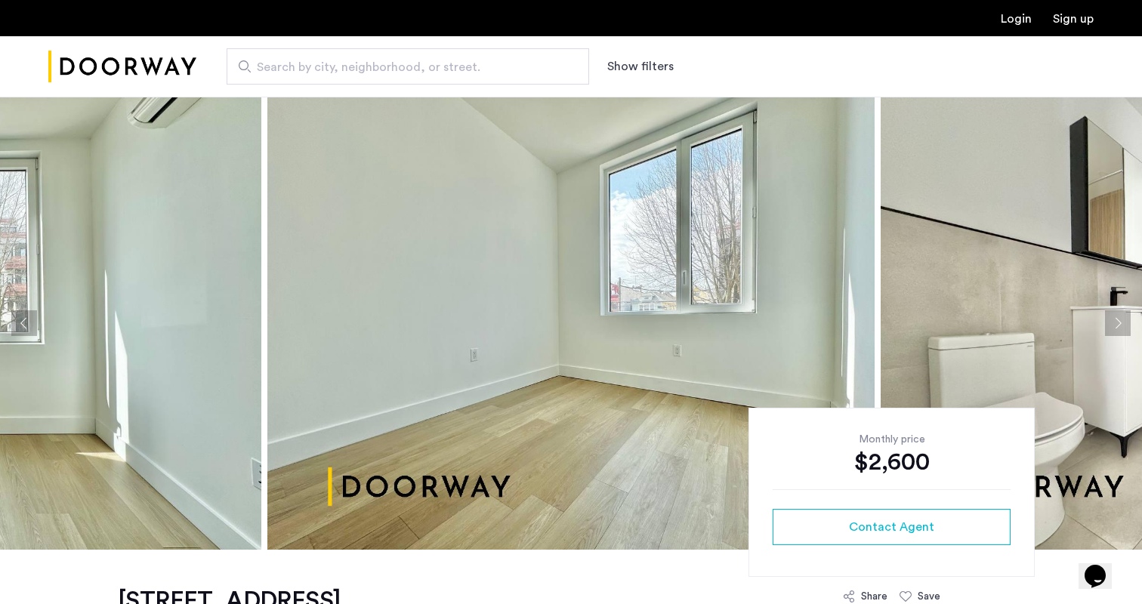
click at [1119, 326] on button "Next apartment" at bounding box center [1118, 323] width 26 height 26
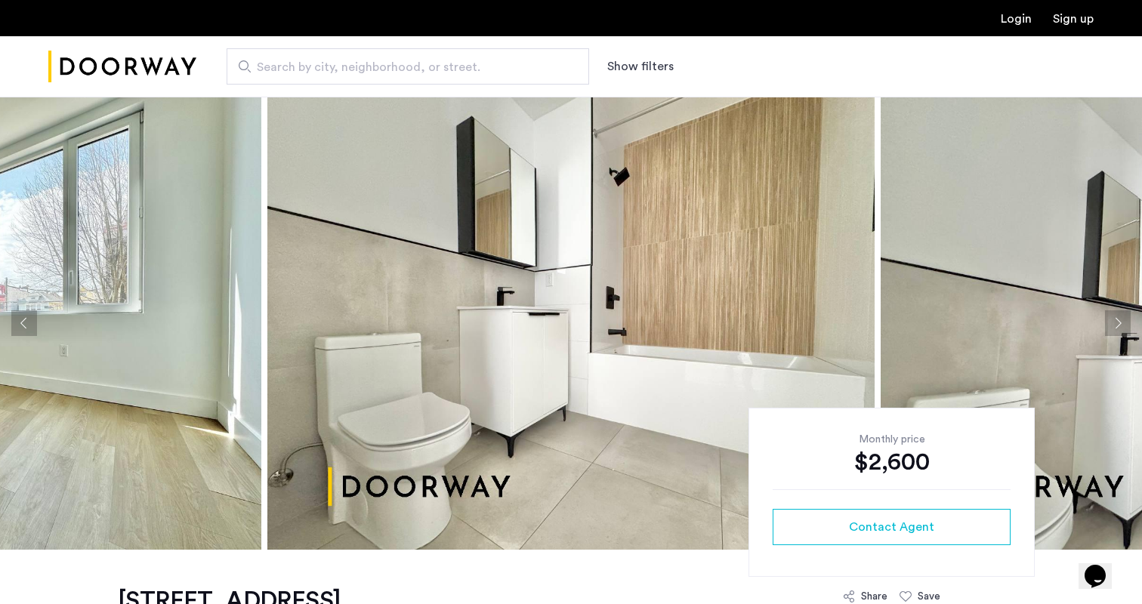
click at [1119, 326] on button "Next apartment" at bounding box center [1118, 323] width 26 height 26
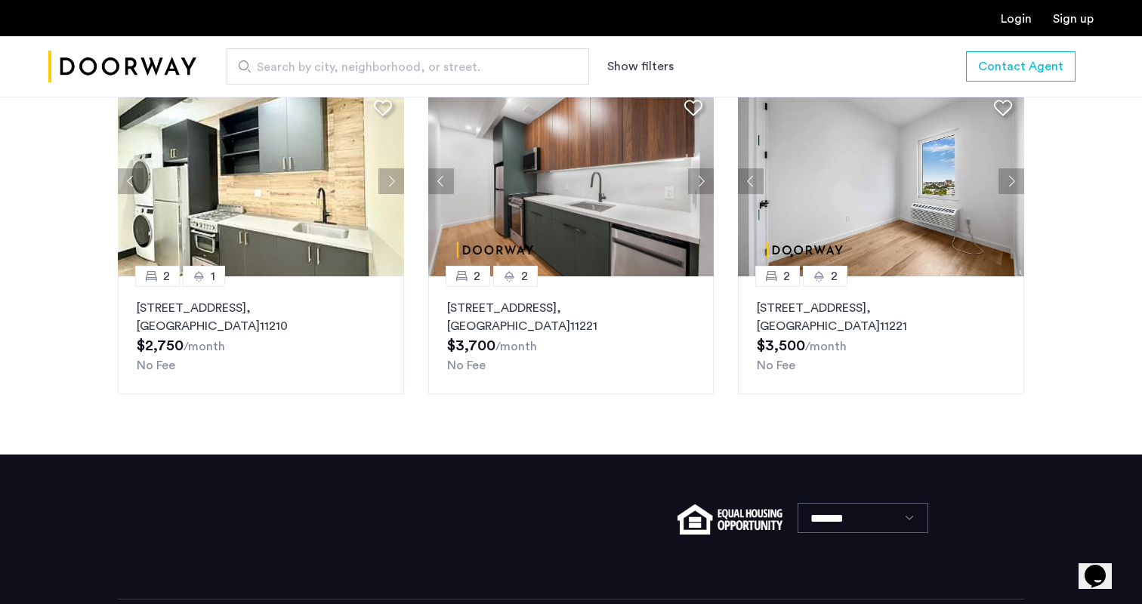
scroll to position [1969, 0]
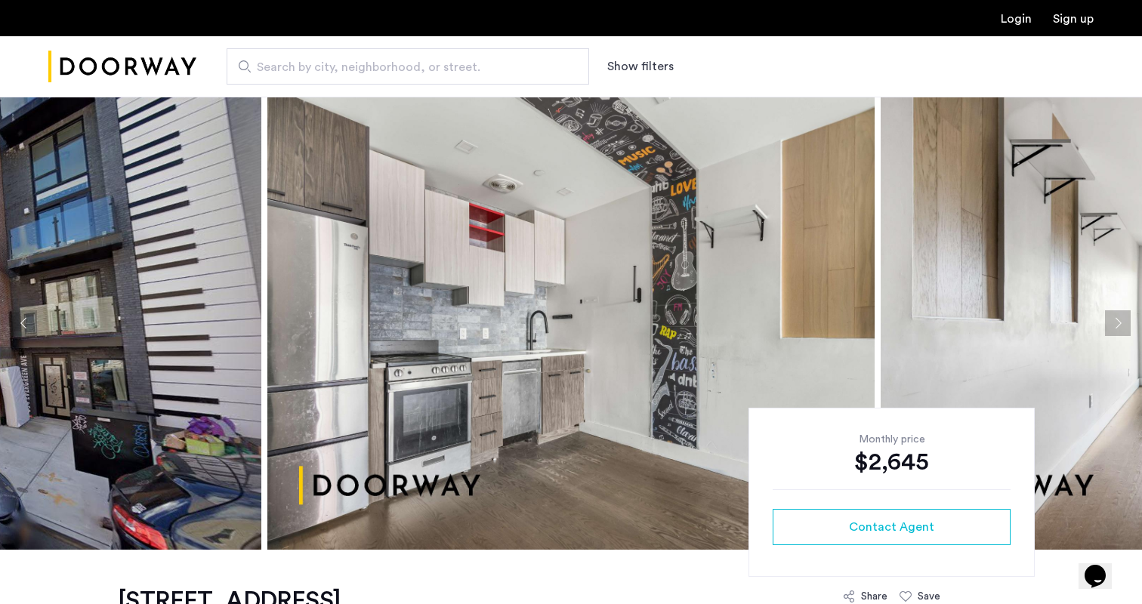
click at [27, 323] on button "Previous apartment" at bounding box center [24, 323] width 26 height 26
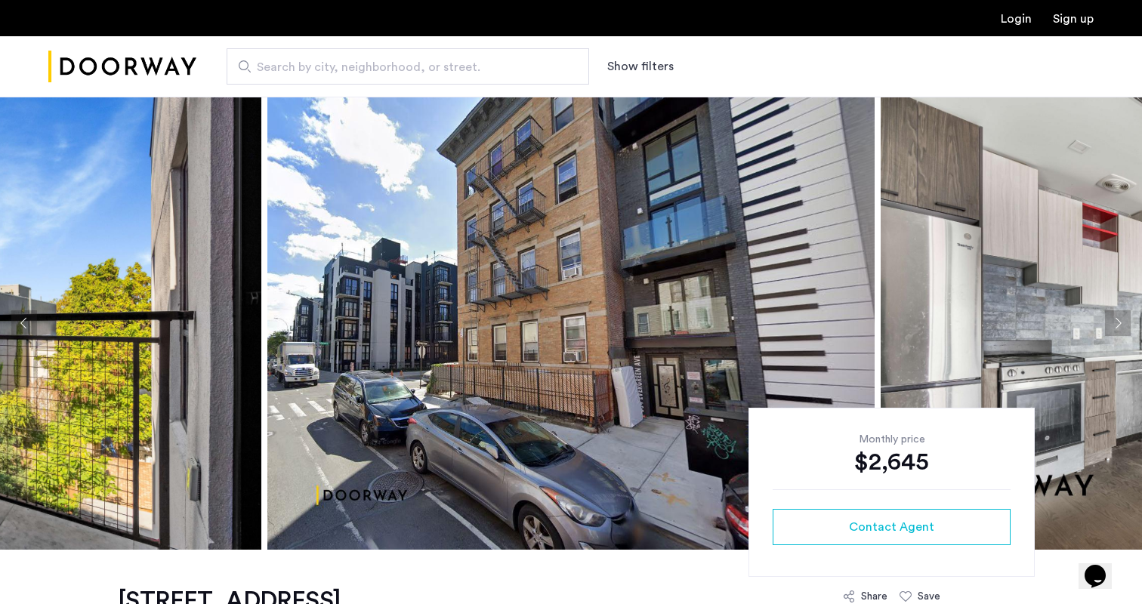
click at [27, 323] on button "Previous apartment" at bounding box center [24, 323] width 26 height 26
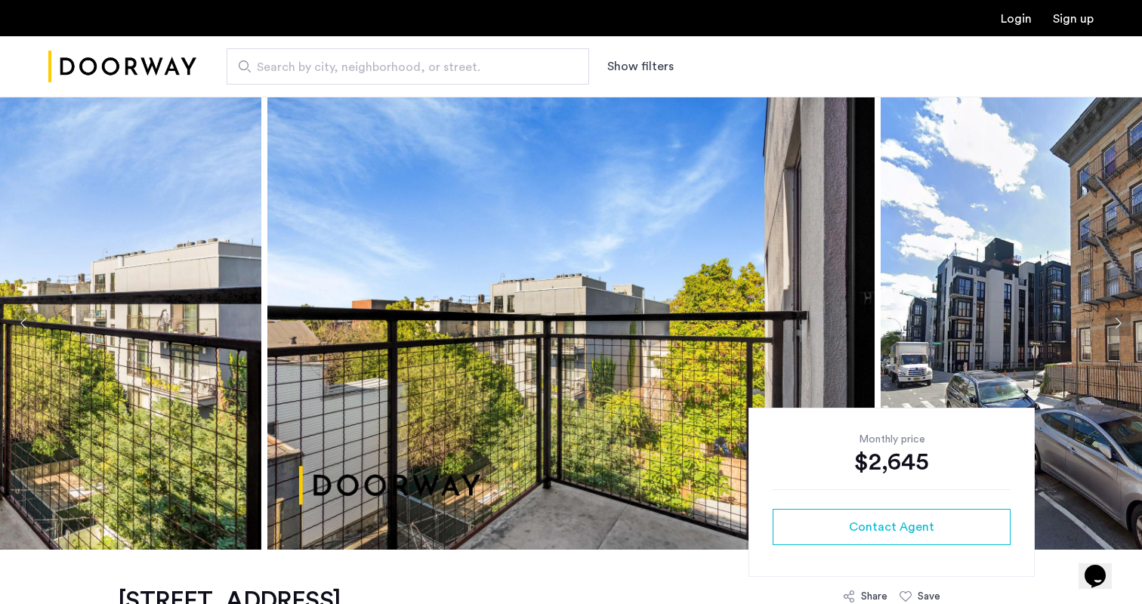
click at [27, 323] on button "Previous apartment" at bounding box center [24, 323] width 26 height 26
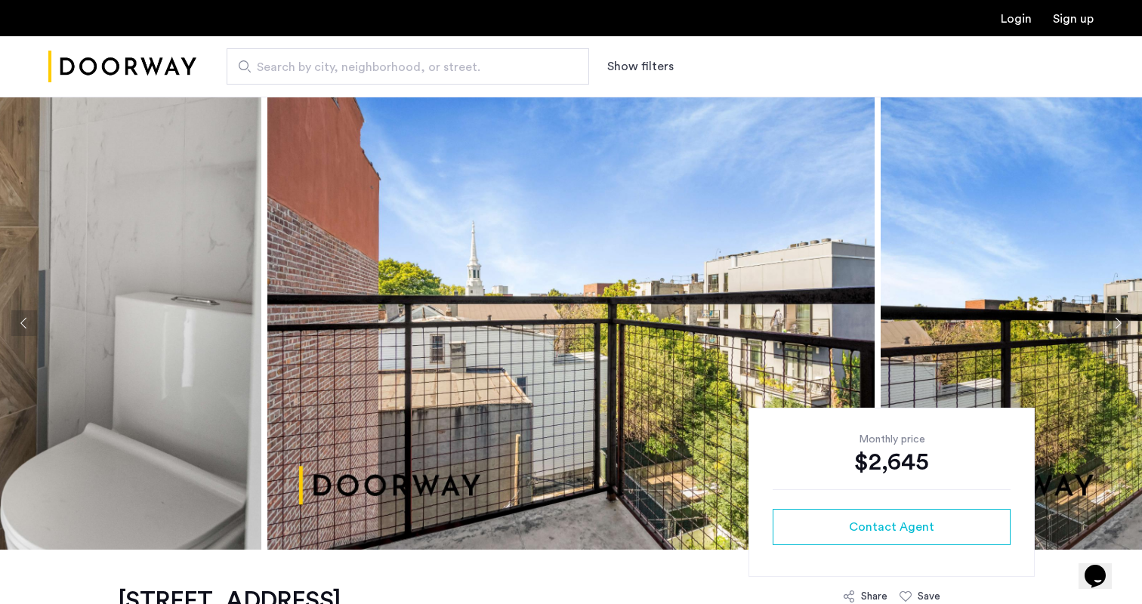
click at [27, 323] on button "Previous apartment" at bounding box center [24, 323] width 26 height 26
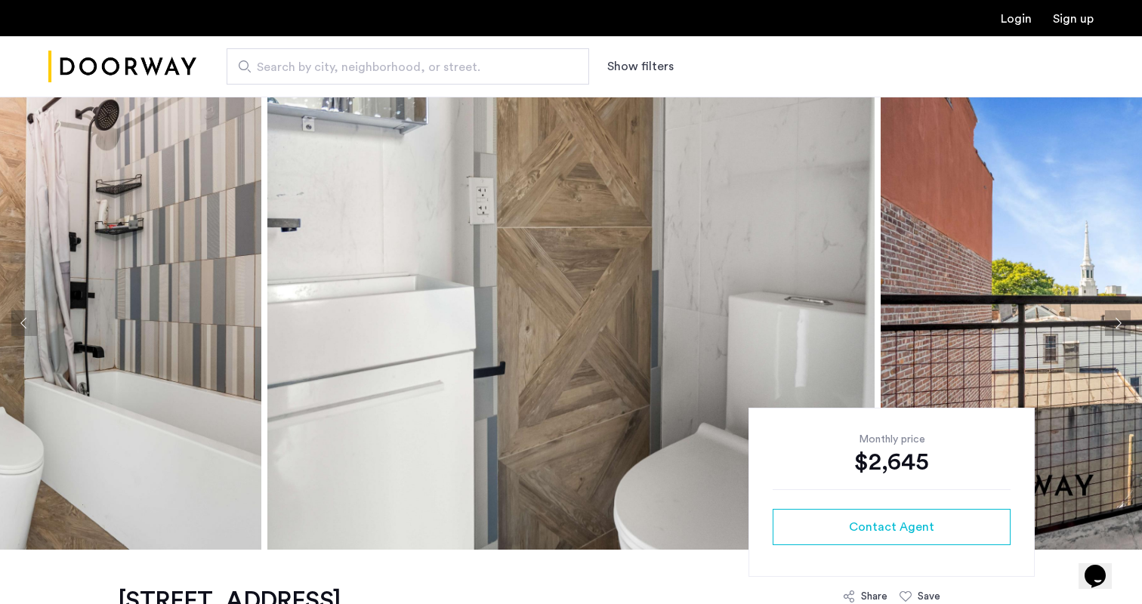
click at [27, 323] on button "Previous apartment" at bounding box center [24, 323] width 26 height 26
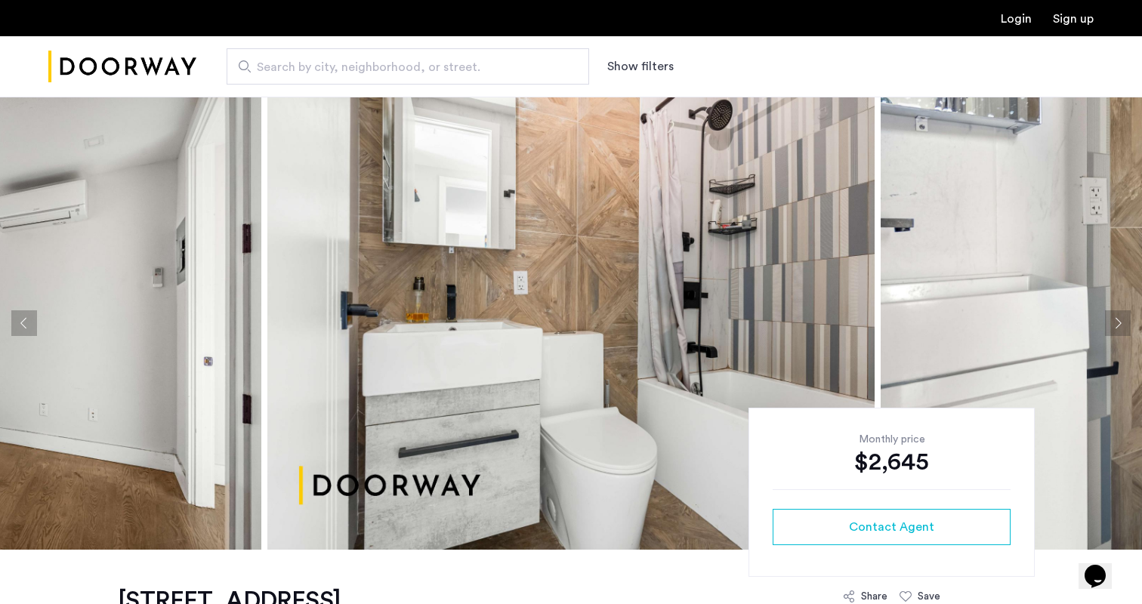
click at [27, 323] on button "Previous apartment" at bounding box center [24, 323] width 26 height 26
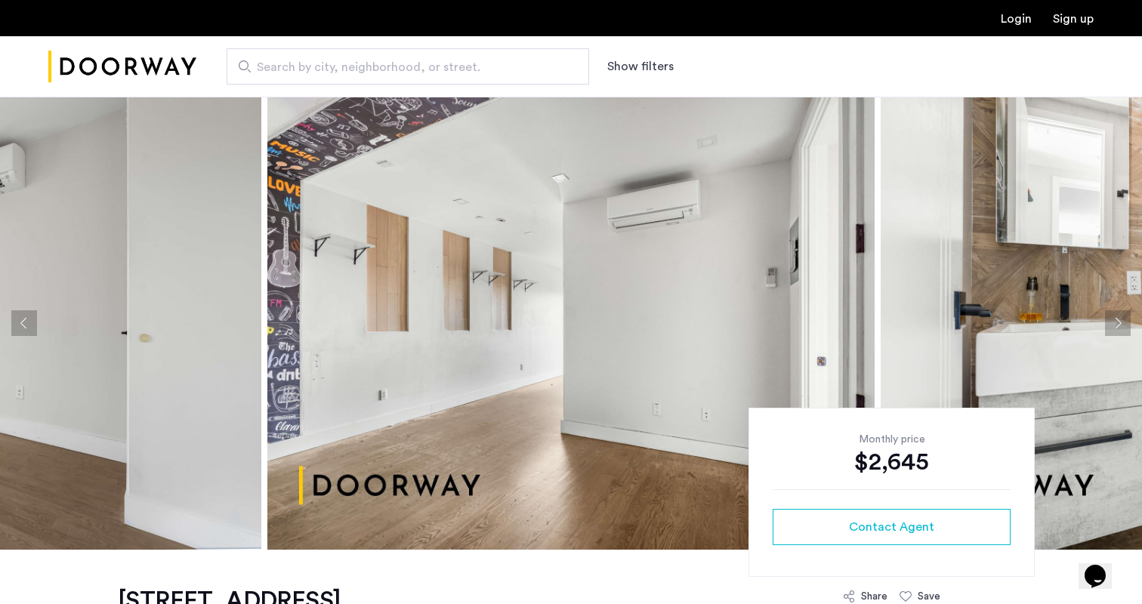
click at [27, 323] on button "Previous apartment" at bounding box center [24, 323] width 26 height 26
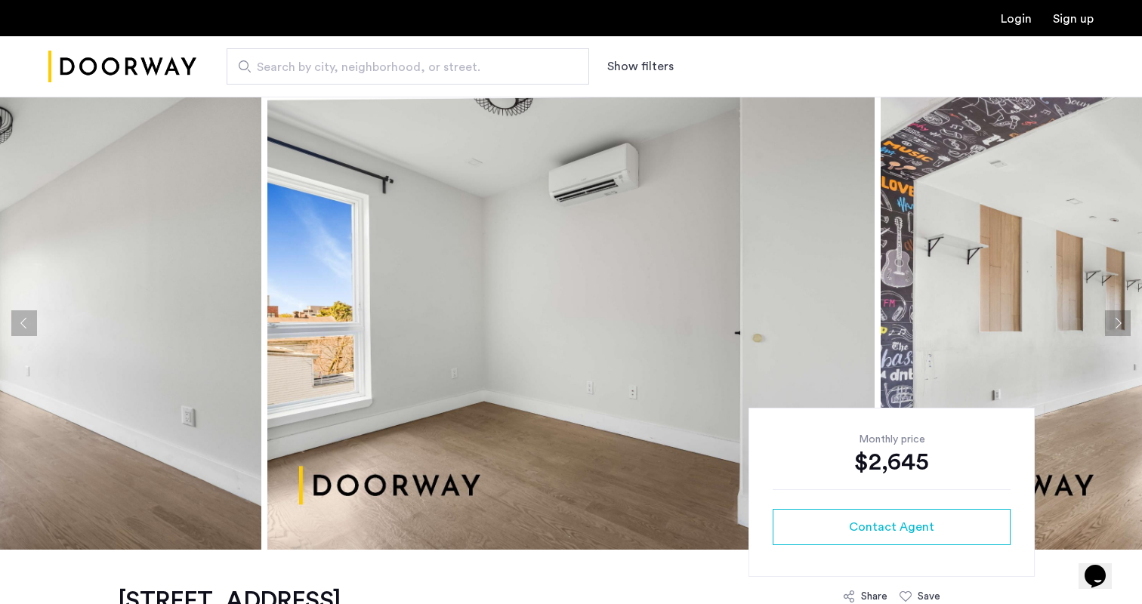
click at [27, 323] on button "Previous apartment" at bounding box center [24, 323] width 26 height 26
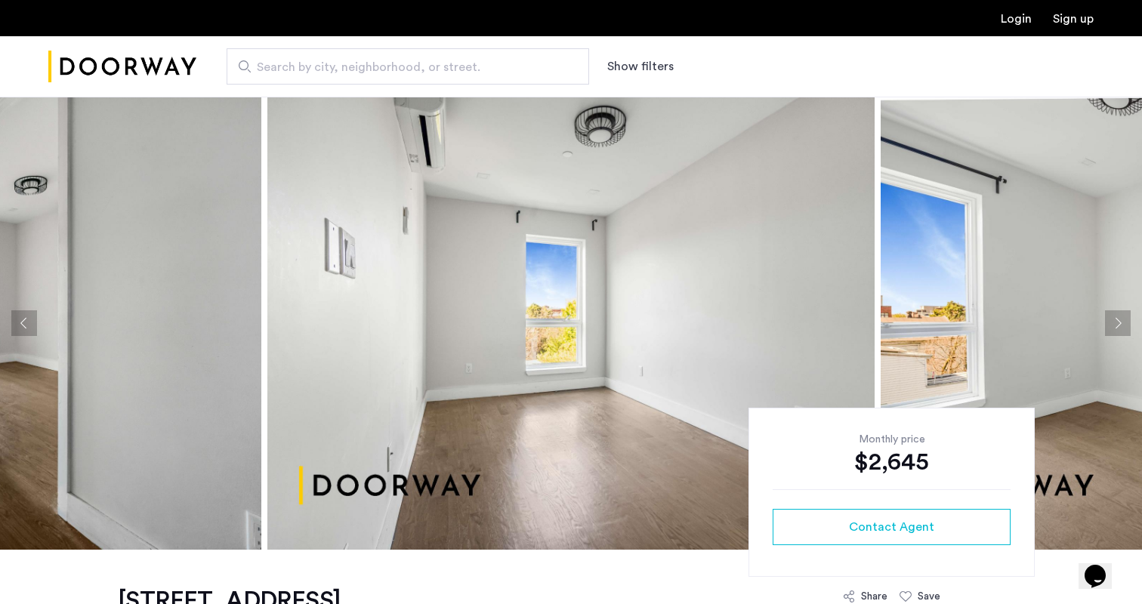
click at [27, 323] on button "Previous apartment" at bounding box center [24, 323] width 26 height 26
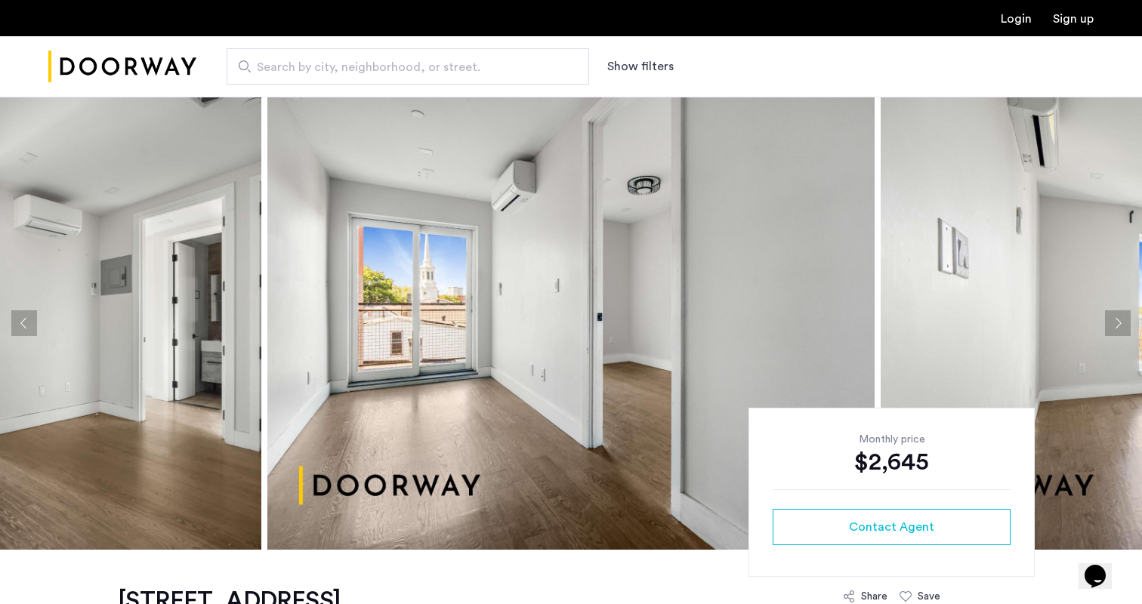
click at [27, 323] on button "Previous apartment" at bounding box center [24, 323] width 26 height 26
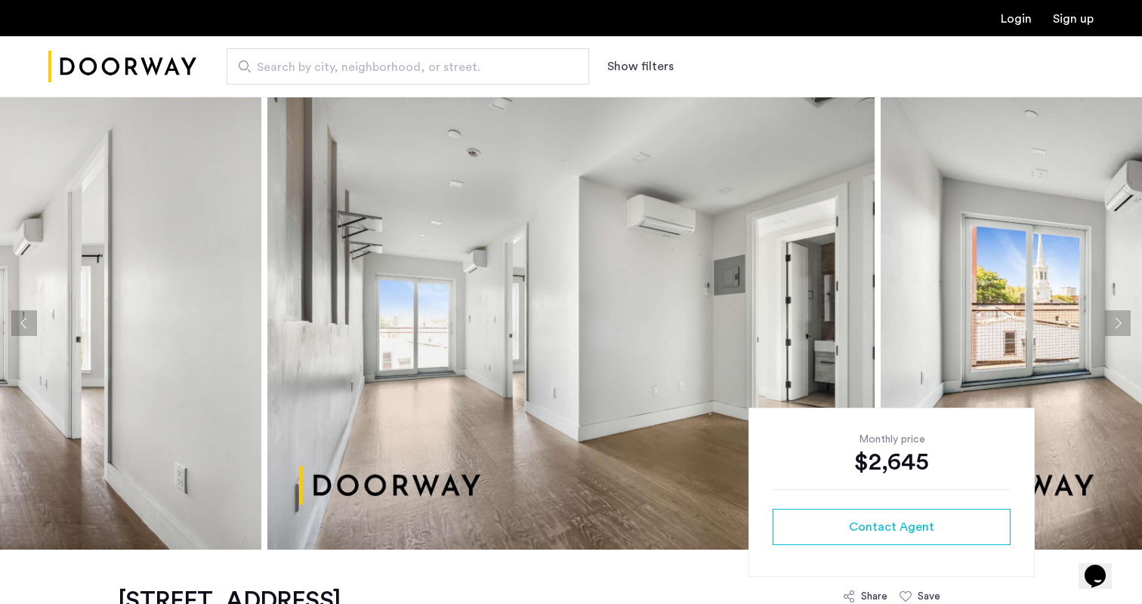
click at [27, 323] on button "Previous apartment" at bounding box center [24, 323] width 26 height 26
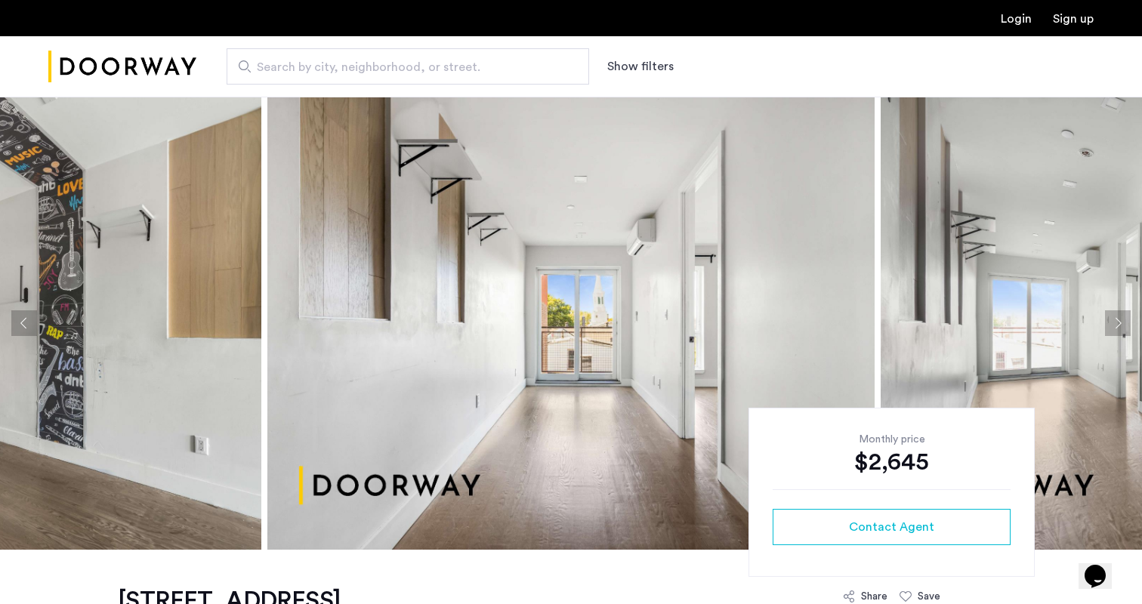
click at [27, 323] on button "Previous apartment" at bounding box center [24, 323] width 26 height 26
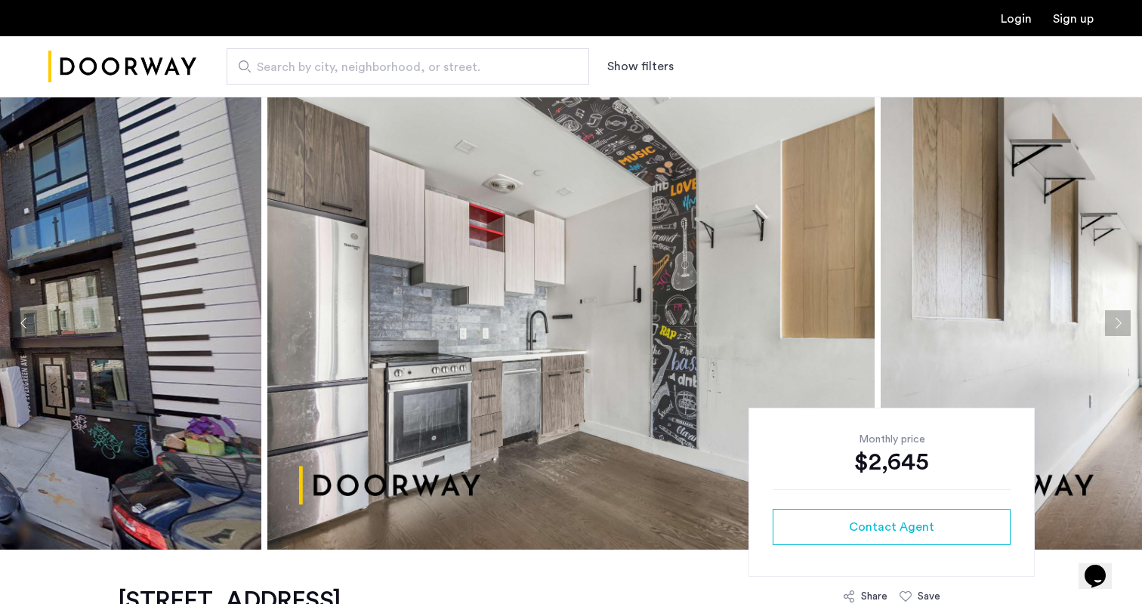
click at [27, 323] on button "Previous apartment" at bounding box center [24, 323] width 26 height 26
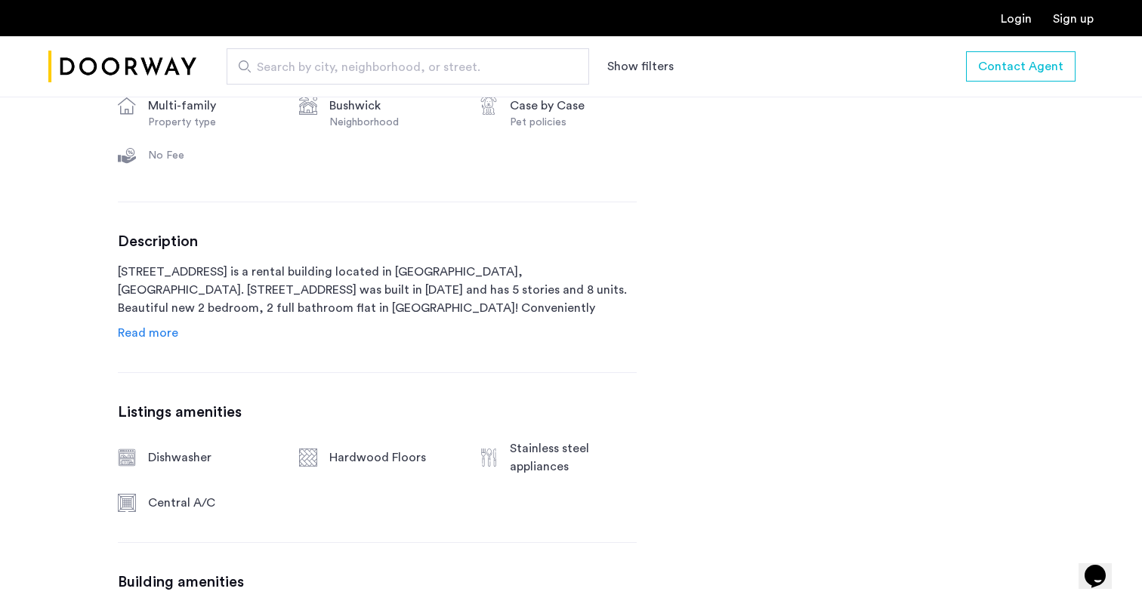
scroll to position [635, 0]
click at [162, 337] on span "Read more" at bounding box center [148, 332] width 60 height 12
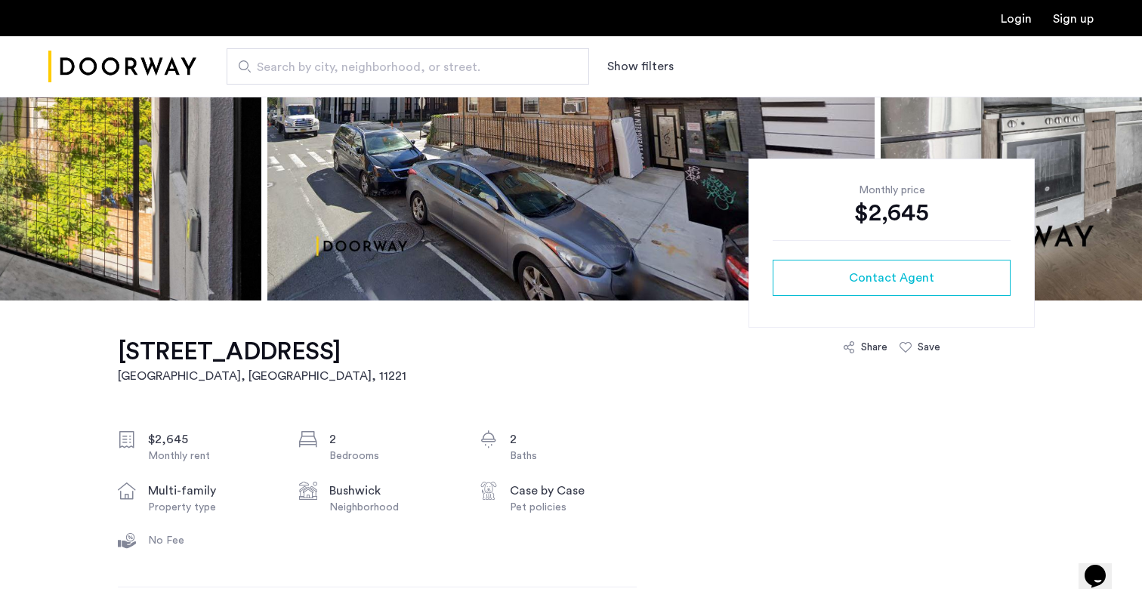
scroll to position [242, 0]
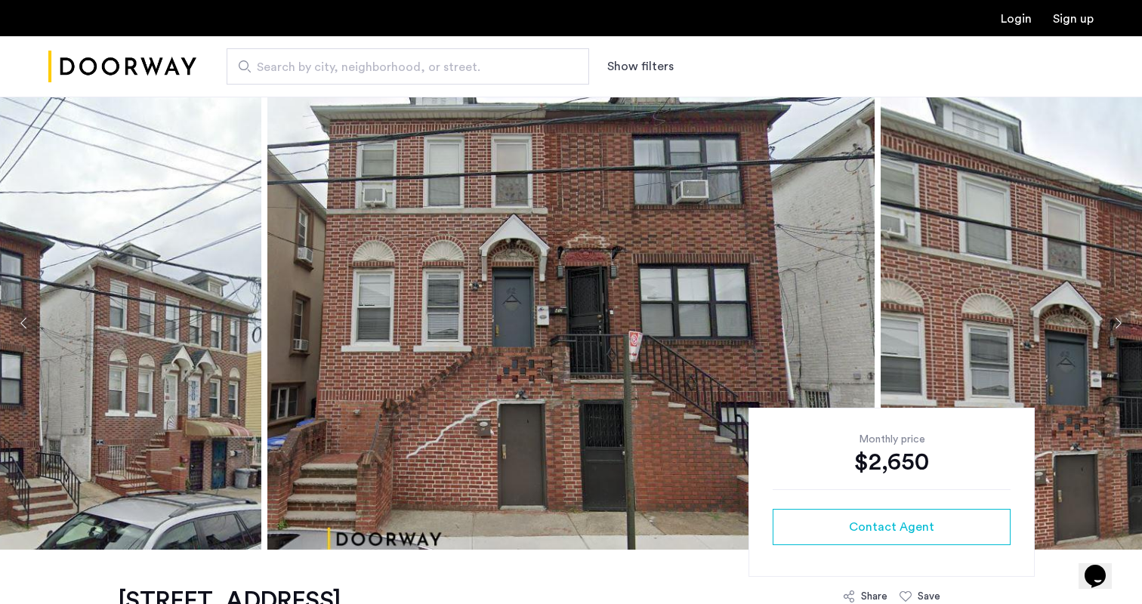
click at [1112, 317] on button "Next apartment" at bounding box center [1118, 323] width 26 height 26
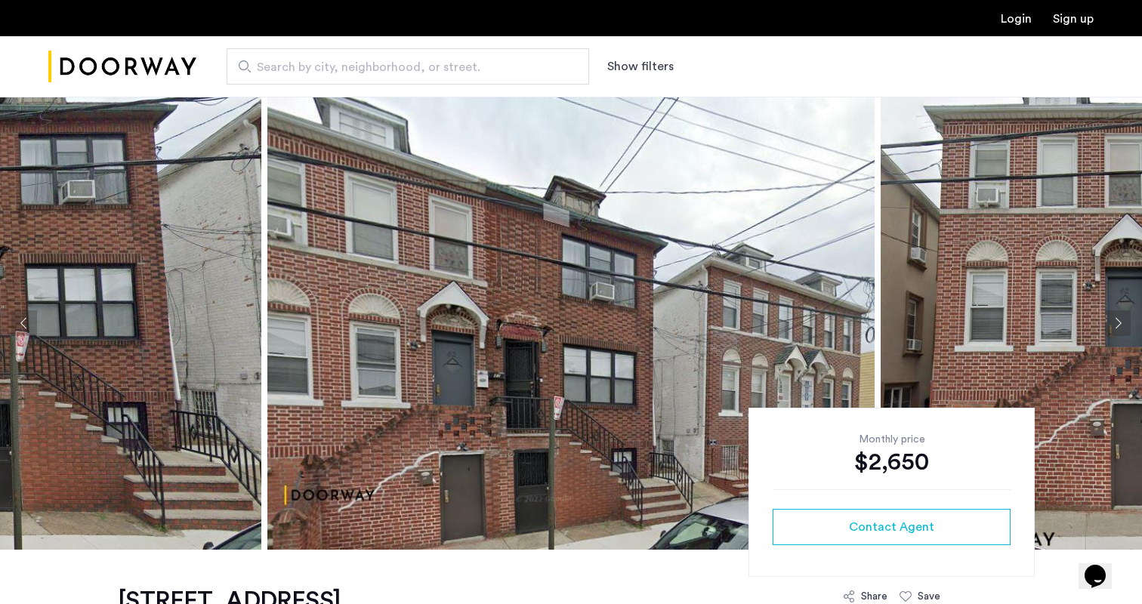
click at [1112, 317] on button "Next apartment" at bounding box center [1118, 323] width 26 height 26
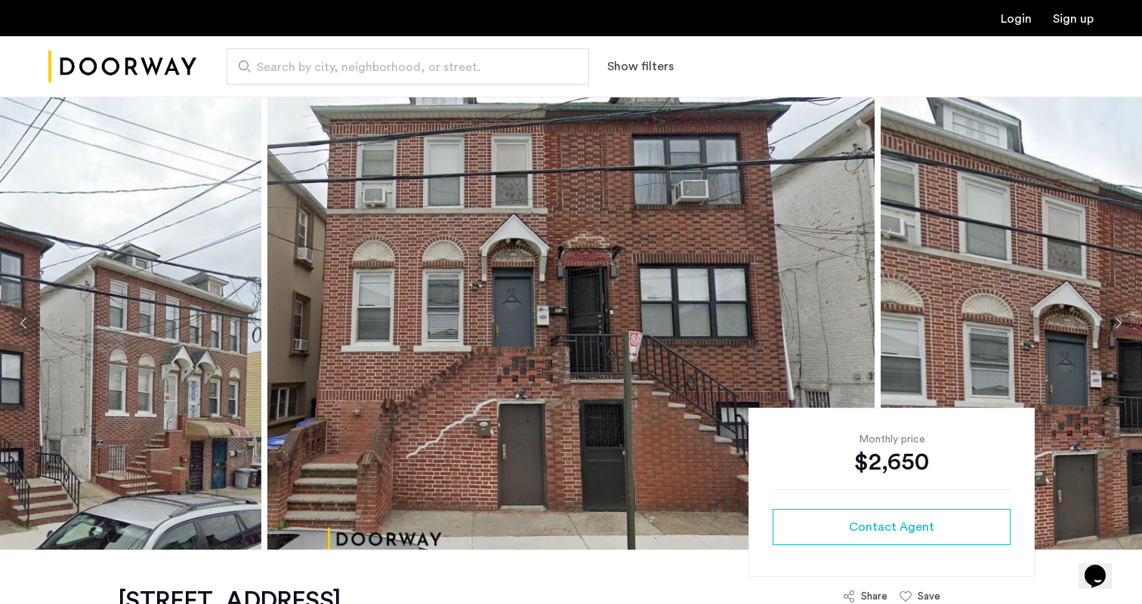
click at [1112, 317] on button "Next apartment" at bounding box center [1118, 323] width 26 height 26
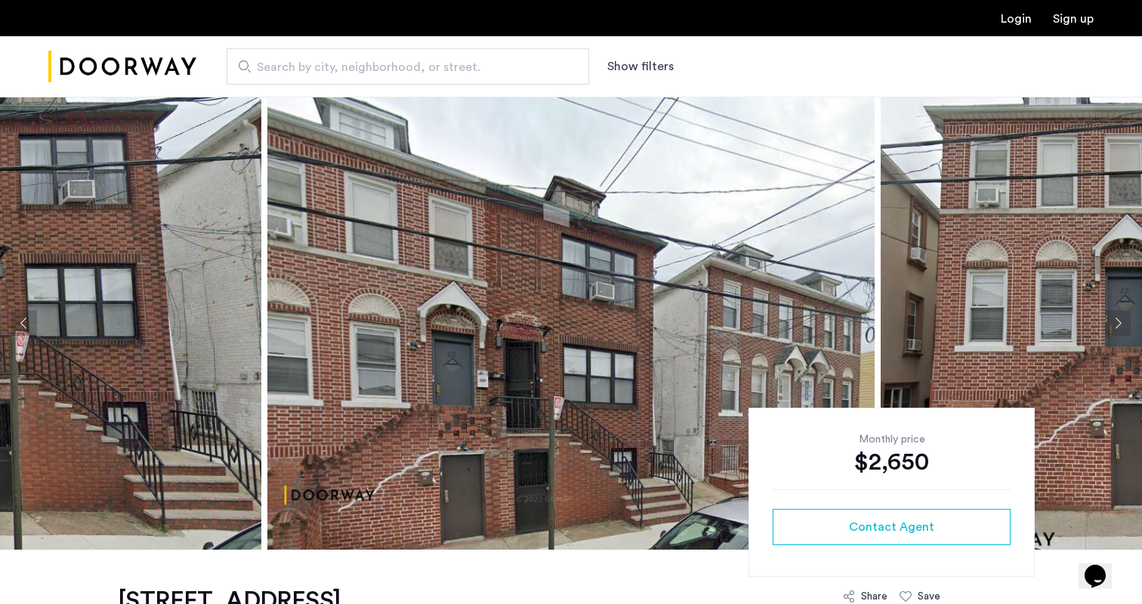
click at [1112, 317] on button "Next apartment" at bounding box center [1118, 323] width 26 height 26
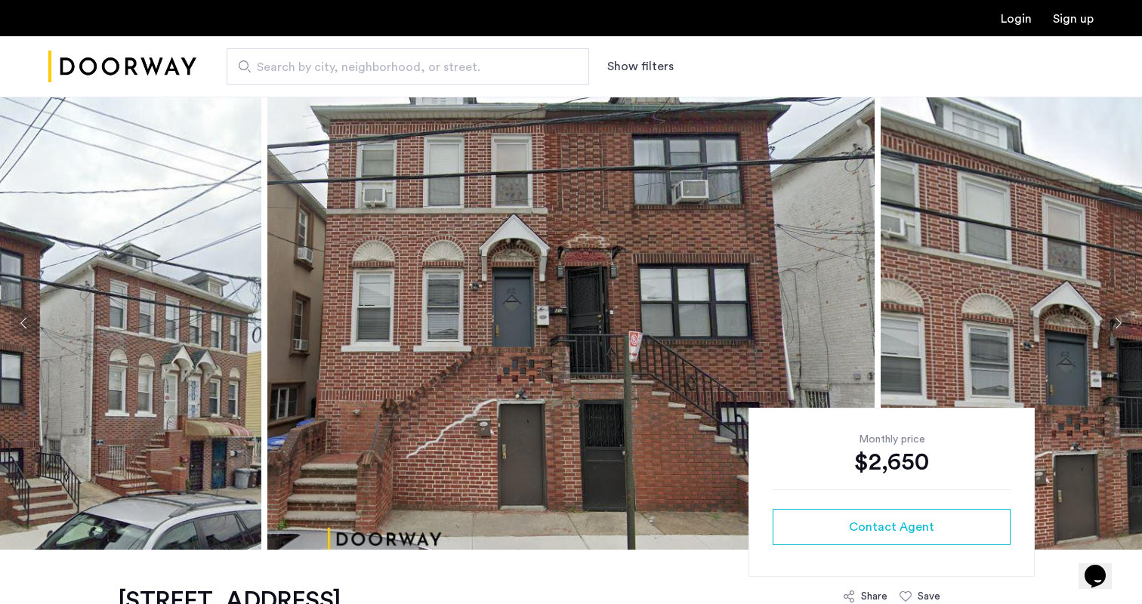
click at [1112, 317] on button "Next apartment" at bounding box center [1118, 323] width 26 height 26
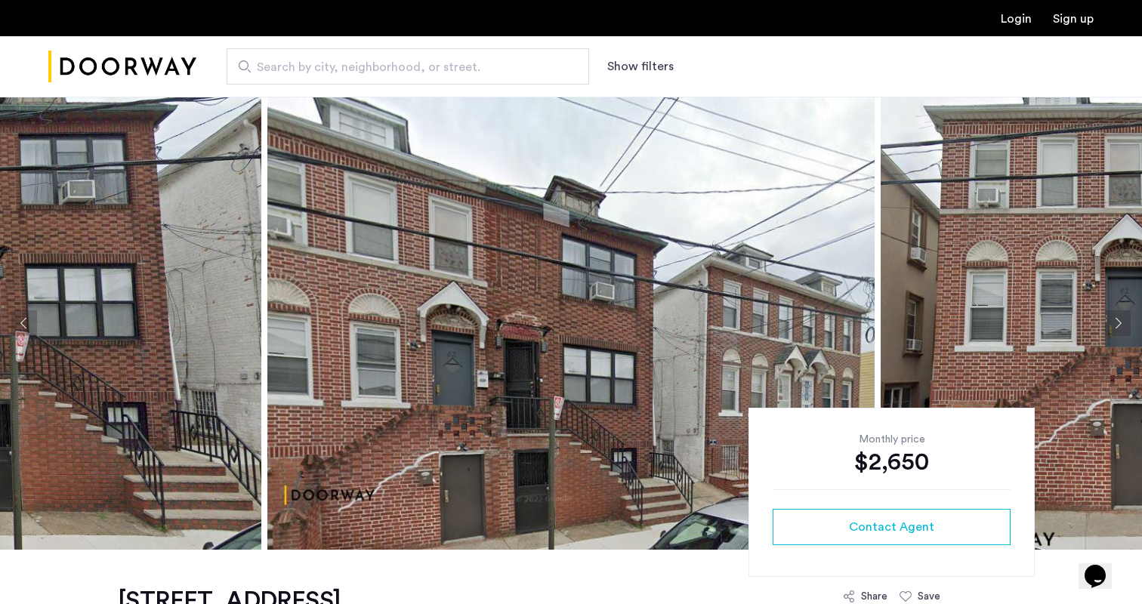
click at [1112, 317] on button "Next apartment" at bounding box center [1118, 323] width 26 height 26
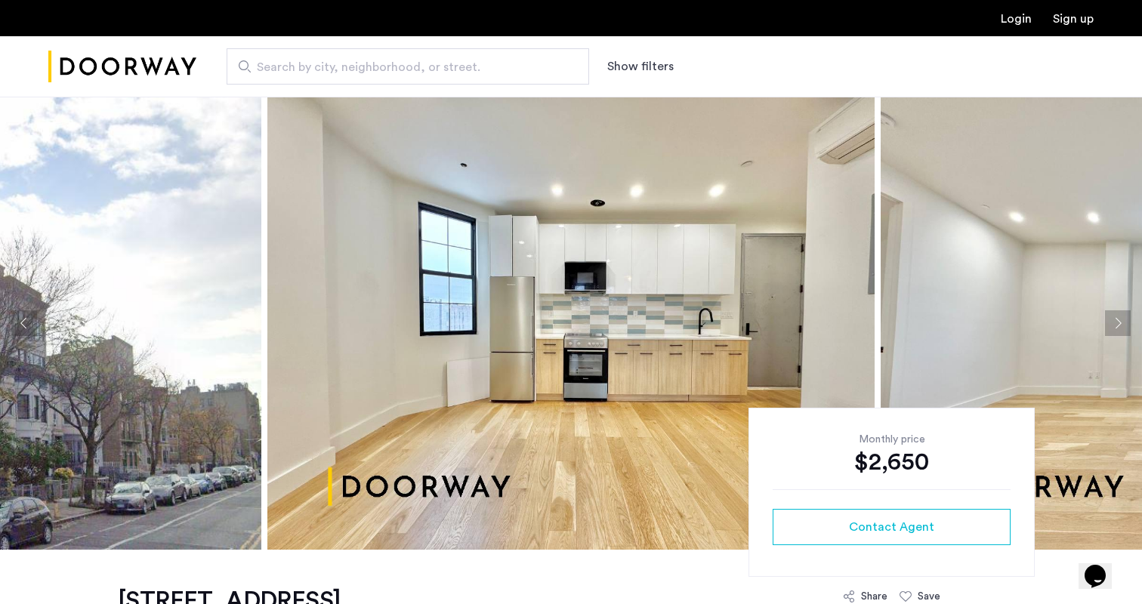
click at [1115, 323] on button "Next apartment" at bounding box center [1118, 323] width 26 height 26
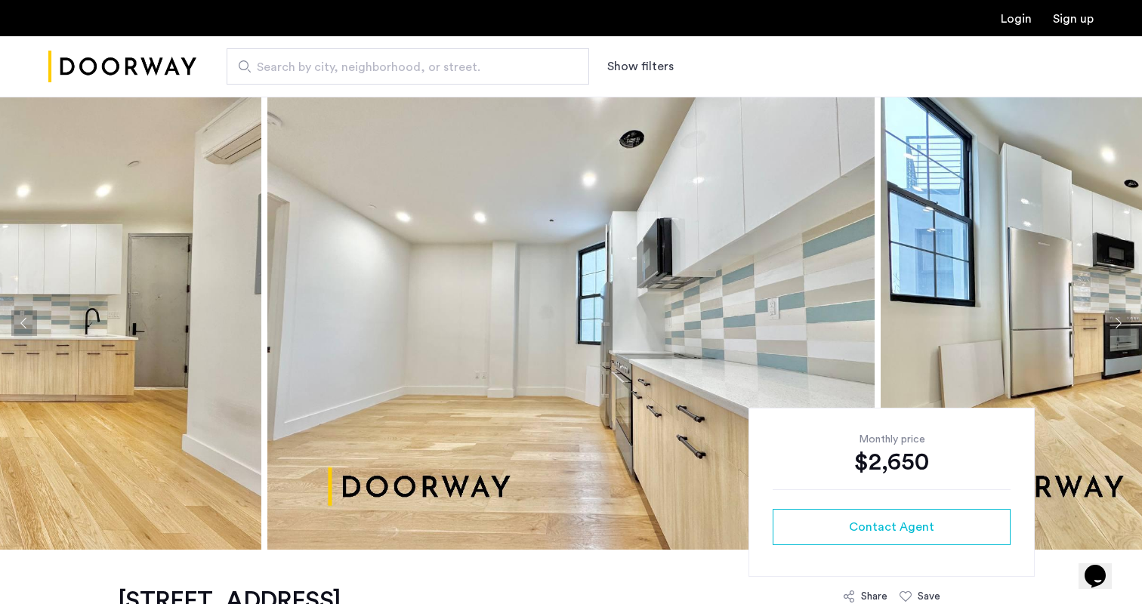
click at [1115, 323] on button "Next apartment" at bounding box center [1118, 323] width 26 height 26
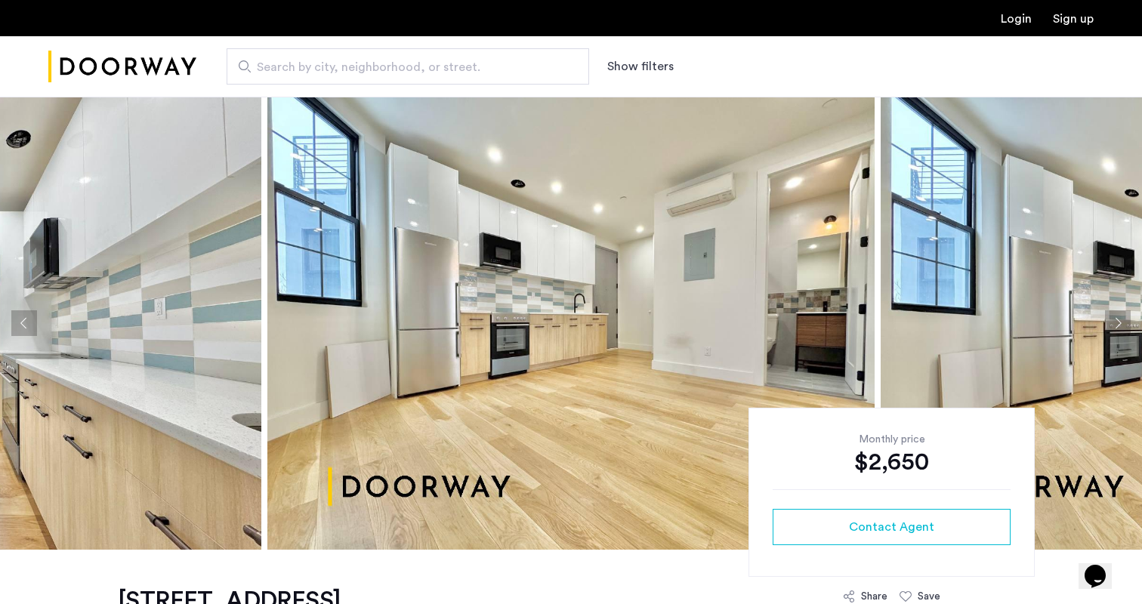
click at [1115, 323] on button "Next apartment" at bounding box center [1118, 323] width 26 height 26
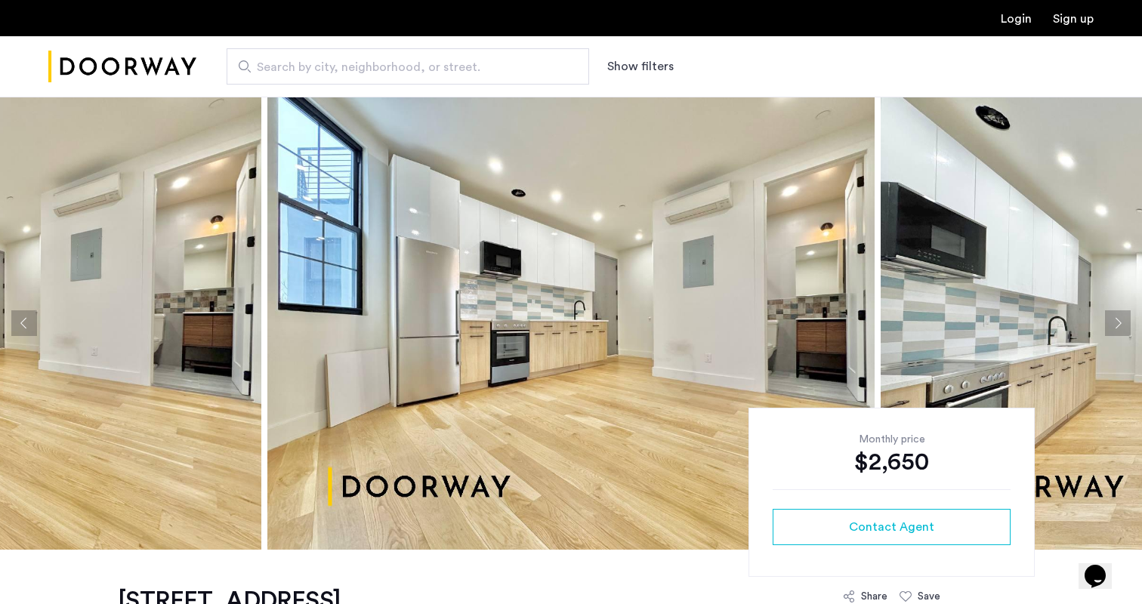
click at [1115, 323] on button "Next apartment" at bounding box center [1118, 323] width 26 height 26
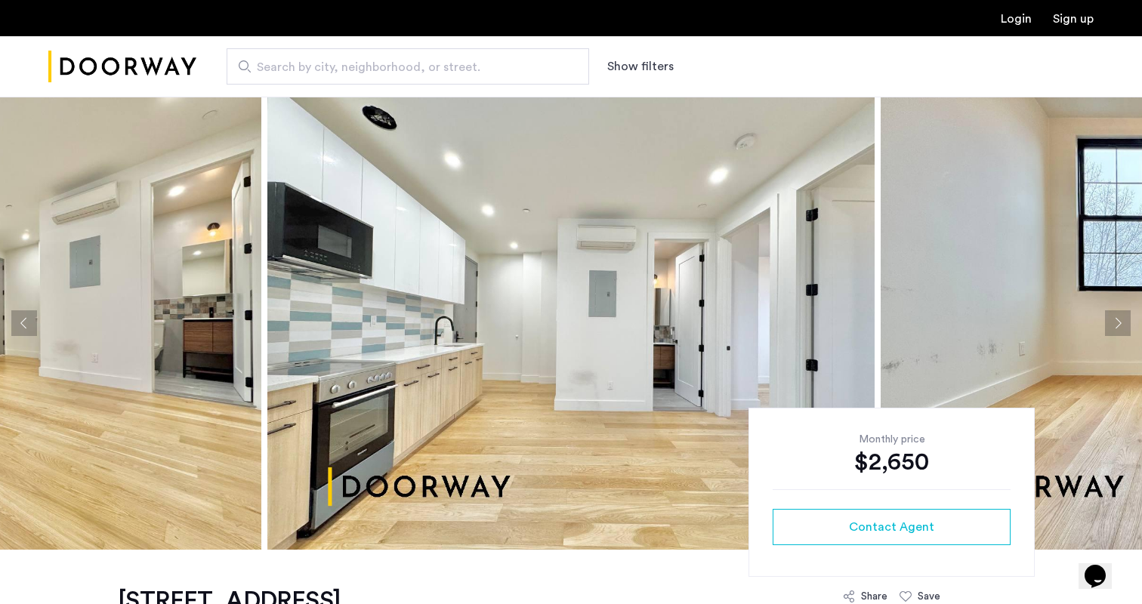
click at [1115, 323] on button "Next apartment" at bounding box center [1118, 323] width 26 height 26
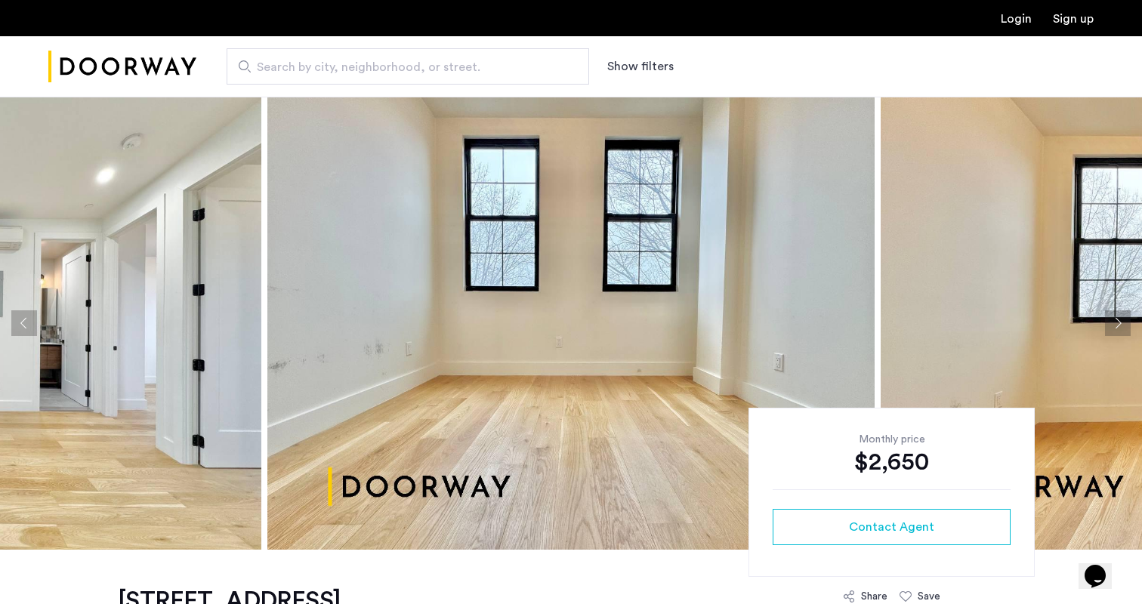
click at [1115, 323] on button "Next apartment" at bounding box center [1118, 323] width 26 height 26
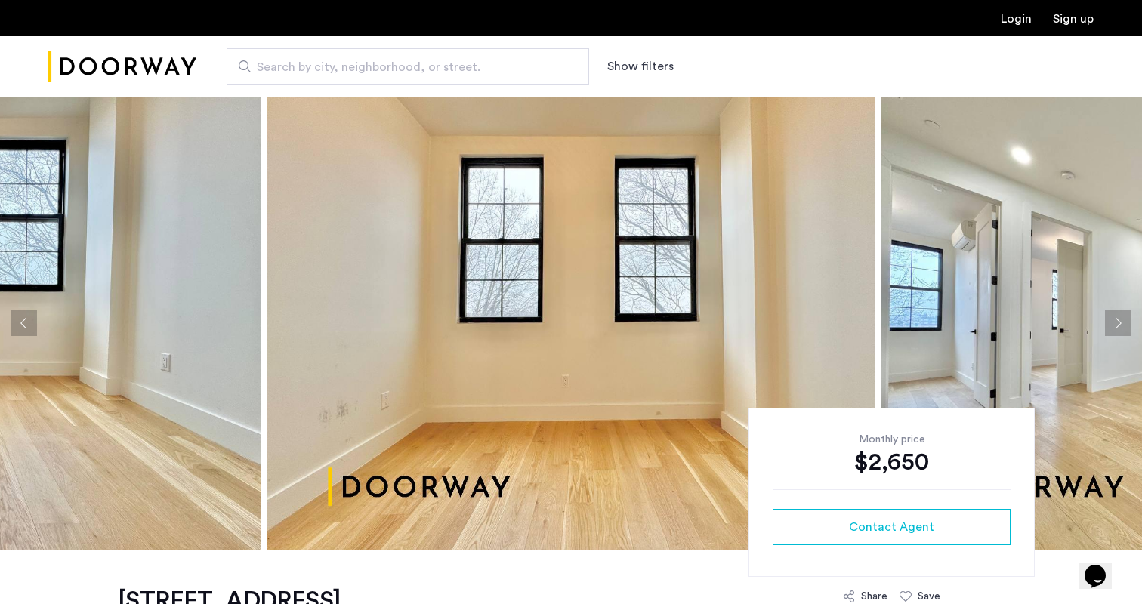
click at [1115, 323] on button "Next apartment" at bounding box center [1118, 323] width 26 height 26
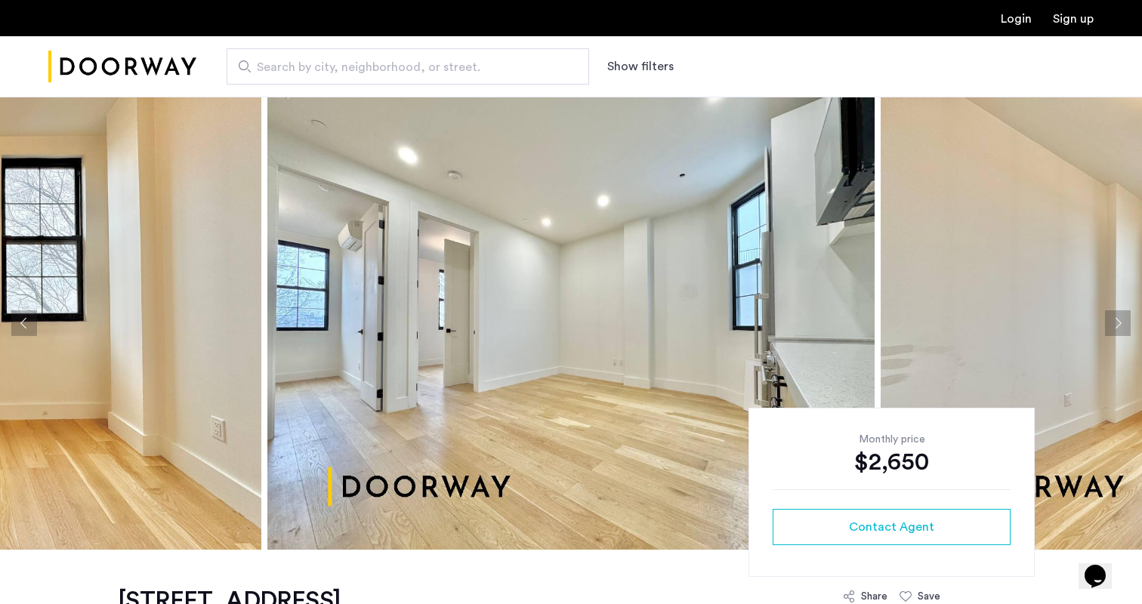
click at [1115, 323] on button "Next apartment" at bounding box center [1118, 323] width 26 height 26
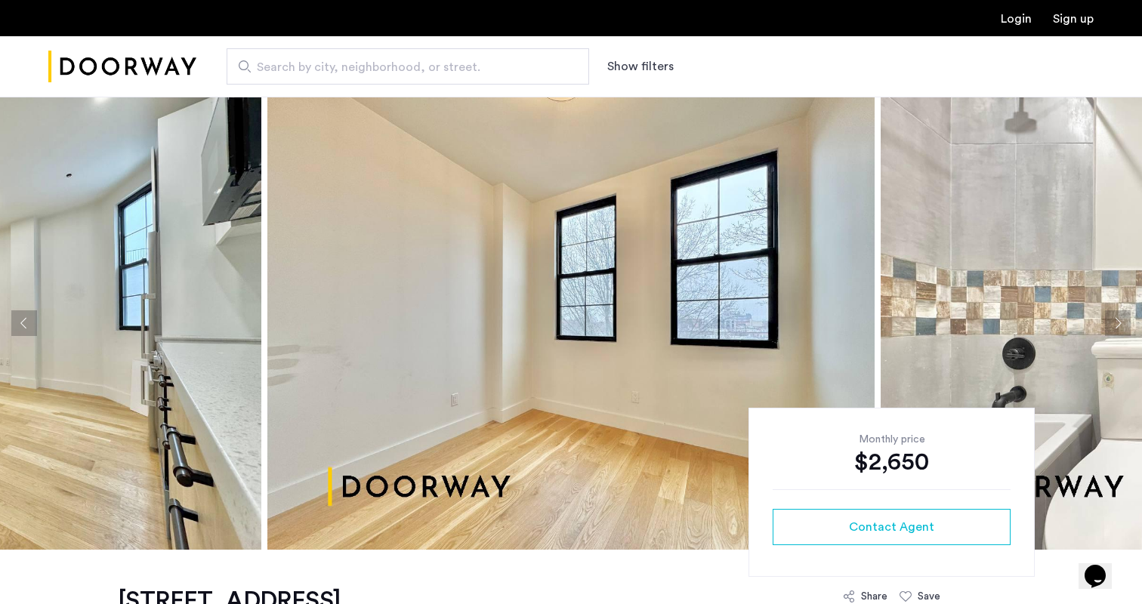
click at [1115, 323] on button "Next apartment" at bounding box center [1118, 323] width 26 height 26
